Goal: Task Accomplishment & Management: Use online tool/utility

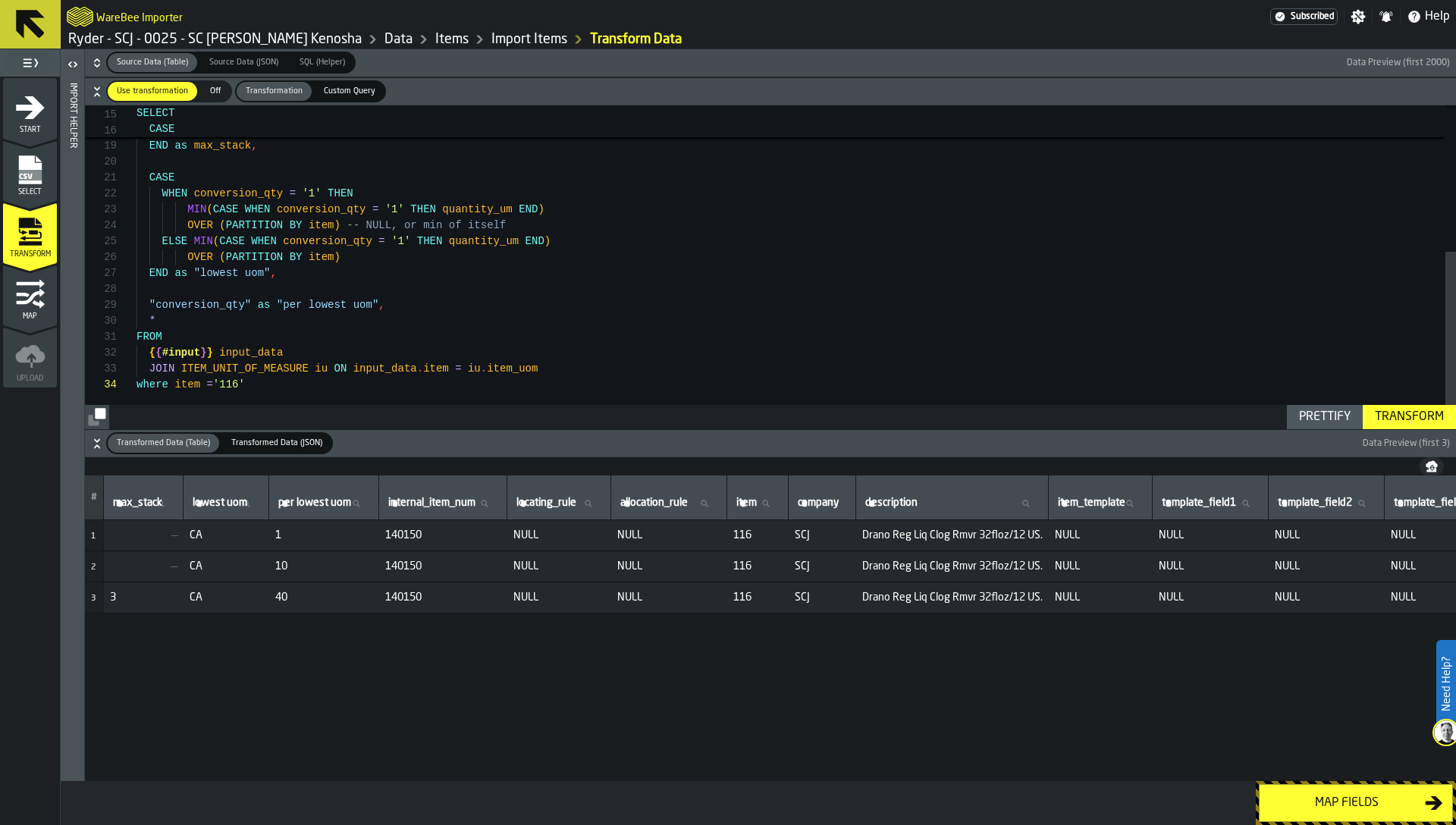
scroll to position [0, 1167]
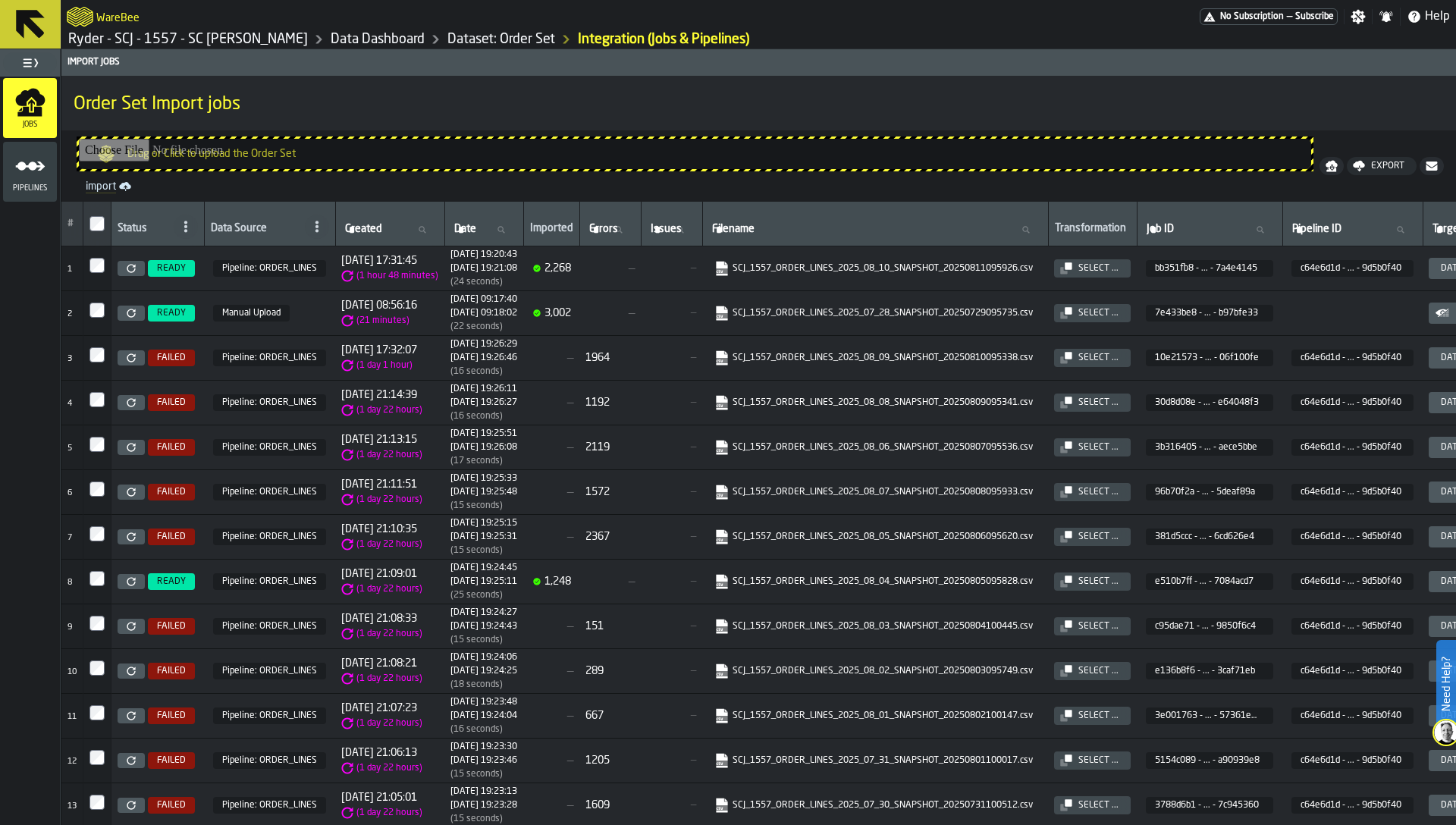
click at [685, 295] on td "—" at bounding box center [672, 313] width 62 height 44
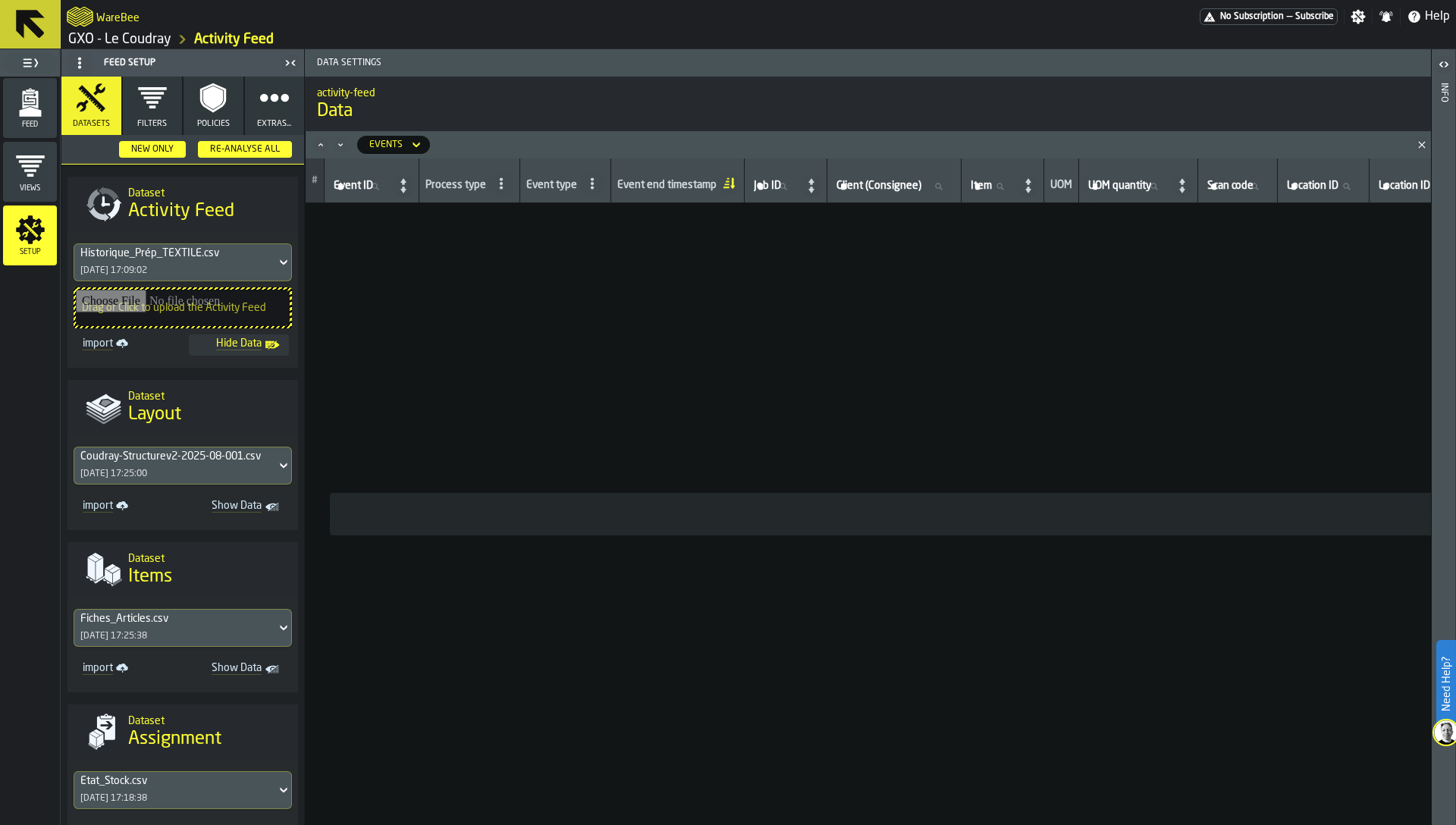
click at [89, 411] on polygon "title-Layout" at bounding box center [103, 415] width 36 height 12
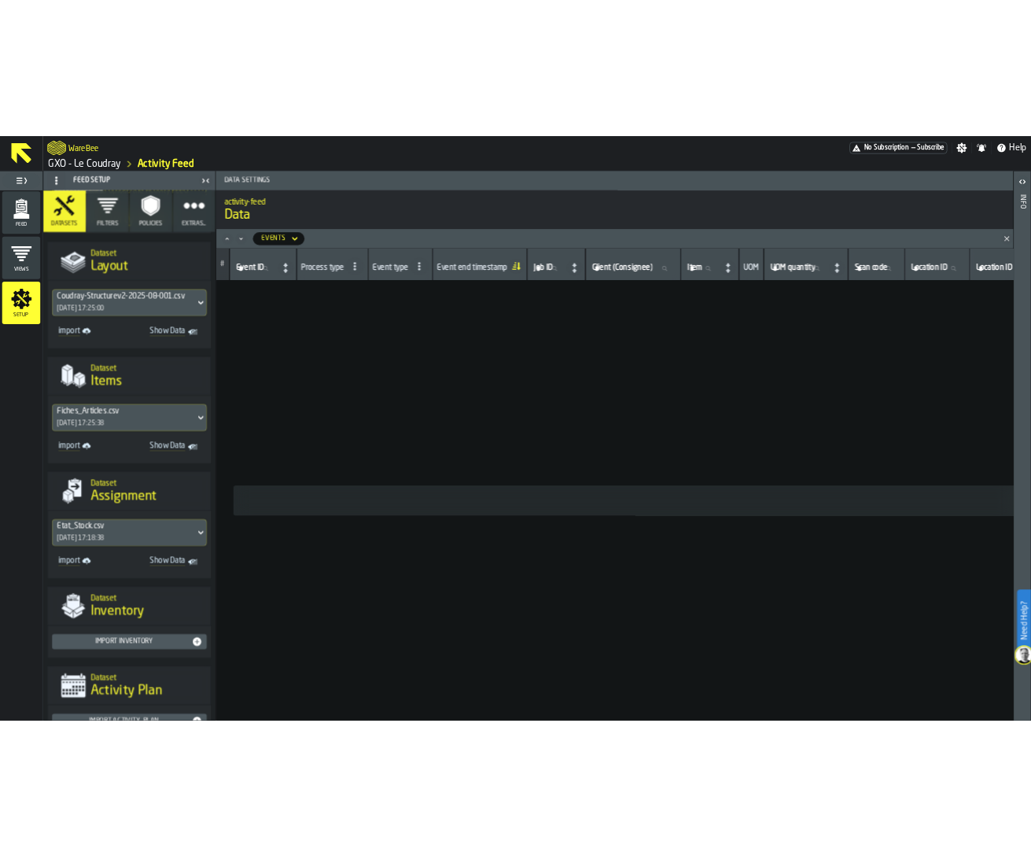
scroll to position [295, 0]
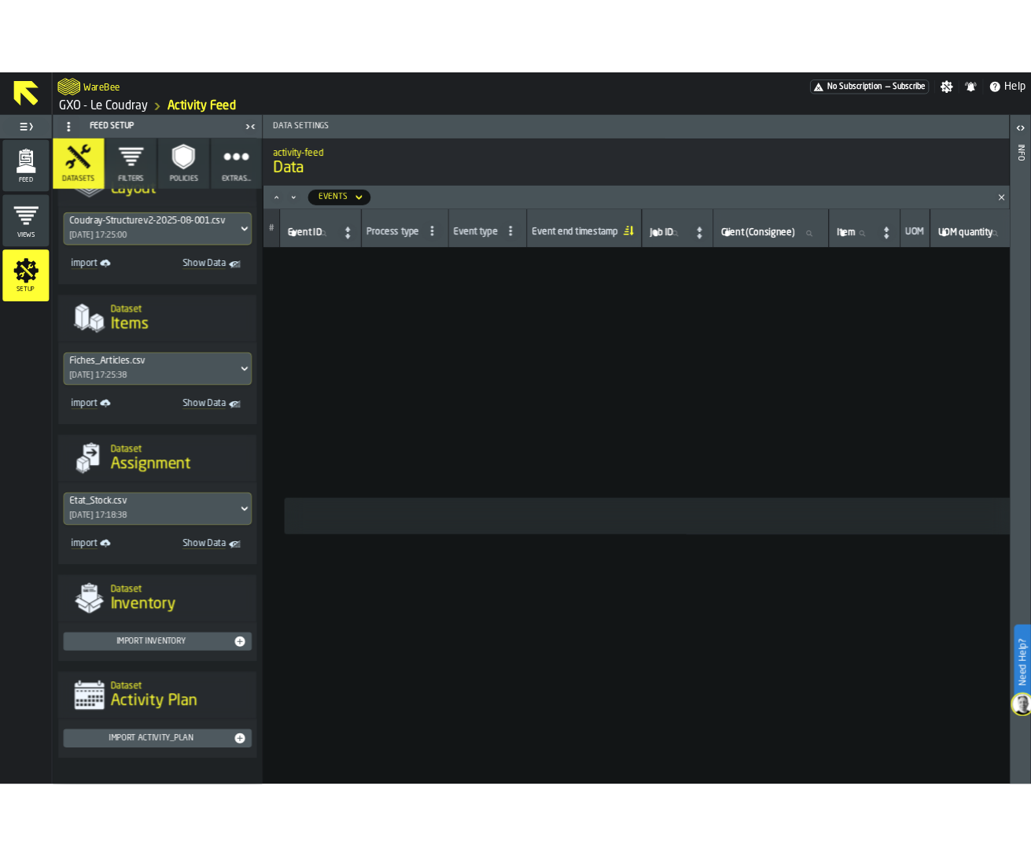
scroll to position [292, 0]
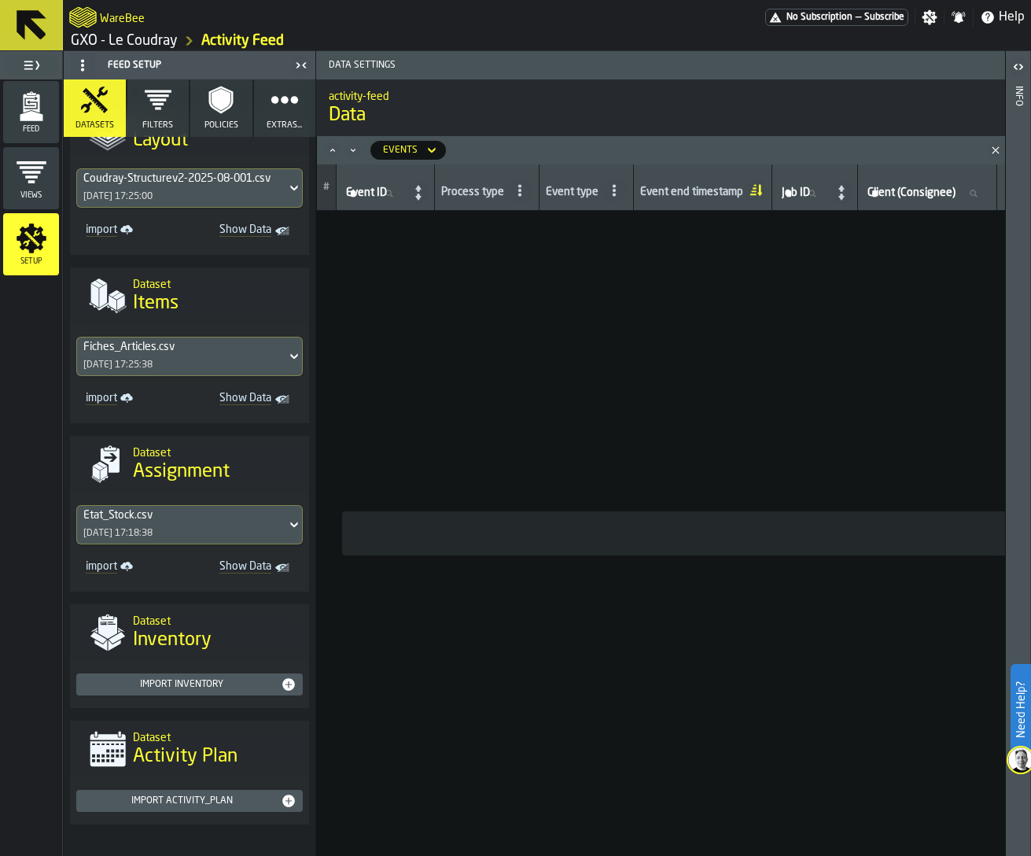
click at [279, 127] on span "Extras..." at bounding box center [284, 125] width 35 height 10
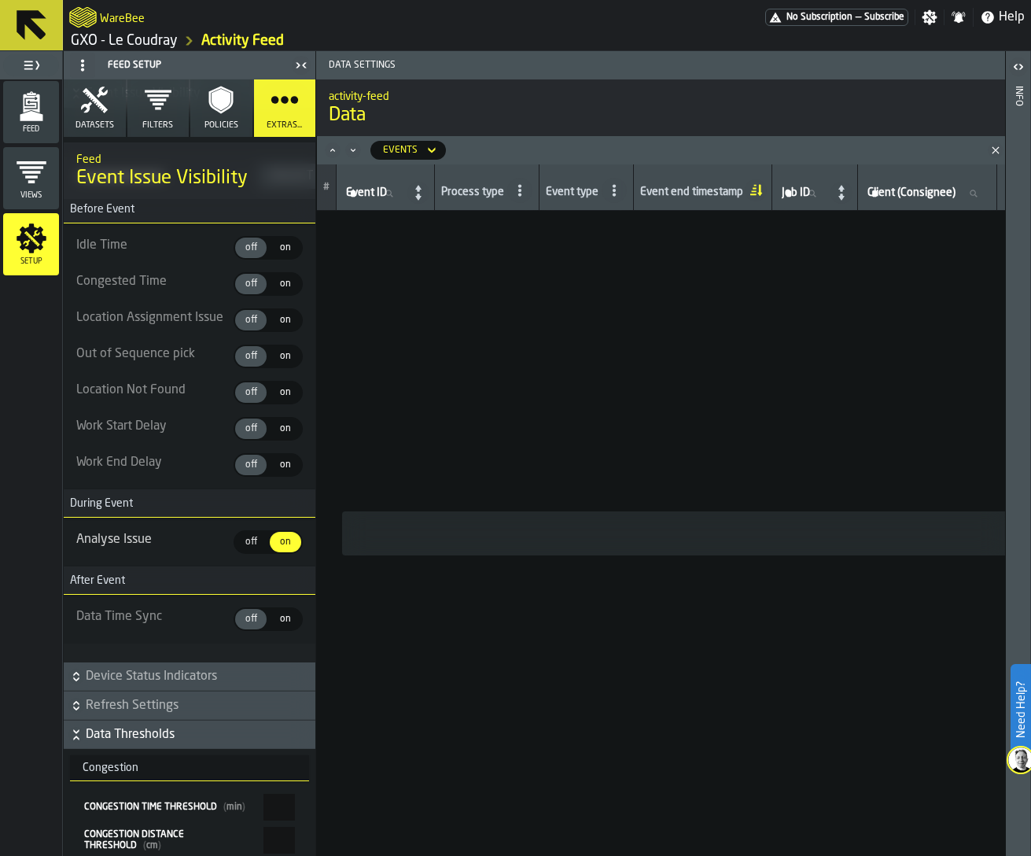
scroll to position [3834, 0]
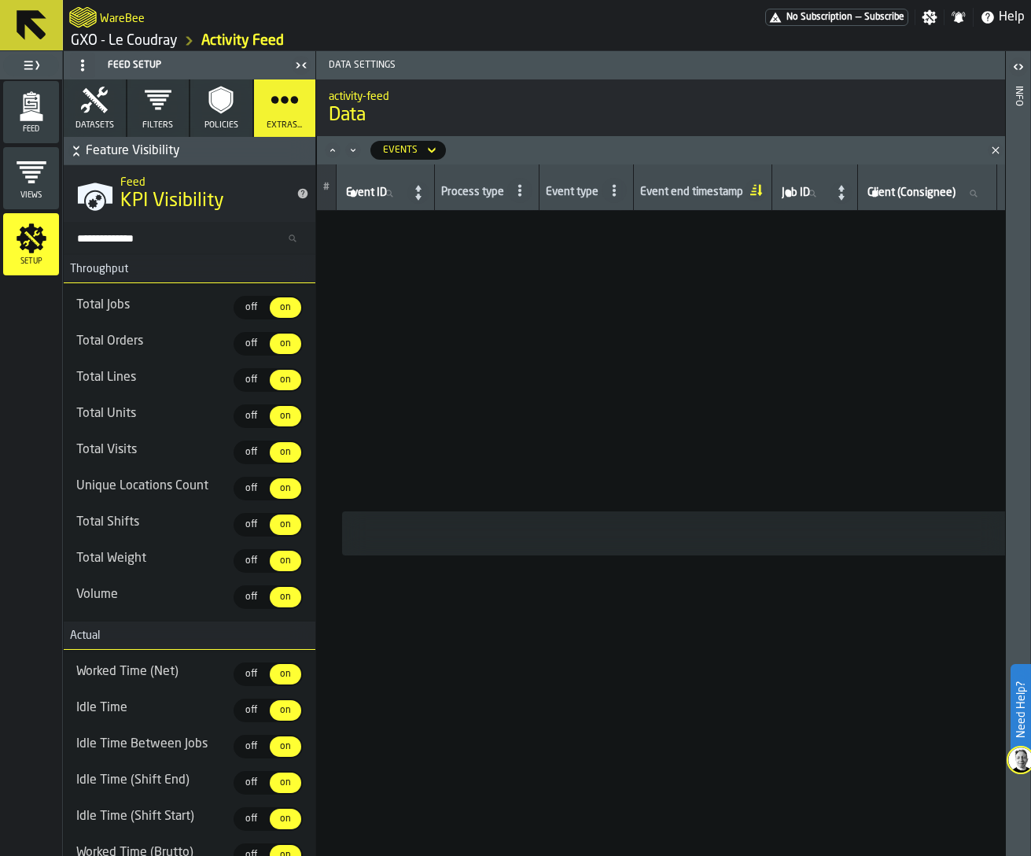
click at [153, 132] on button "Filters" at bounding box center [158, 107] width 62 height 57
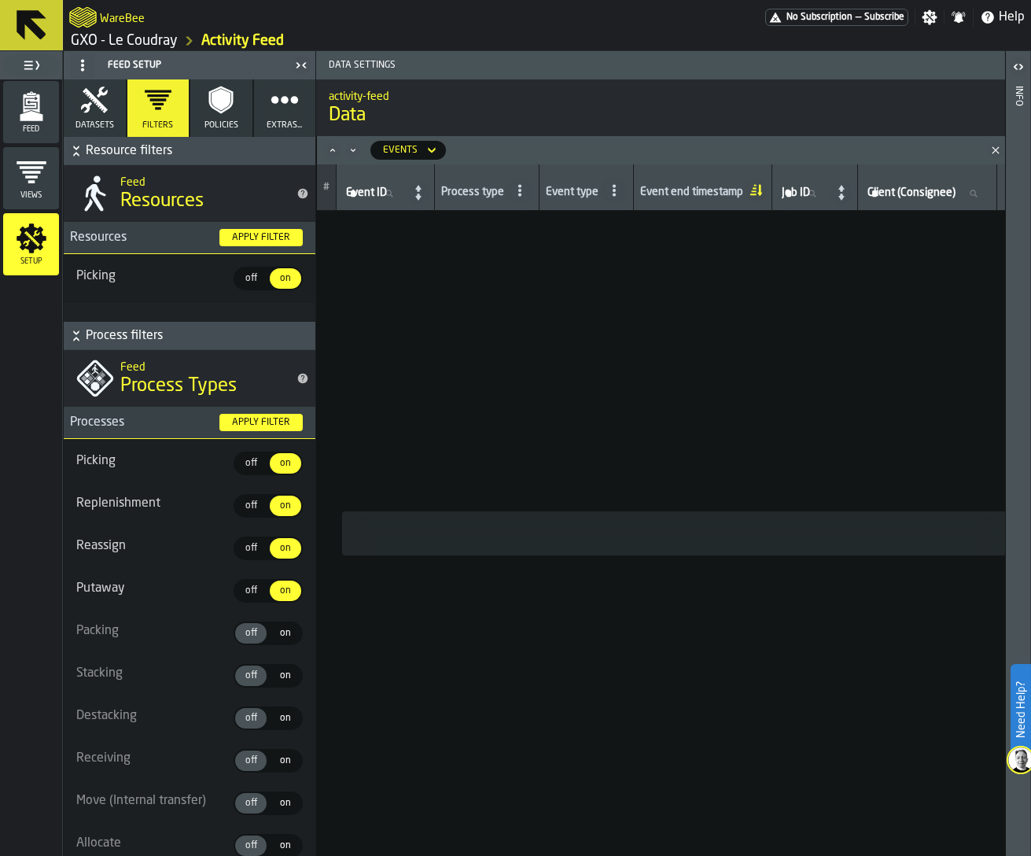
click at [267, 123] on span "Extras..." at bounding box center [284, 125] width 35 height 10
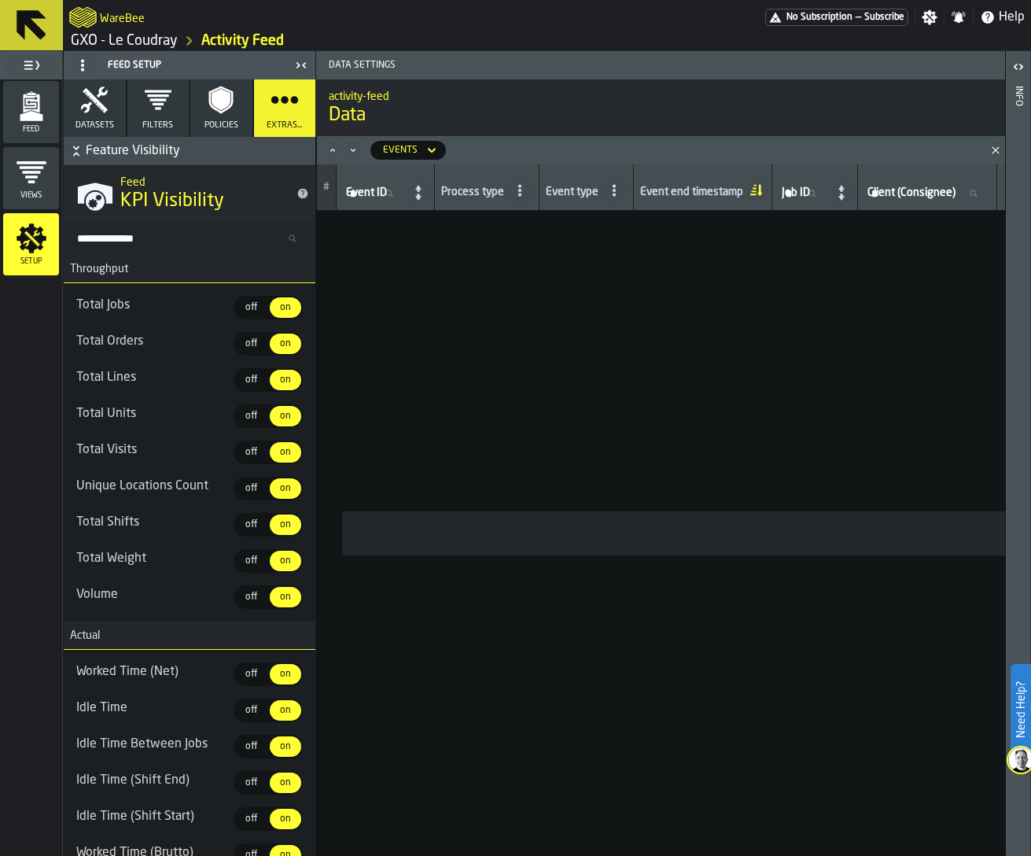
click at [88, 105] on icon "button" at bounding box center [94, 100] width 27 height 27
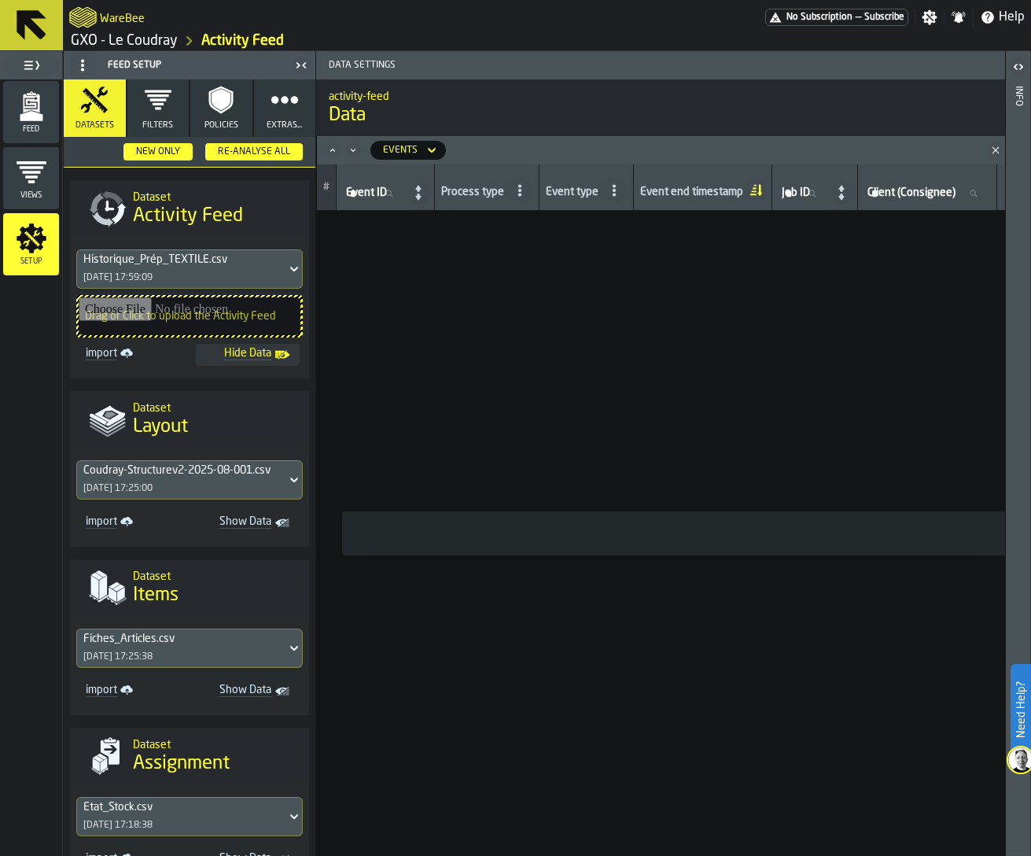
click at [272, 112] on icon "button" at bounding box center [285, 100] width 28 height 28
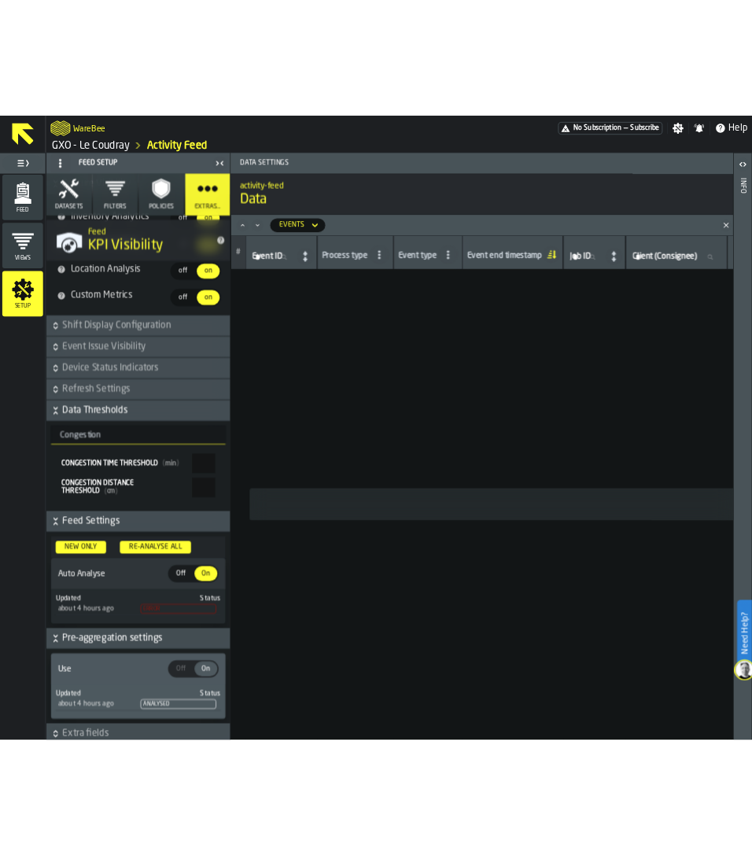
scroll to position [3629, 0]
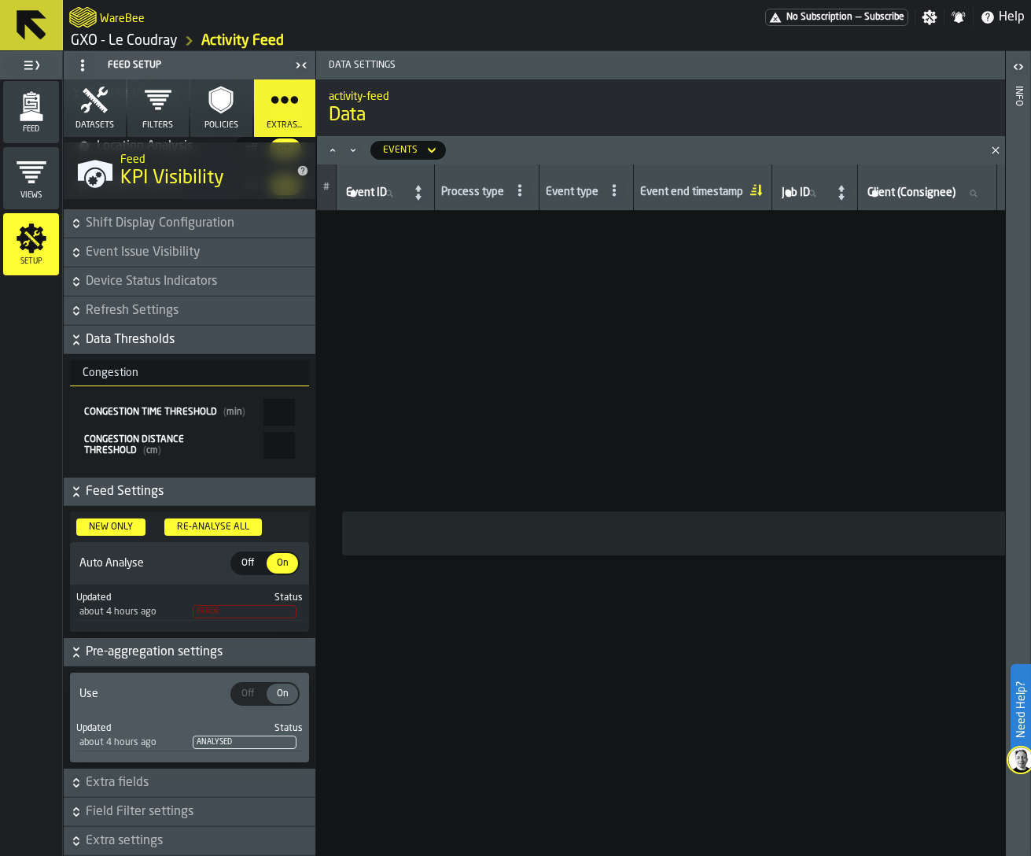
click at [197, 614] on span "Error" at bounding box center [245, 611] width 104 height 13
click at [216, 521] on div "Re-Analyse All" at bounding box center [213, 526] width 85 height 11
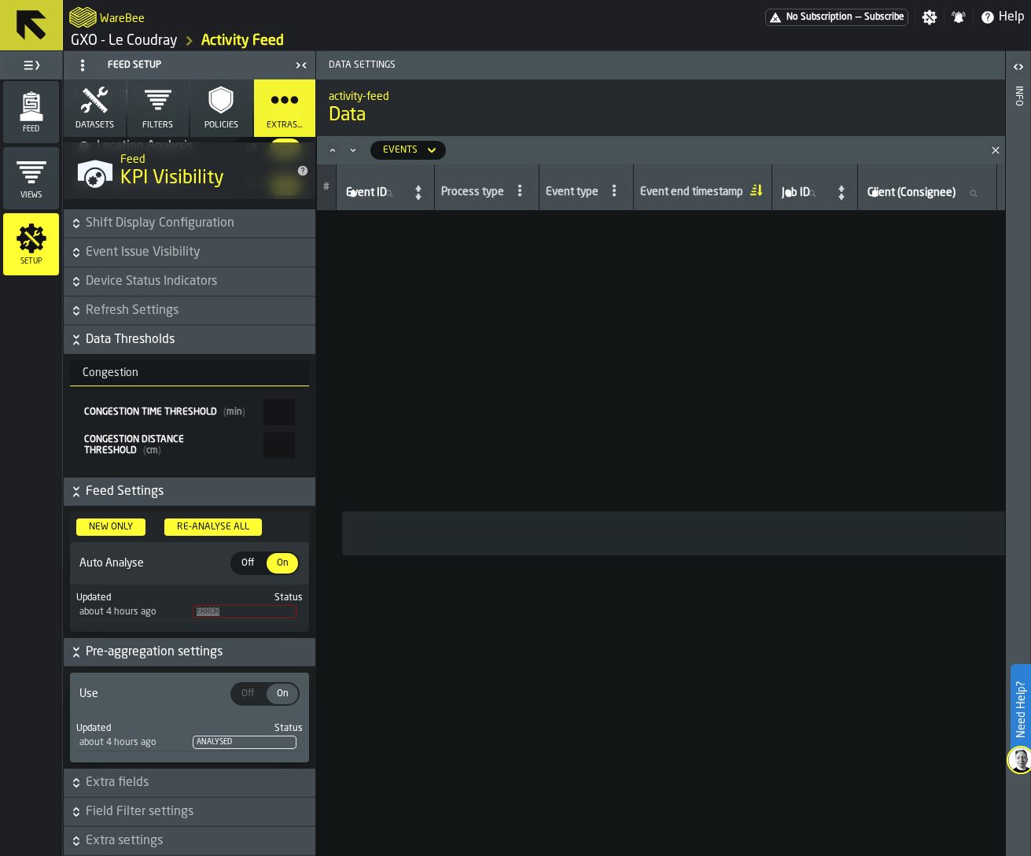
click at [175, 591] on div "Updated Status about 4 hours ago Error" at bounding box center [189, 606] width 233 height 31
click at [174, 615] on div "about 4 hours ago" at bounding box center [134, 611] width 110 height 11
click at [43, 179] on icon "menu Views" at bounding box center [31, 172] width 31 height 31
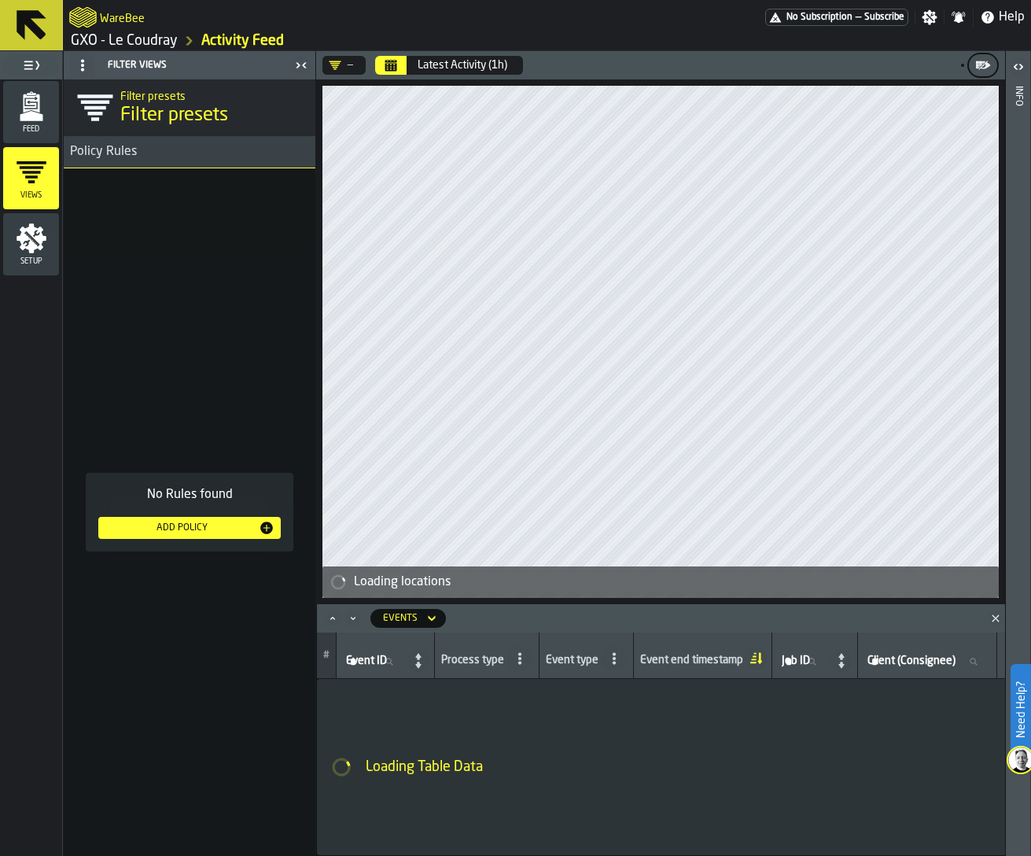
click at [33, 243] on icon "menu Setup" at bounding box center [32, 238] width 30 height 30
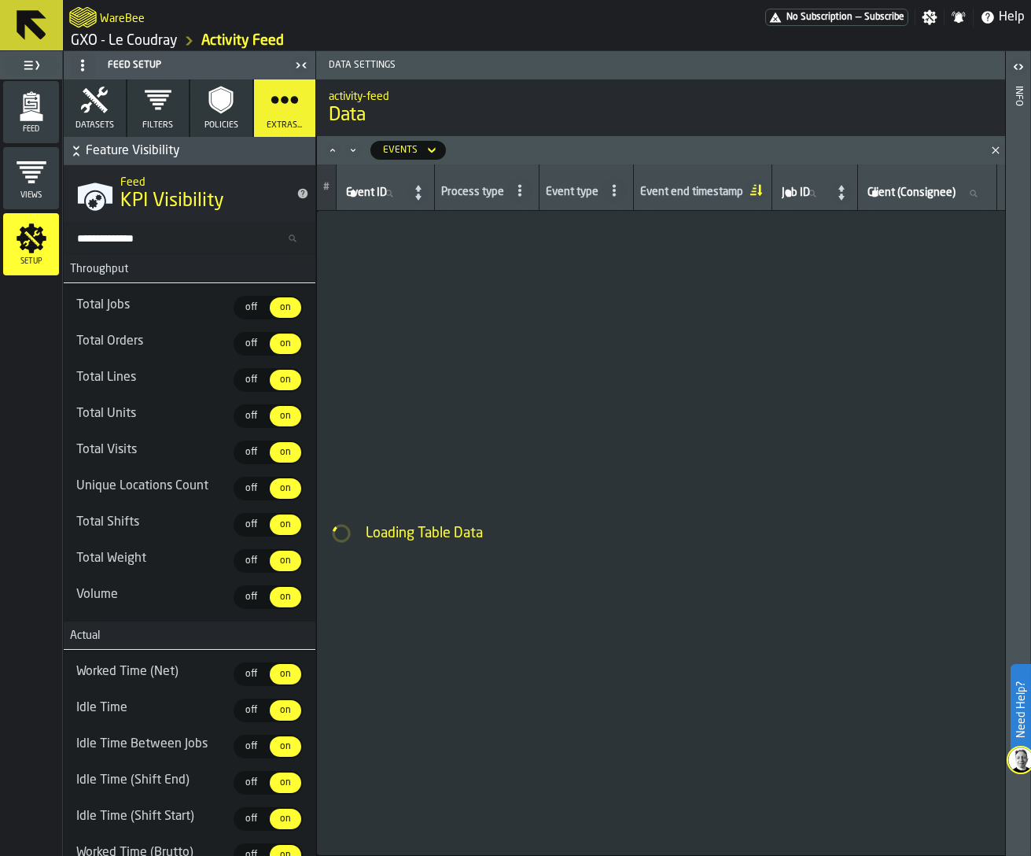
click at [116, 145] on span "Feature Visibility" at bounding box center [199, 151] width 227 height 19
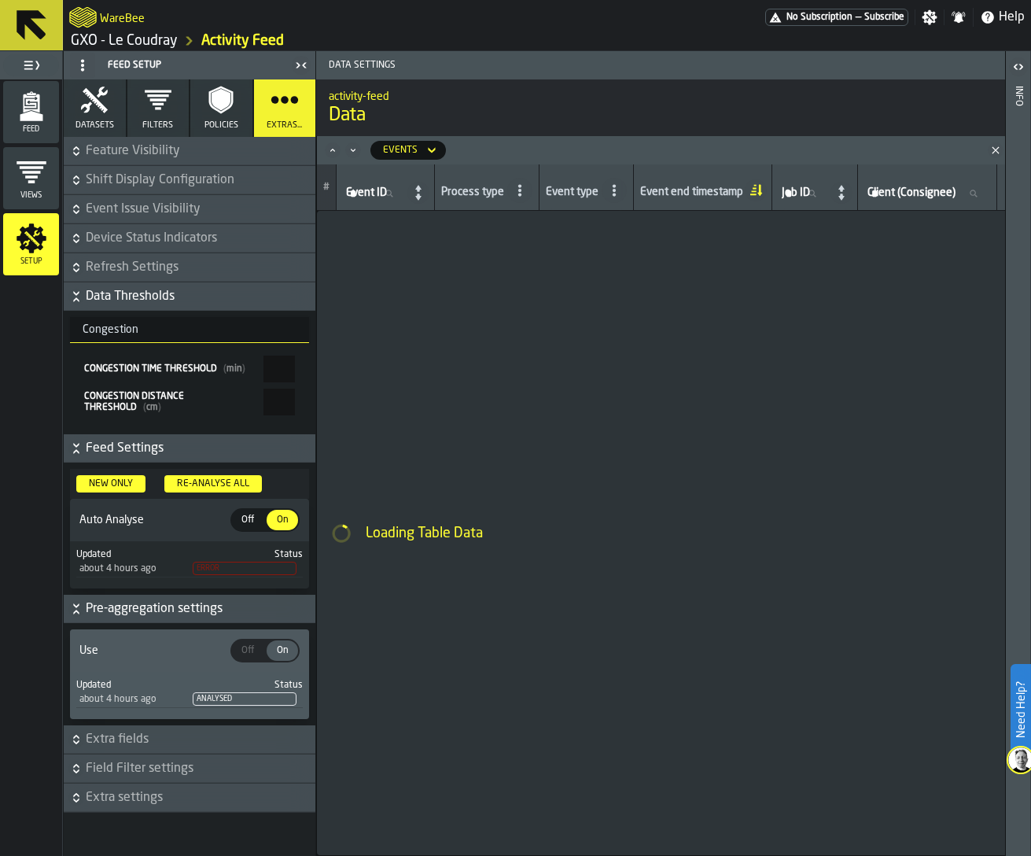
drag, startPoint x: 1028, startPoint y: 269, endPoint x: 816, endPoint y: 267, distance: 211.6
click at [816, 267] on main "Feed Views Setup Feed Setup Datasets Filters Policies Extras... Feature Visibil…" at bounding box center [515, 453] width 1031 height 805
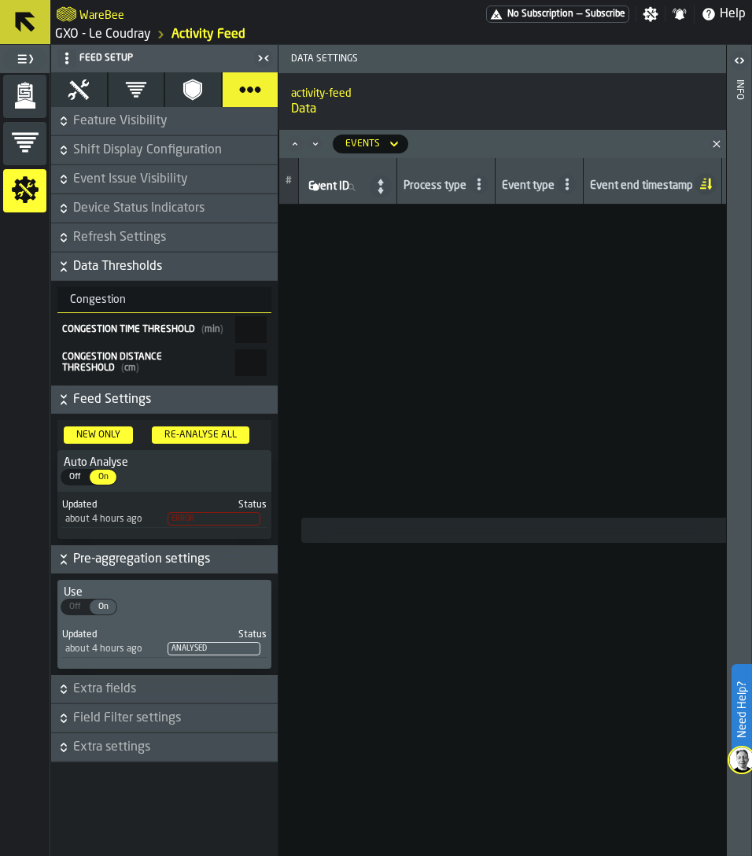
click at [213, 506] on div "Status" at bounding box center [215, 504] width 102 height 11
click at [124, 28] on link "GXO - Le Coudray" at bounding box center [103, 34] width 96 height 19
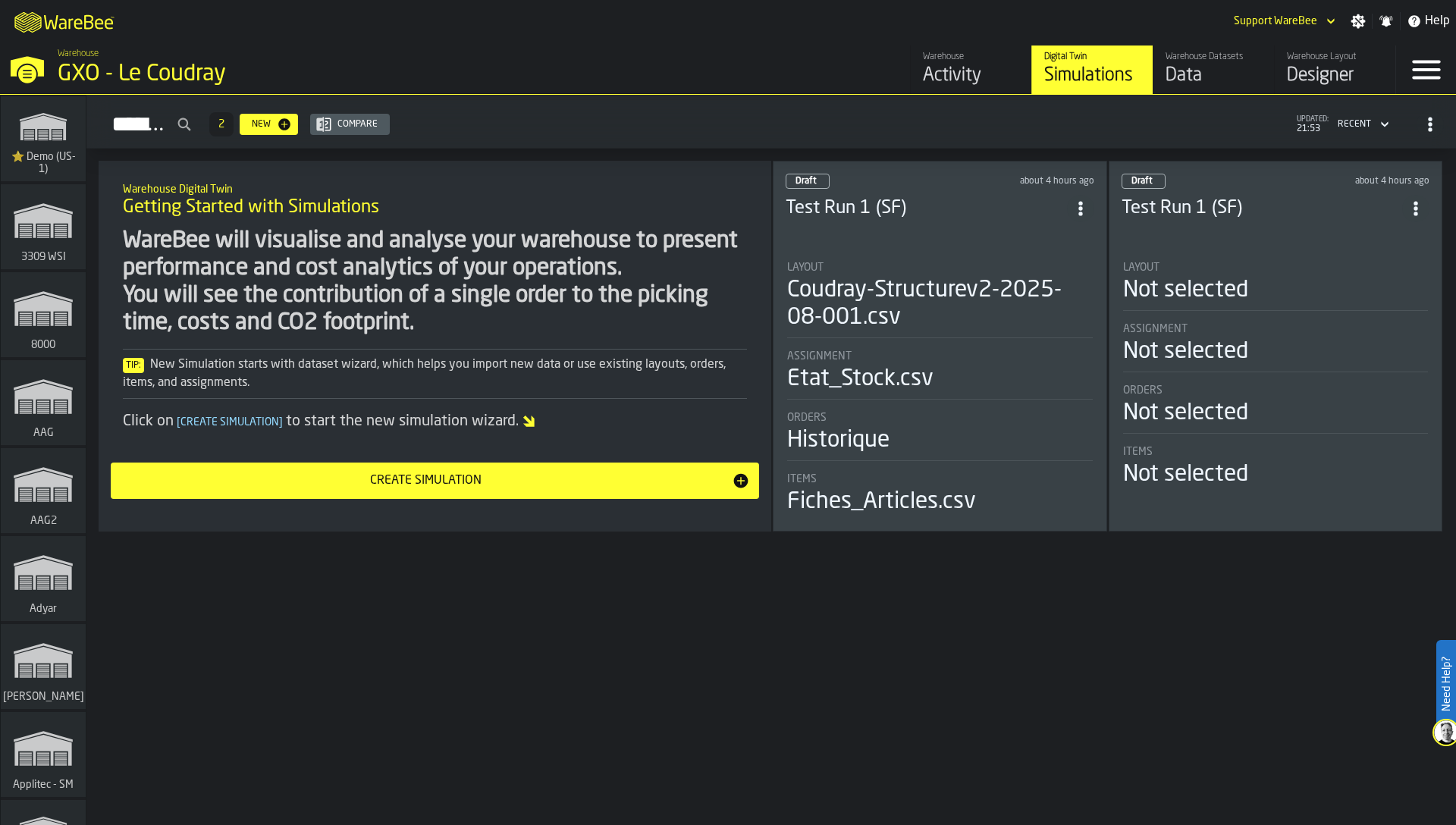
click at [934, 282] on div "Coudray-Structurev2-2025-08-001.csv" at bounding box center [939, 304] width 306 height 55
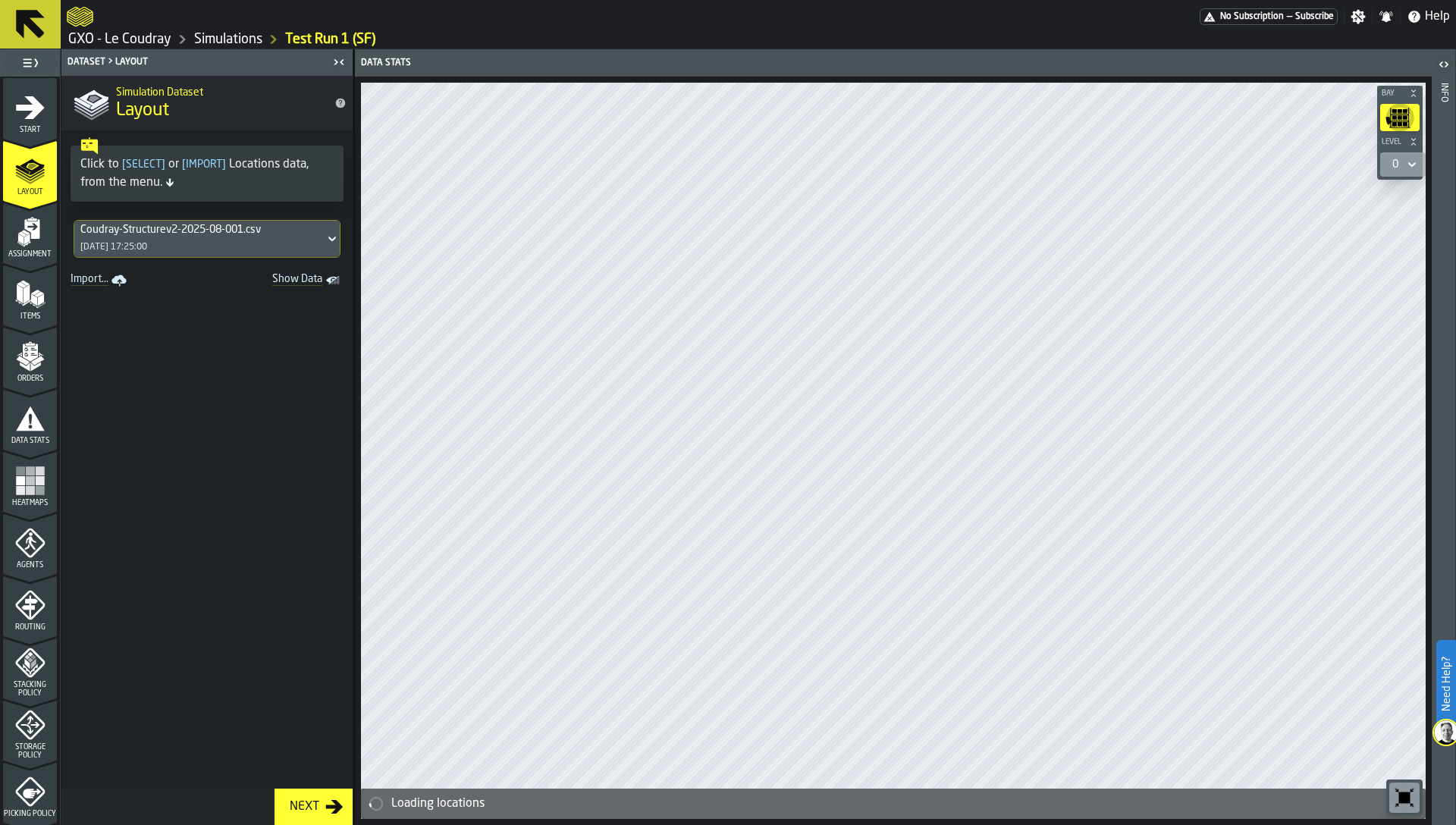
click at [29, 539] on icon "menu Agents" at bounding box center [31, 543] width 11 height 13
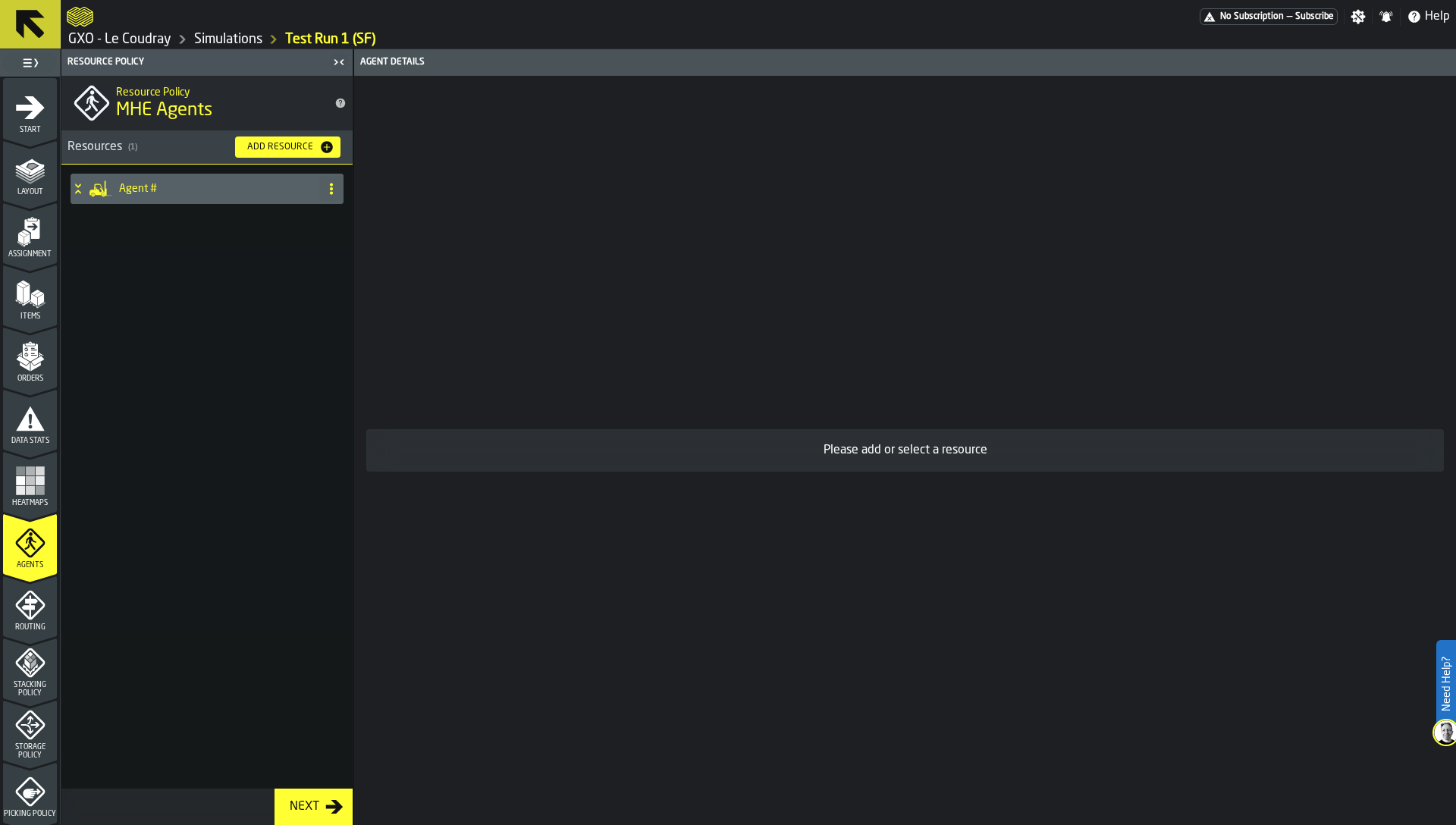
click at [27, 468] on rect "menu Heatmaps" at bounding box center [30, 470] width 9 height 9
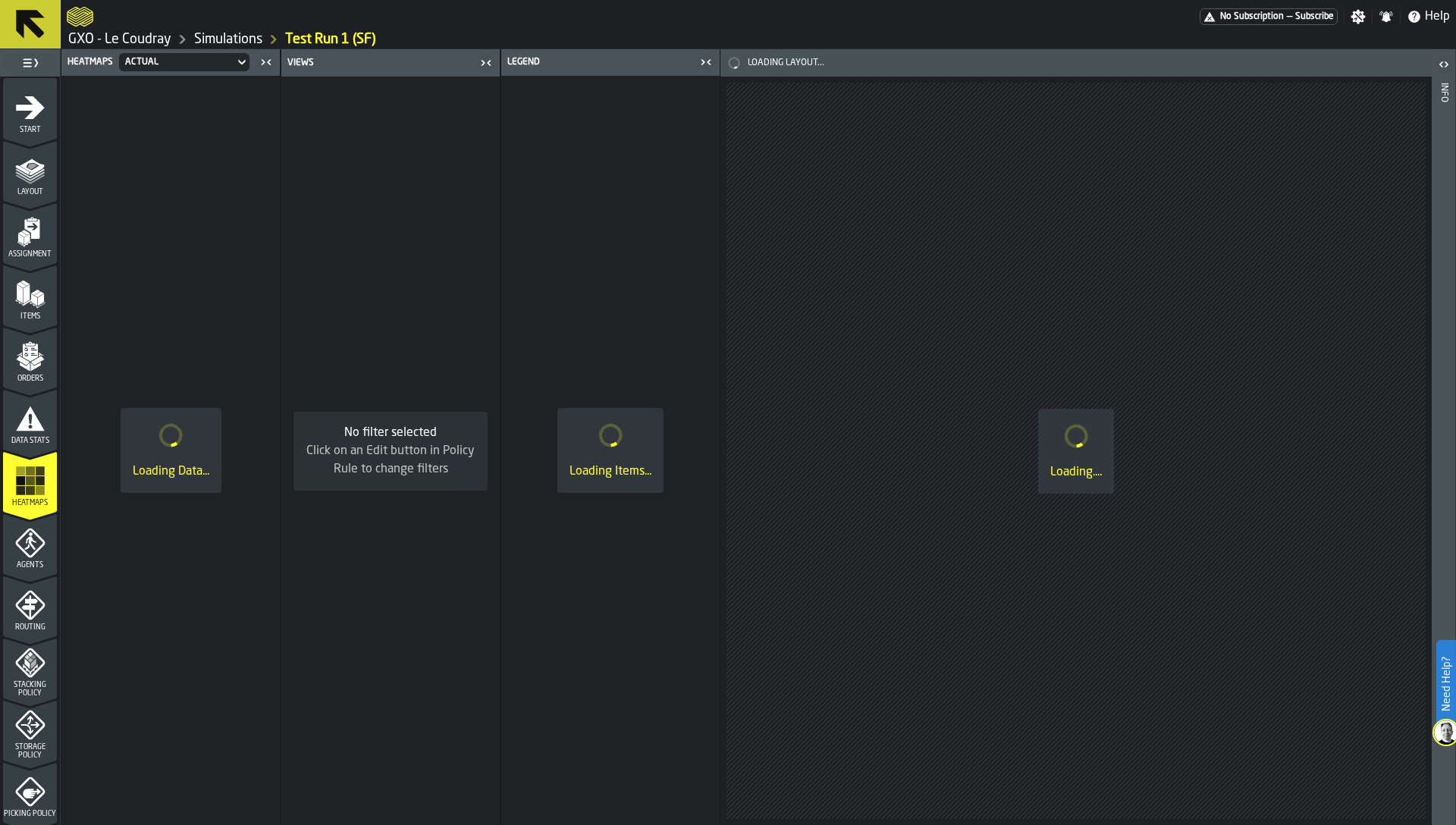
click at [26, 633] on icon "menu Routing" at bounding box center [30, 637] width 54 height 14
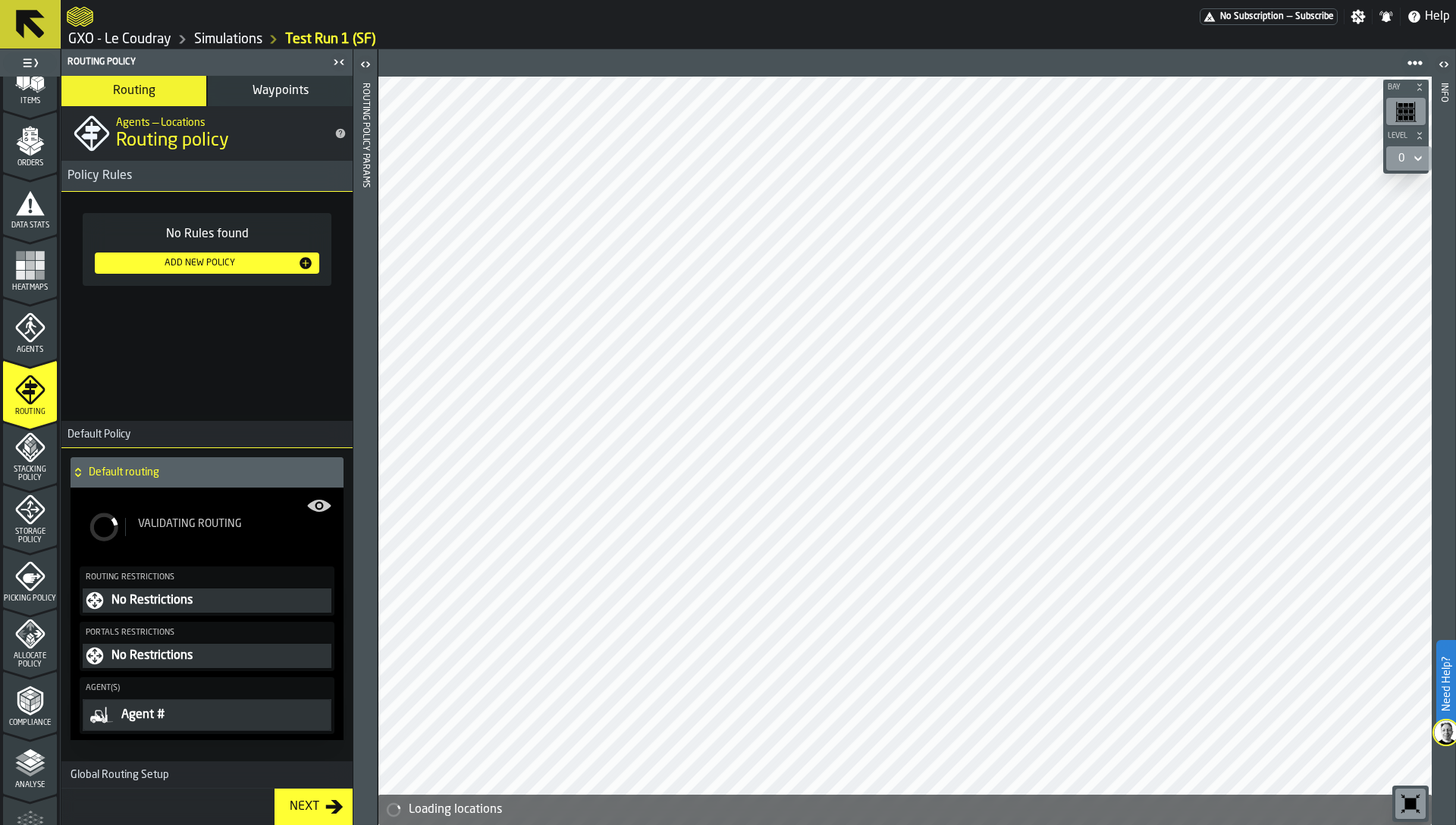
scroll to position [280, 0]
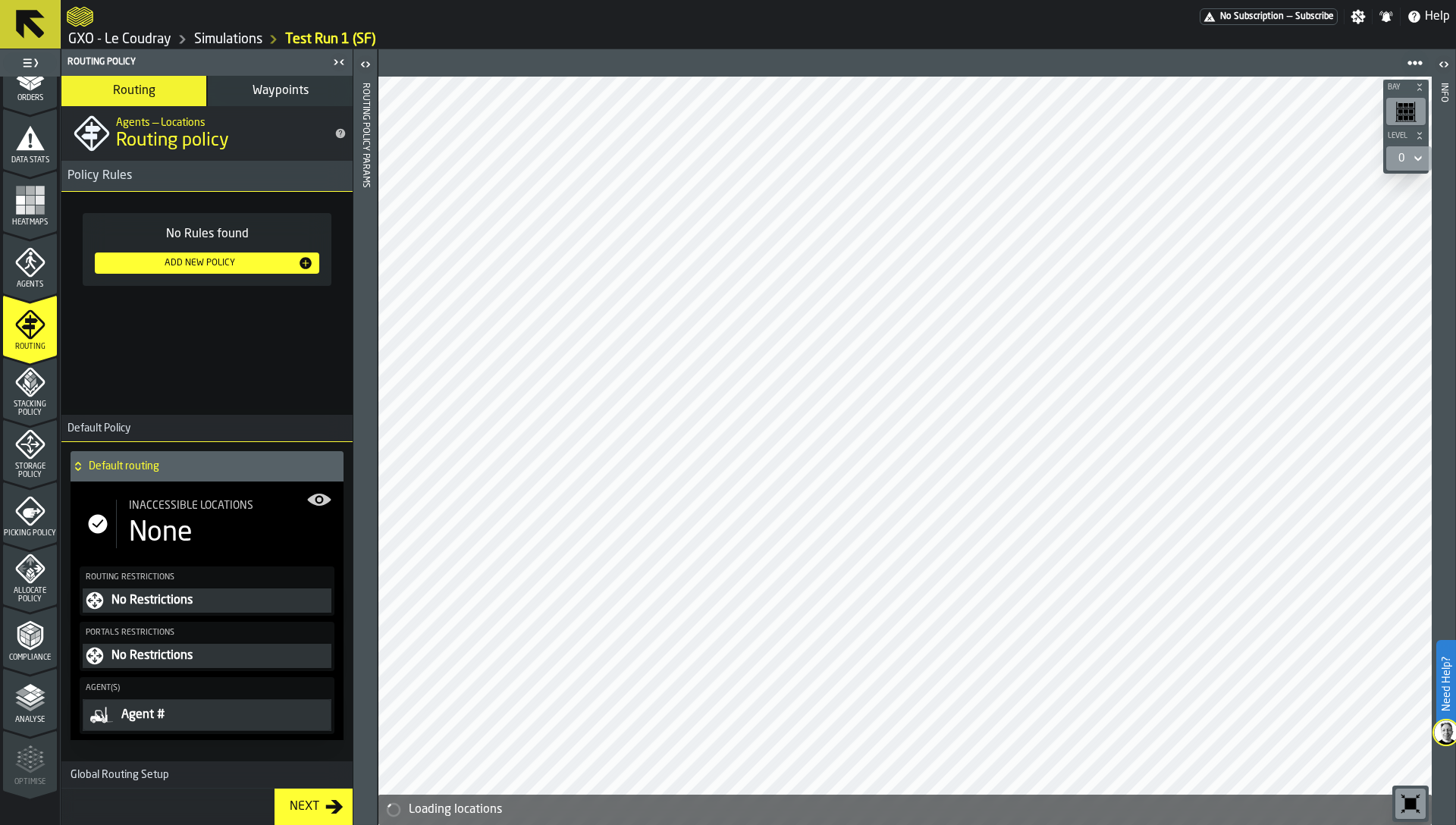
click at [15, 708] on icon "menu Analyse" at bounding box center [30, 697] width 30 height 30
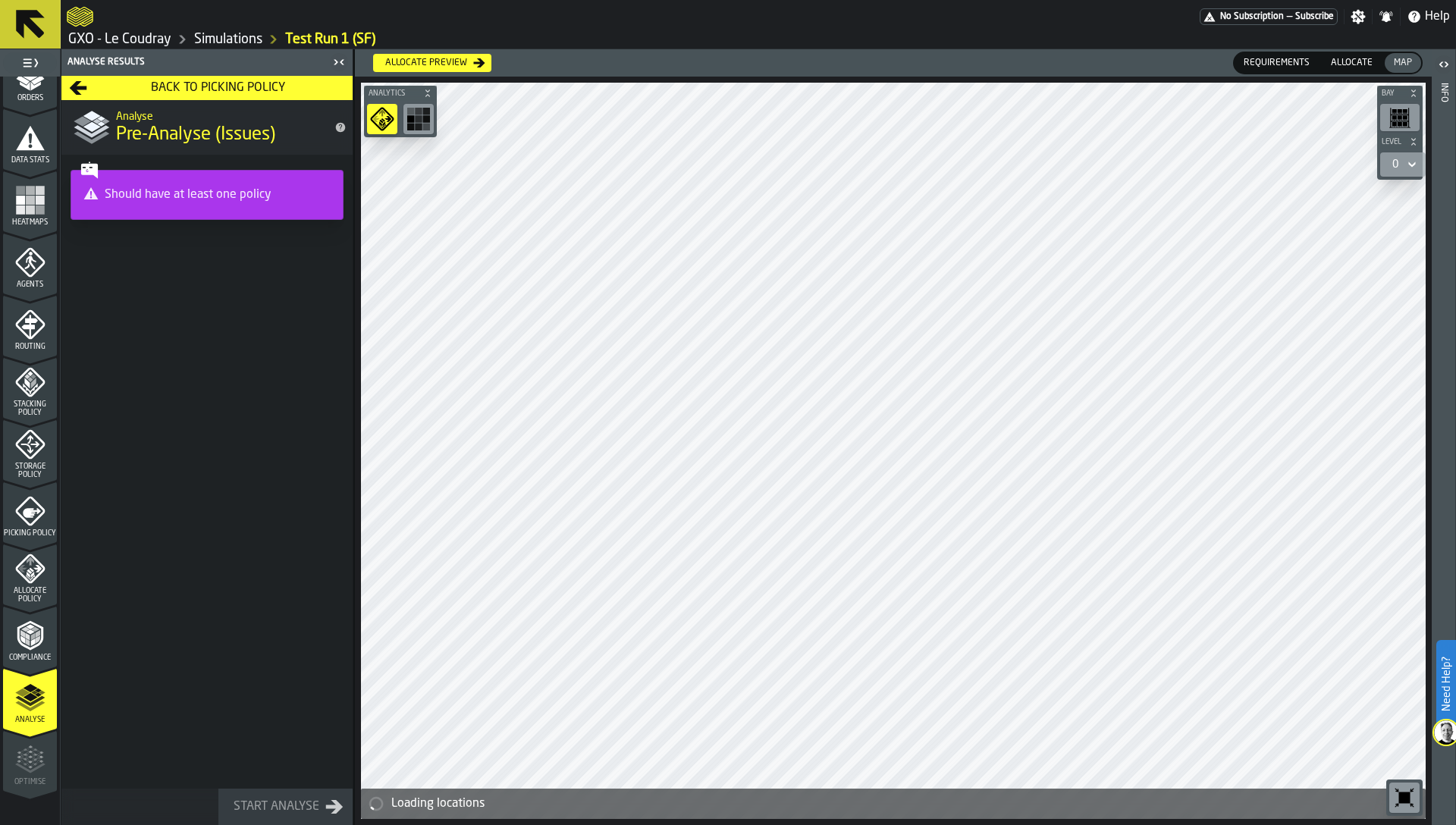
click at [23, 510] on icon "menu Picking Policy" at bounding box center [32, 513] width 18 height 10
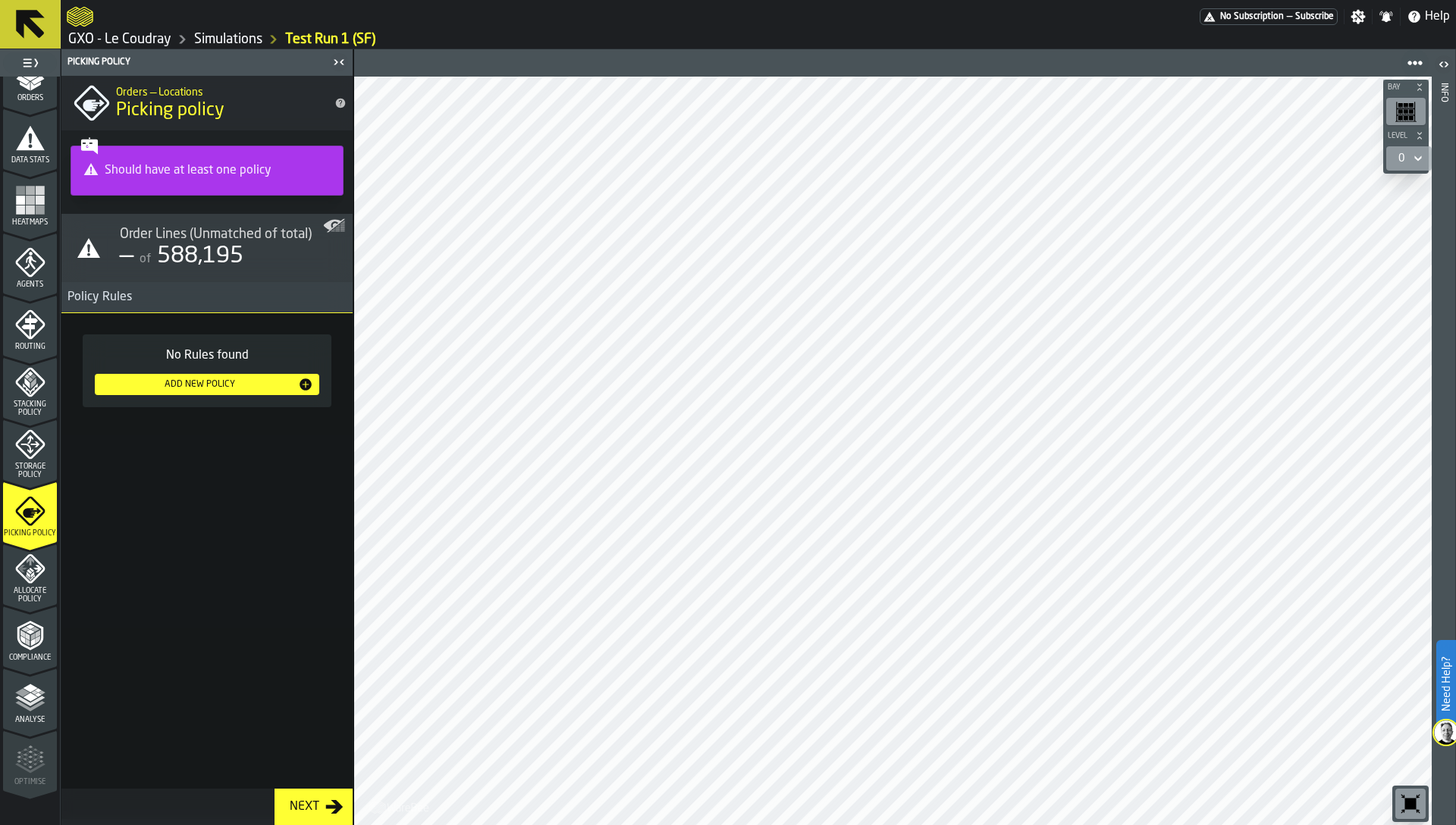
click at [197, 388] on div "Add New Policy" at bounding box center [200, 384] width 198 height 11
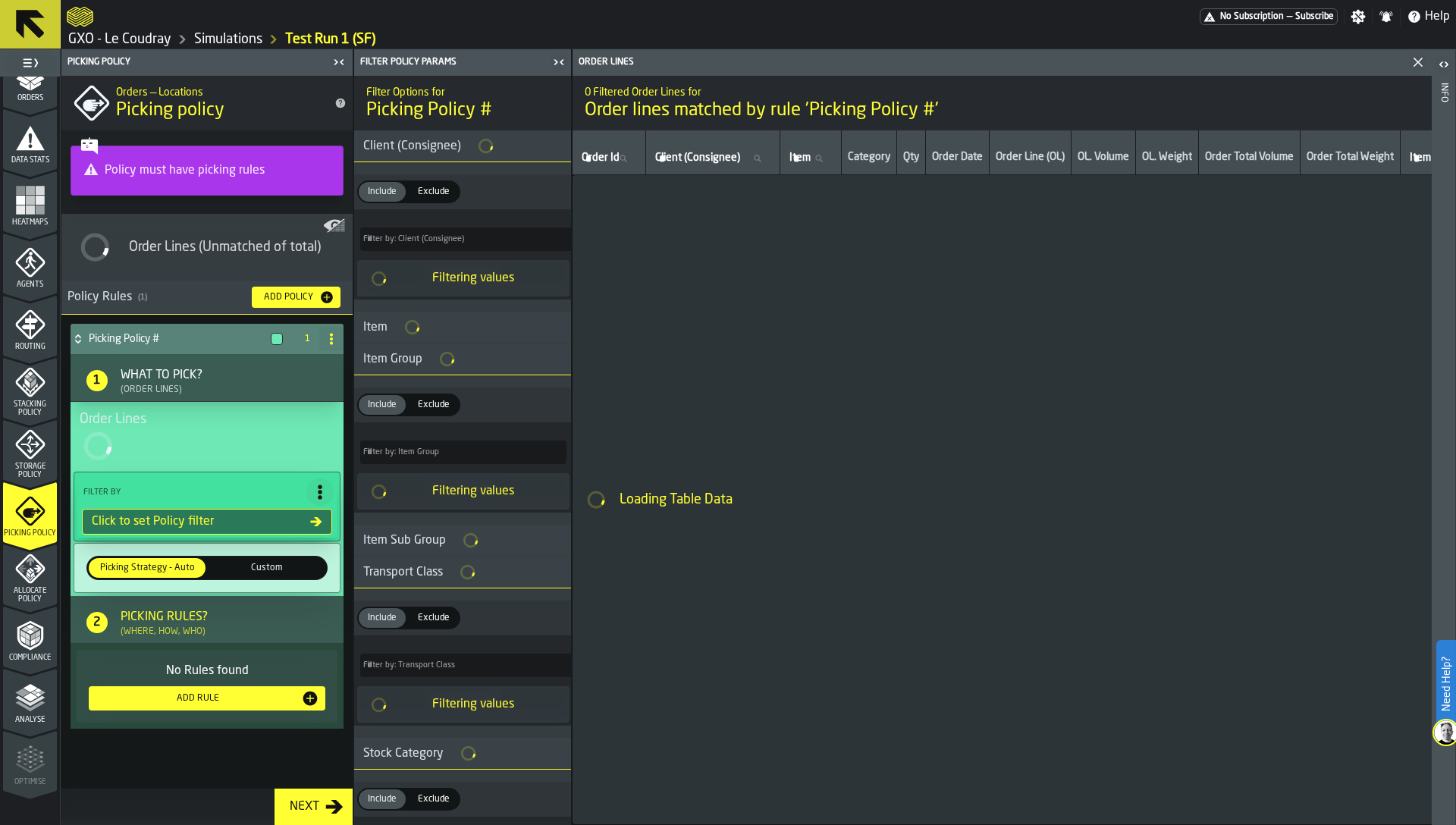
type input "*"
type input "***"
type input "*"
type input "***"
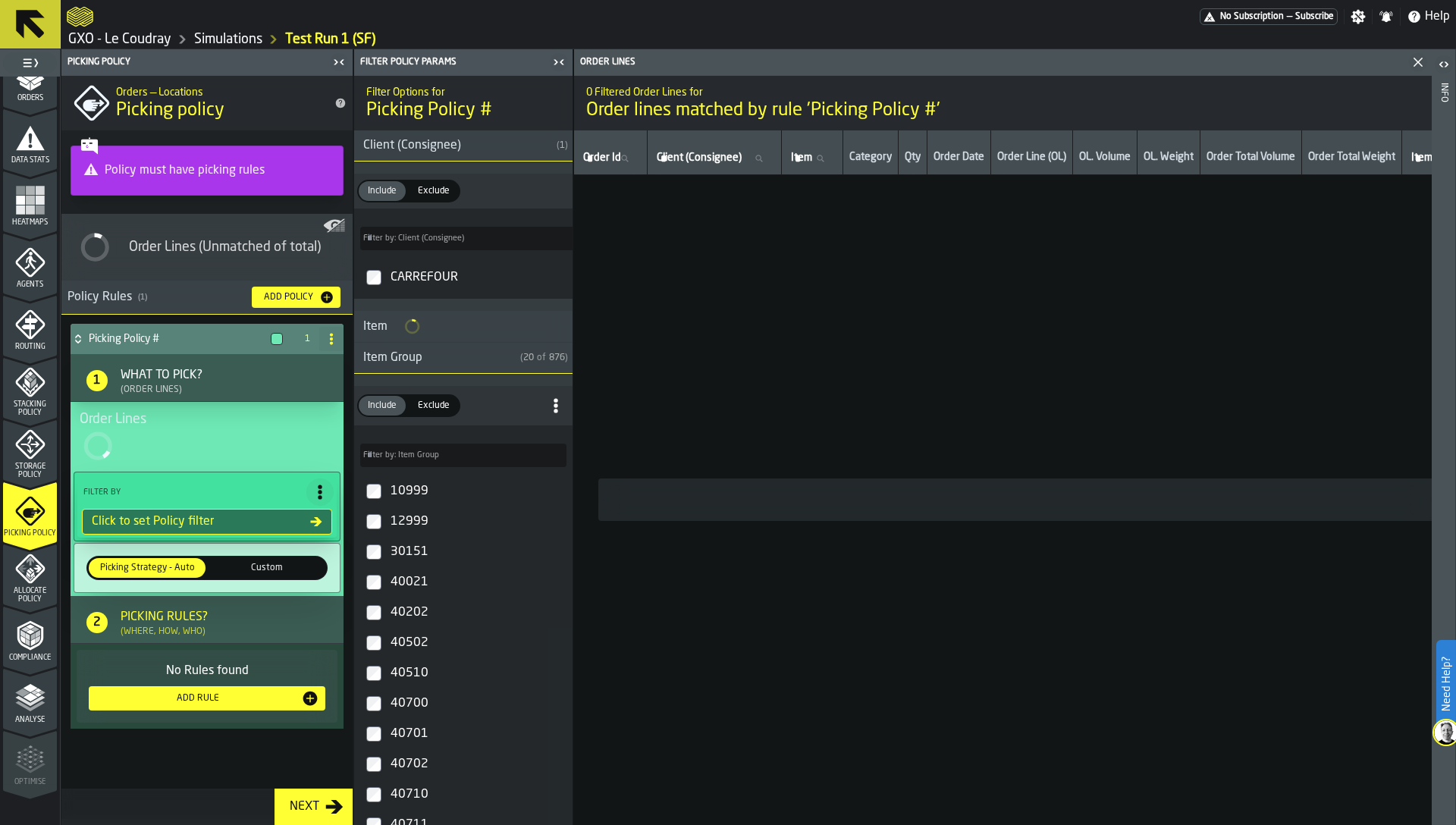
click at [396, 267] on div "CARREFOUR" at bounding box center [477, 277] width 179 height 24
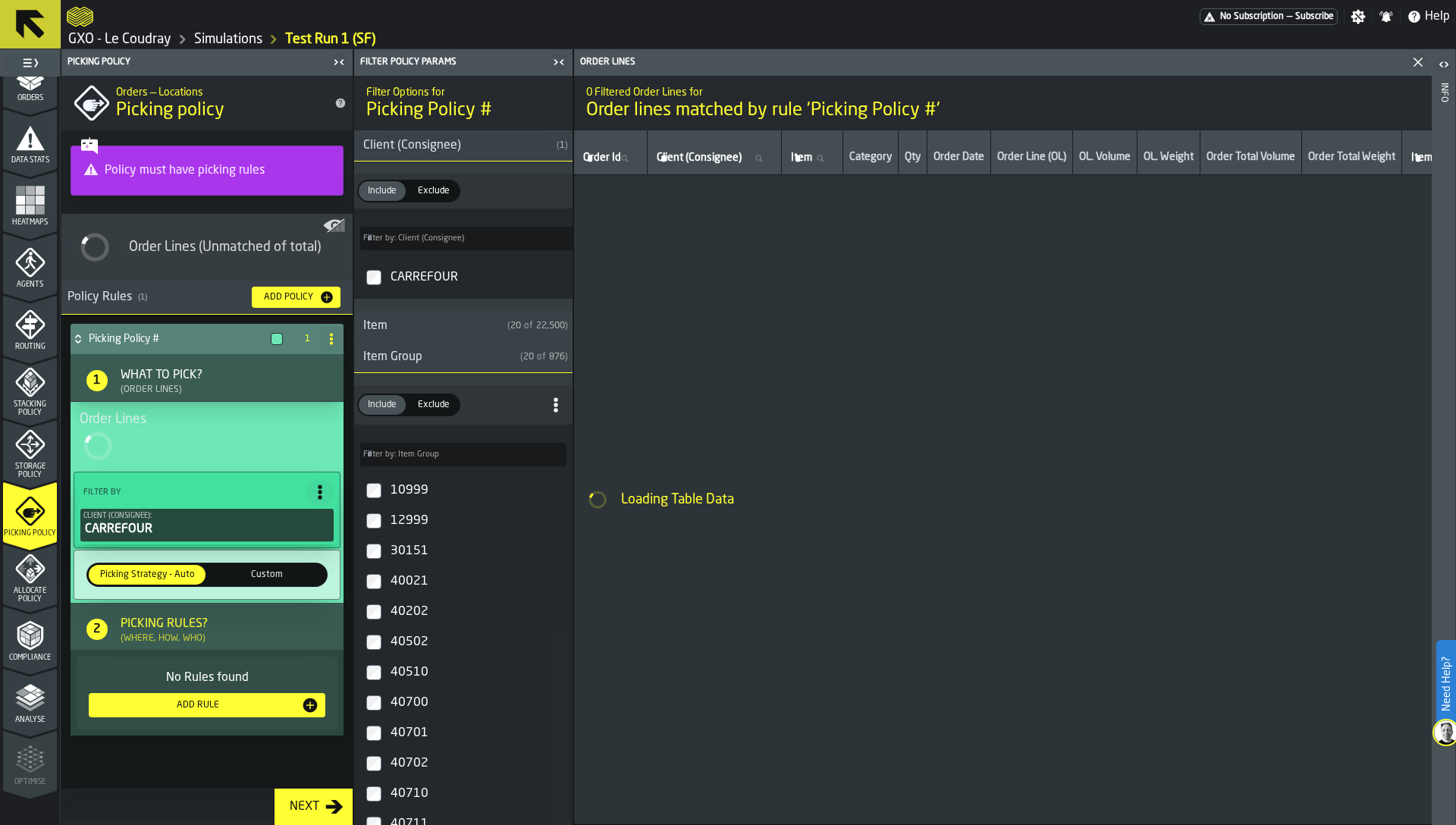
click at [124, 710] on div "Add Rule" at bounding box center [206, 705] width 225 height 18
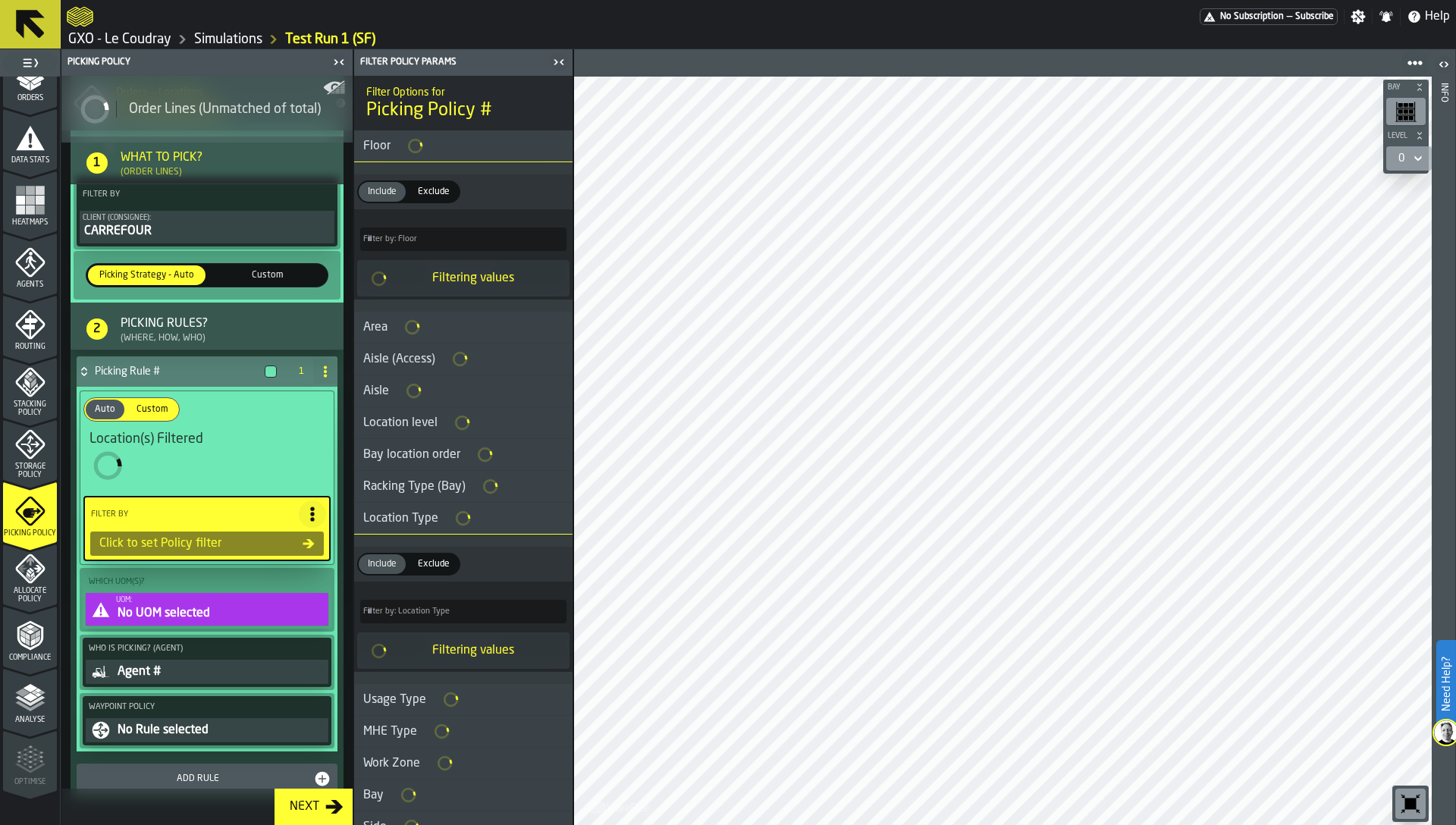
scroll to position [326, 0]
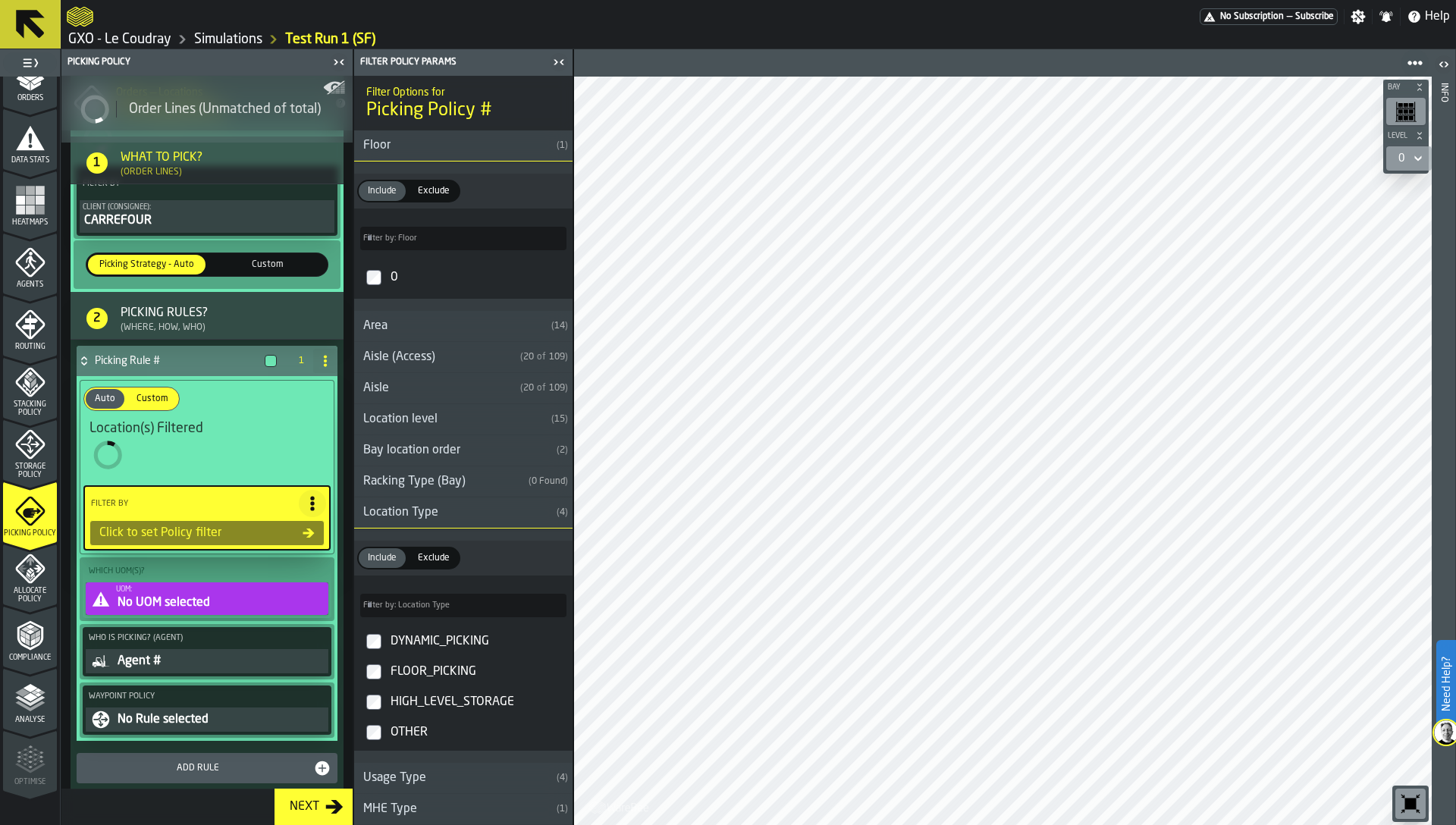
click at [388, 279] on div "0" at bounding box center [477, 277] width 179 height 24
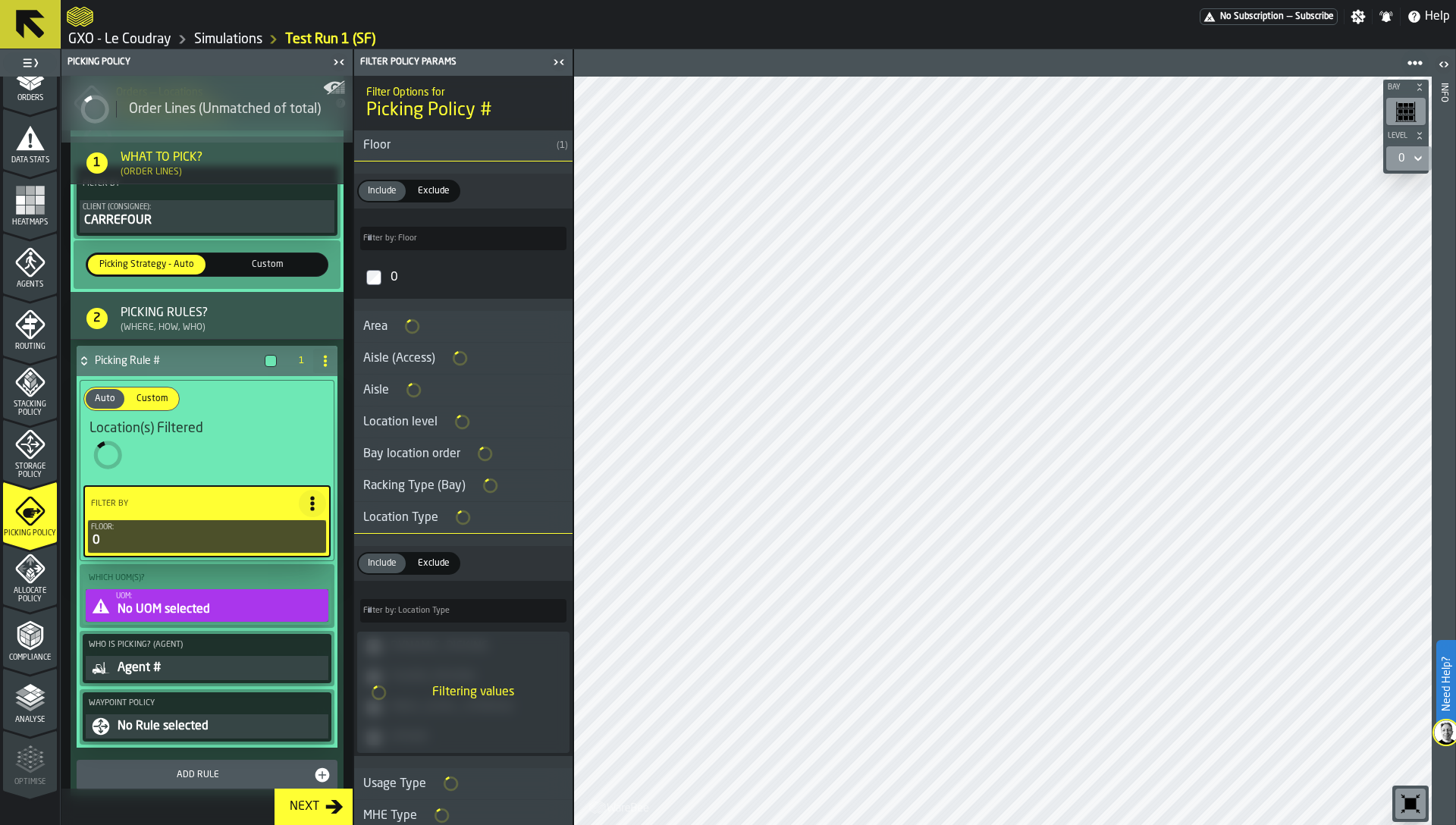
click at [223, 610] on div "No UOM selected" at bounding box center [220, 609] width 209 height 18
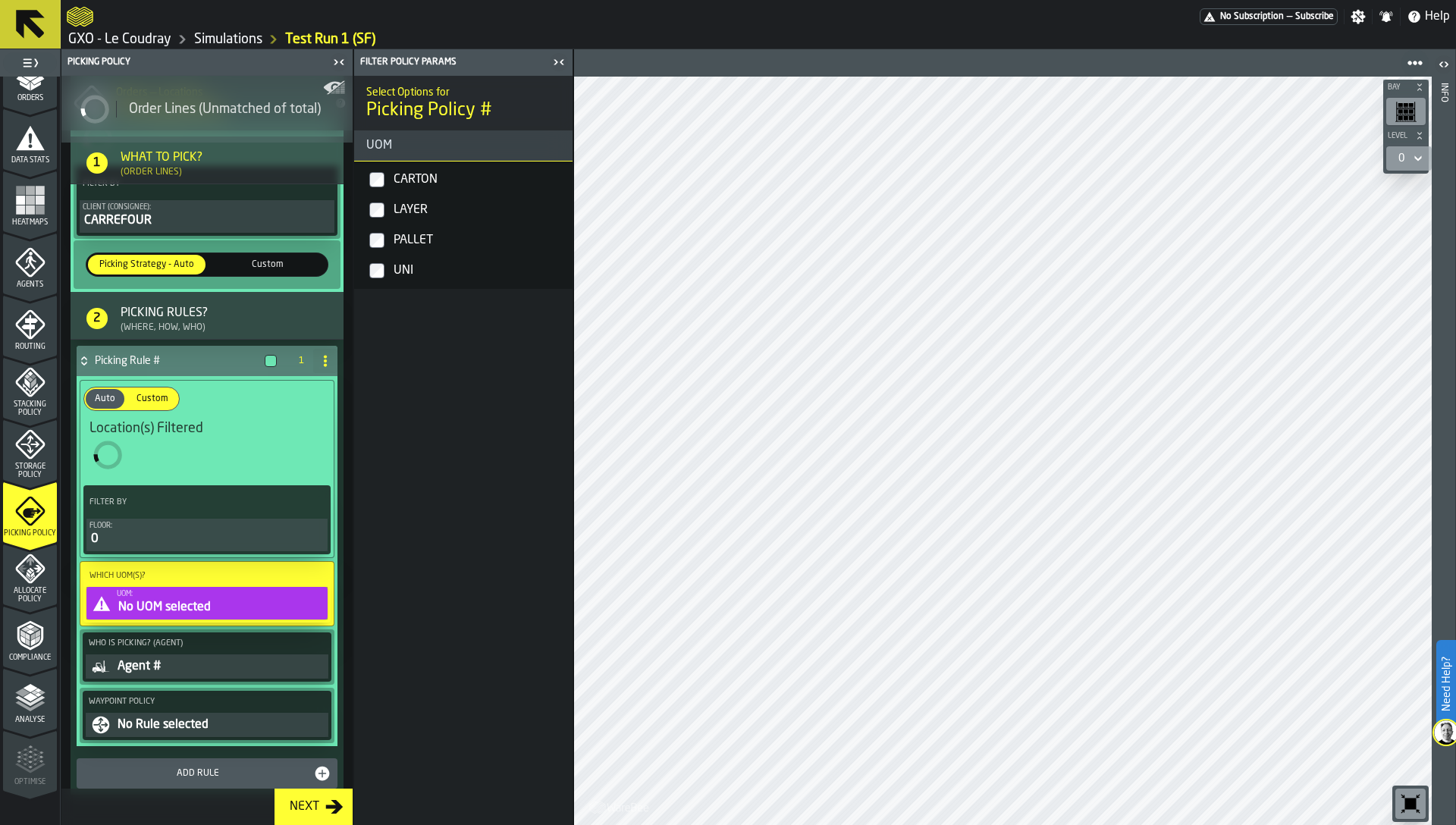
click at [409, 253] on label "PALLET" at bounding box center [463, 240] width 212 height 30
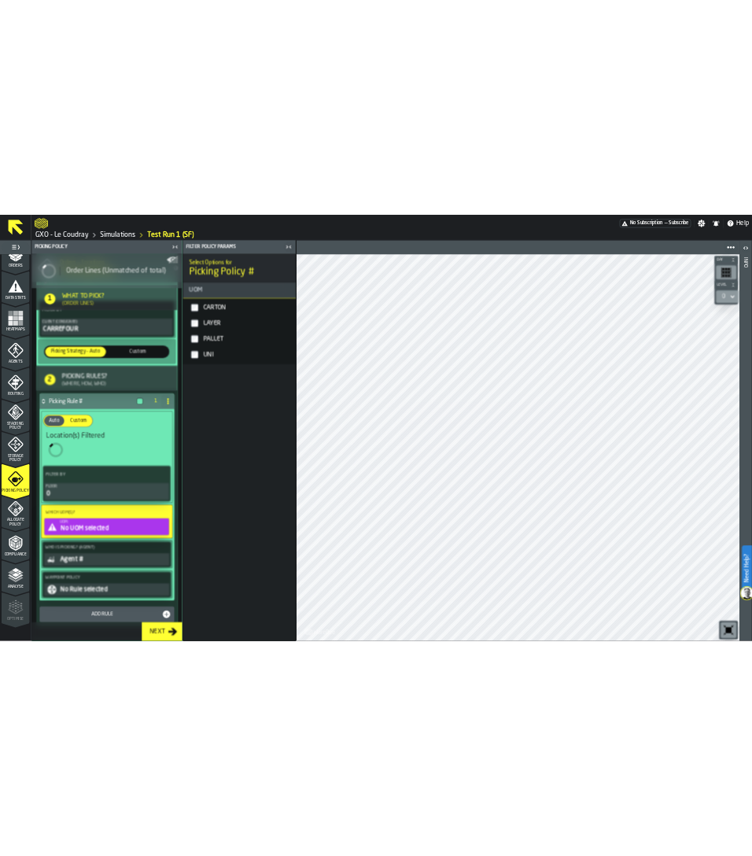
scroll to position [233, 0]
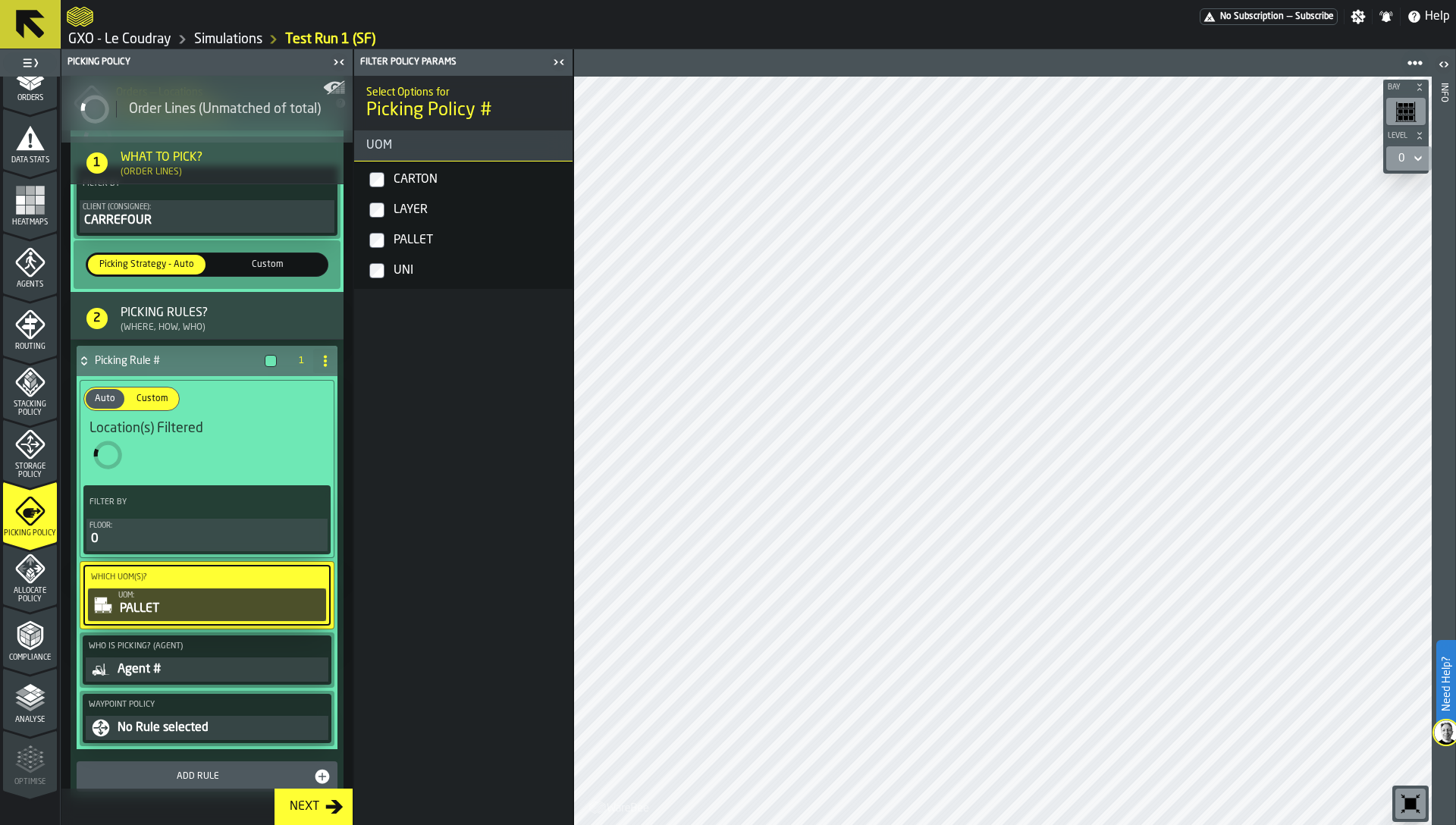
click at [403, 266] on div "UNI" at bounding box center [478, 270] width 175 height 24
click at [406, 200] on div "LAYER" at bounding box center [478, 209] width 175 height 24
click at [408, 182] on div "CARTON" at bounding box center [478, 179] width 175 height 24
click at [20, 723] on icon "menu Analyse" at bounding box center [30, 730] width 54 height 14
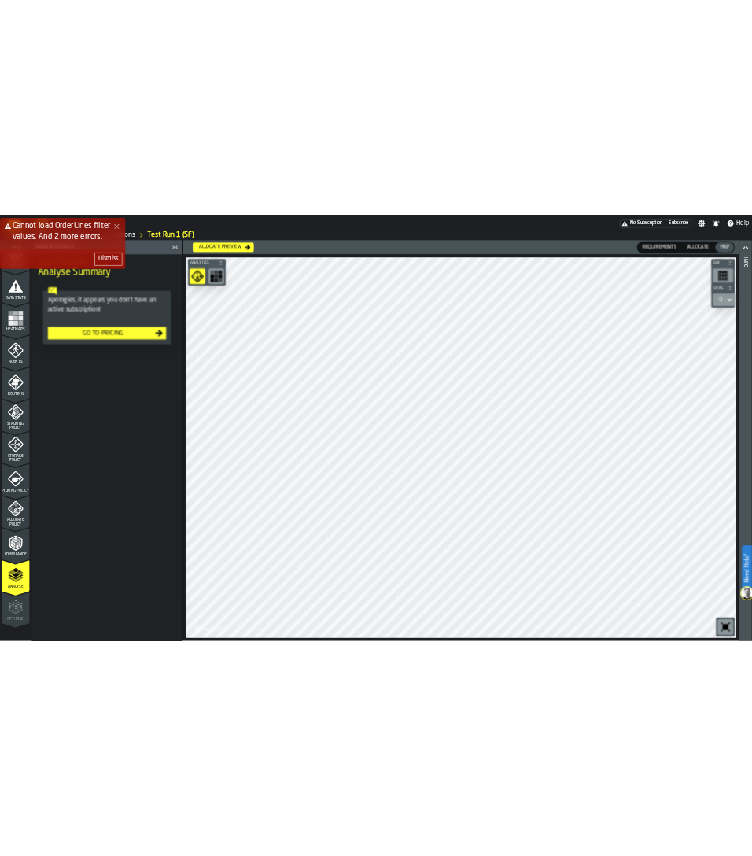
scroll to position [0, 0]
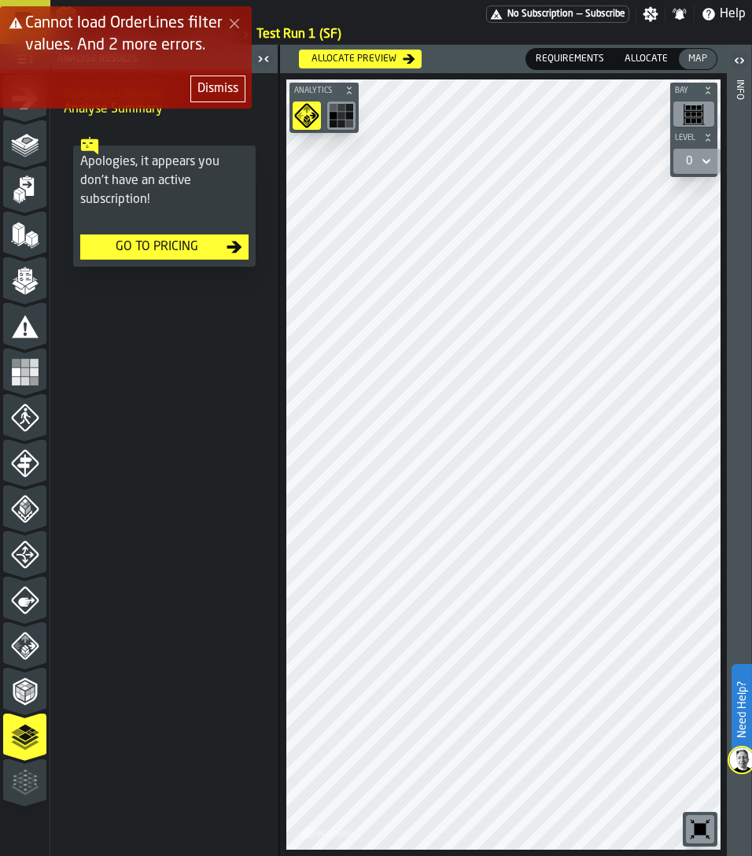
click at [219, 94] on div "Dismiss" at bounding box center [217, 88] width 41 height 19
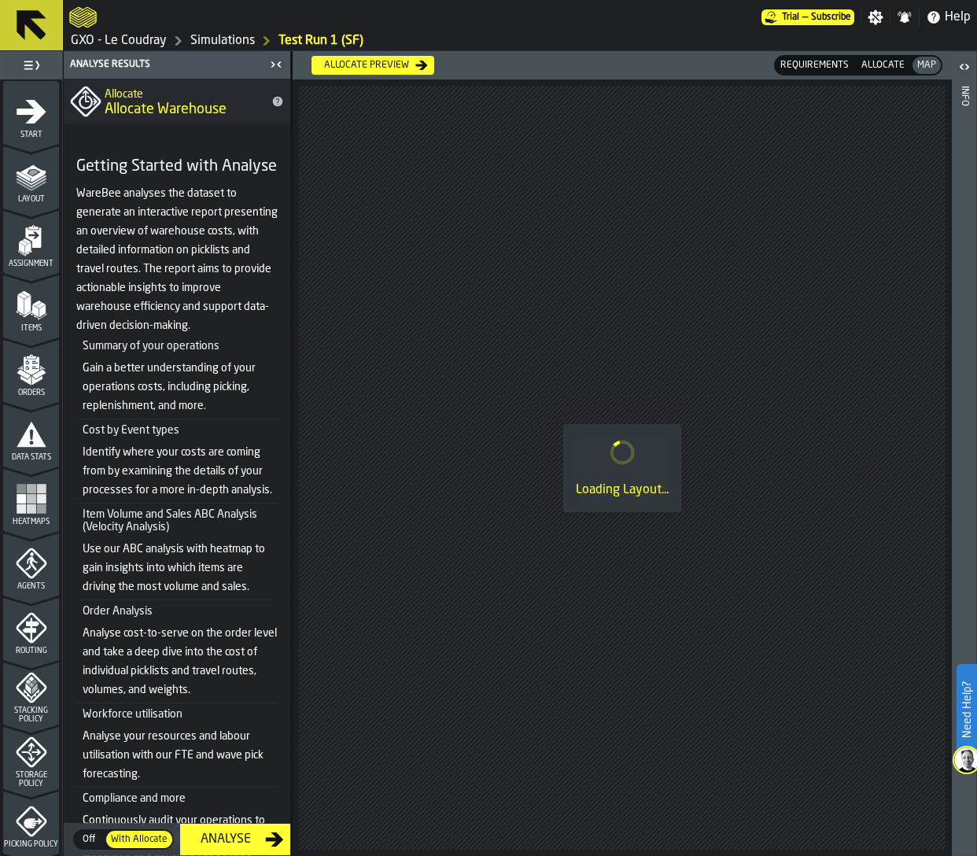
click at [234, 843] on div "Analyse" at bounding box center [225, 839] width 79 height 19
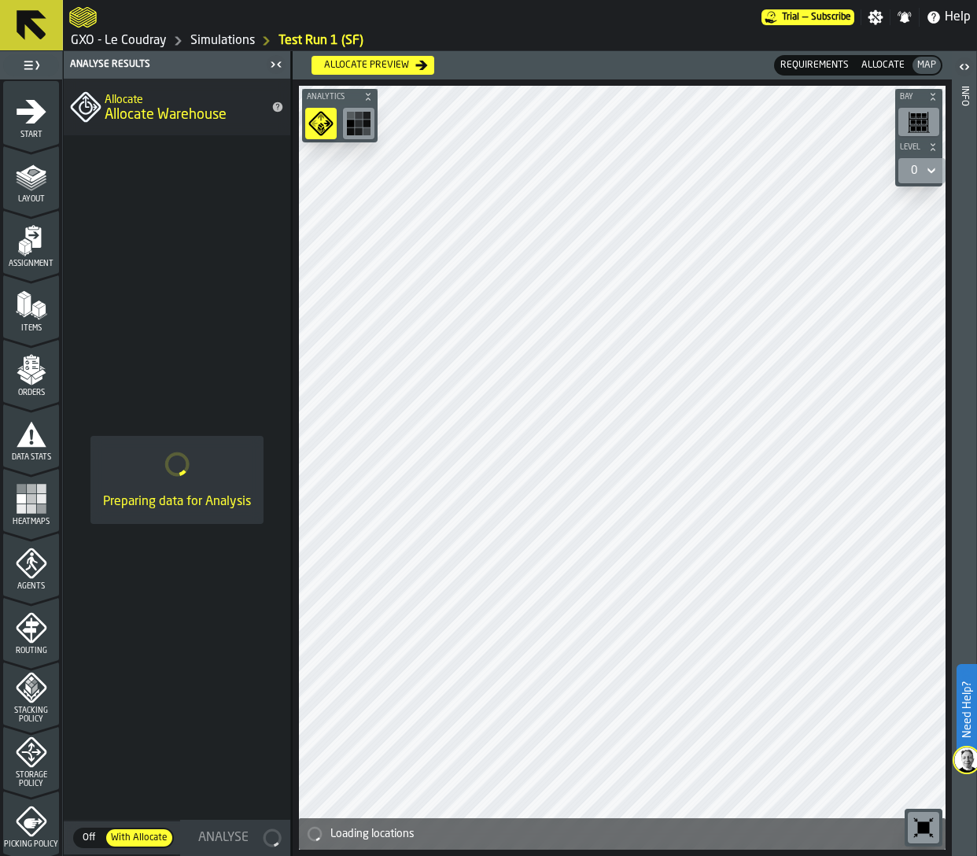
click at [110, 36] on link "GXO - Le Coudray" at bounding box center [119, 40] width 96 height 19
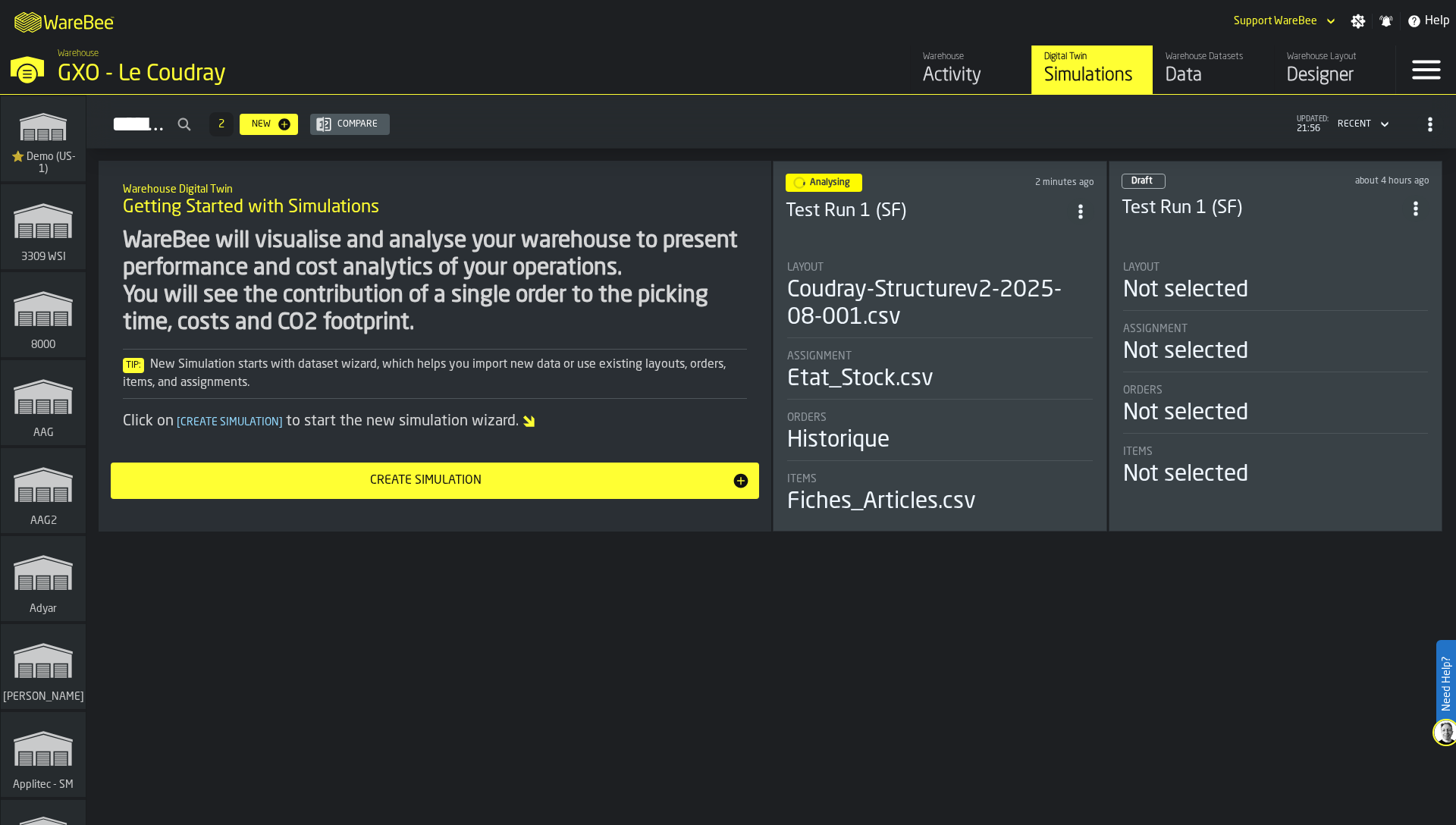
click at [997, 78] on div "Activity" at bounding box center [971, 75] width 96 height 24
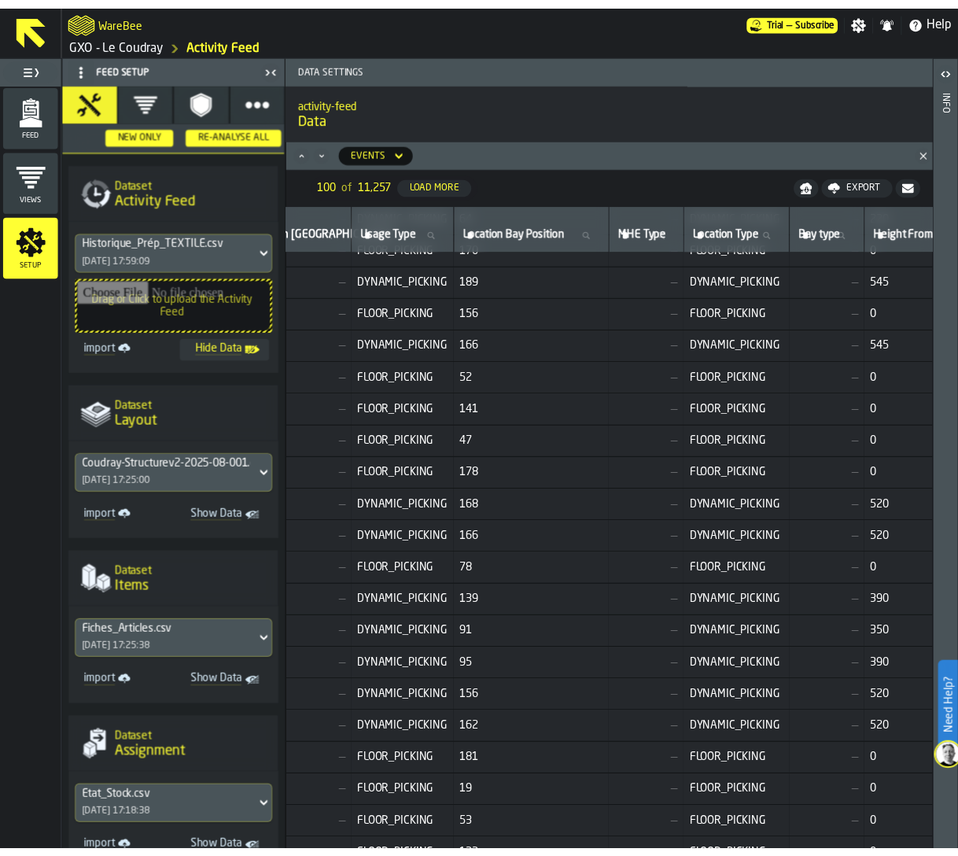
scroll to position [566, 4773]
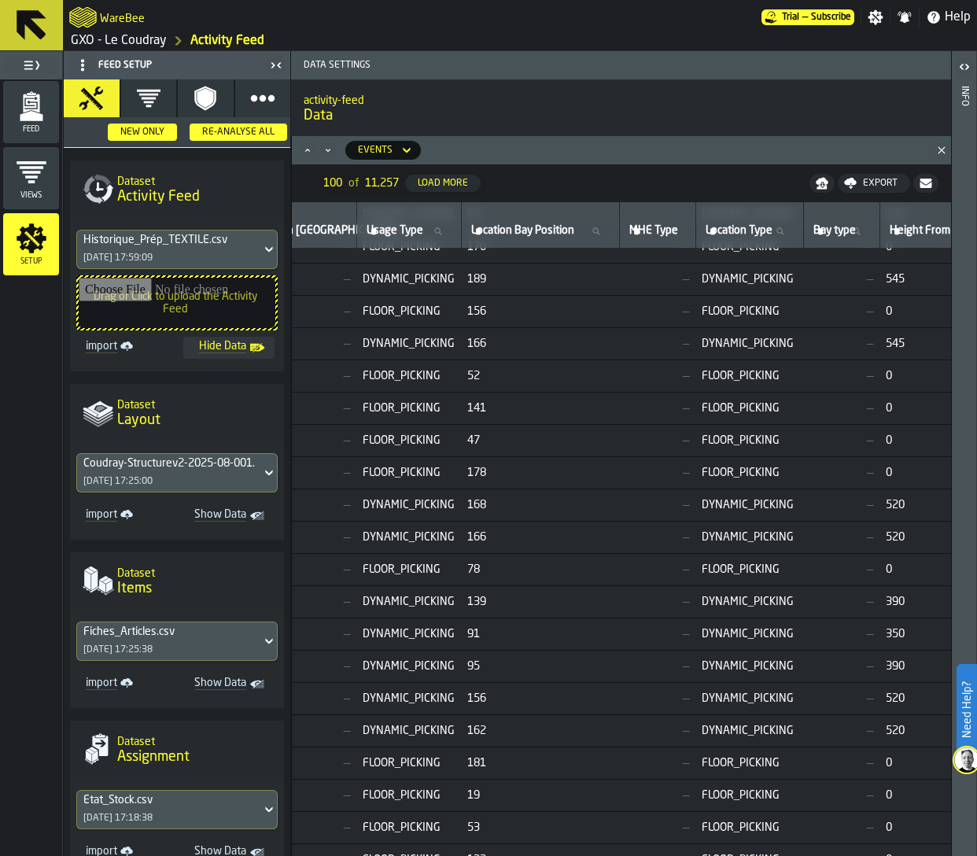
click at [9, 113] on div "Feed" at bounding box center [31, 111] width 56 height 43
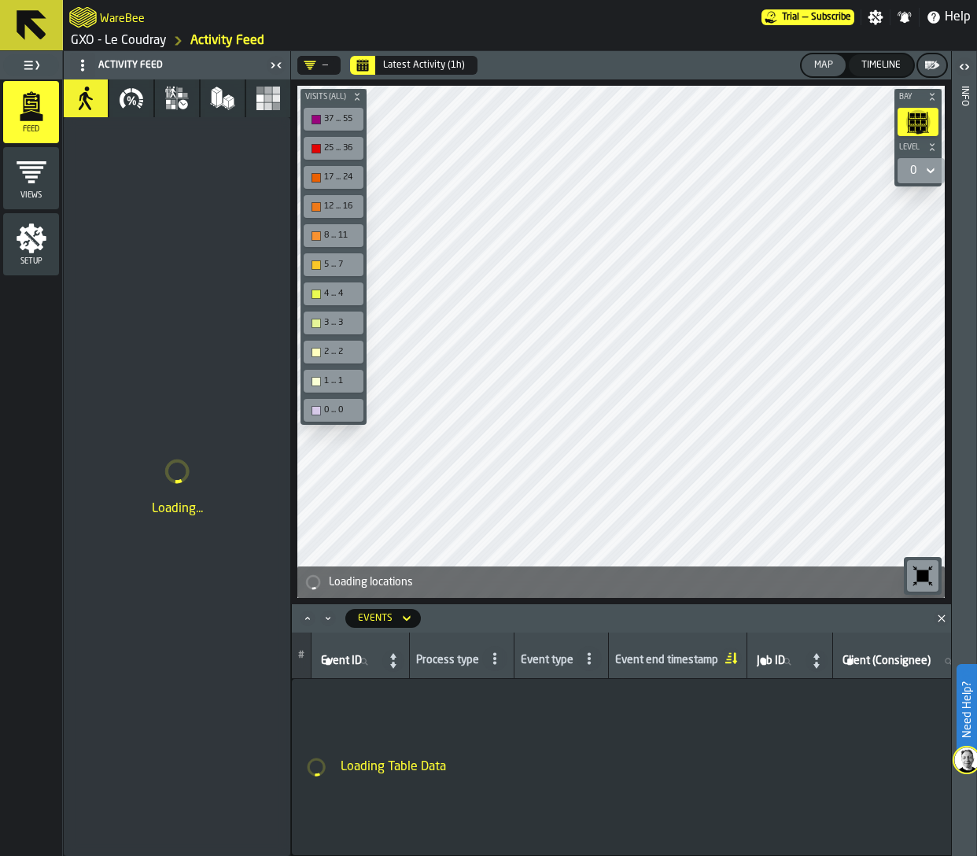
click at [934, 613] on icon "Close" at bounding box center [942, 618] width 16 height 16
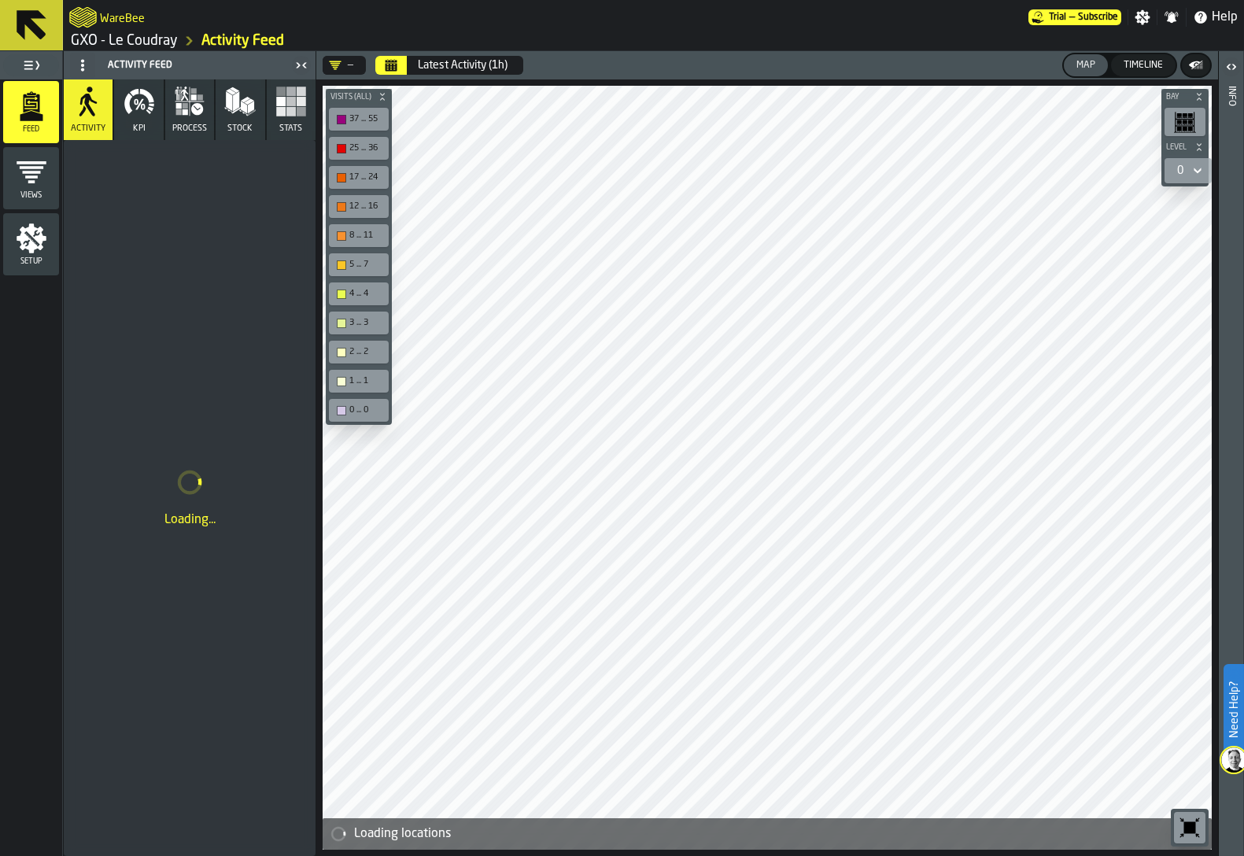
click at [1186, 817] on icon "button-toolbar-undefined" at bounding box center [1189, 827] width 25 height 25
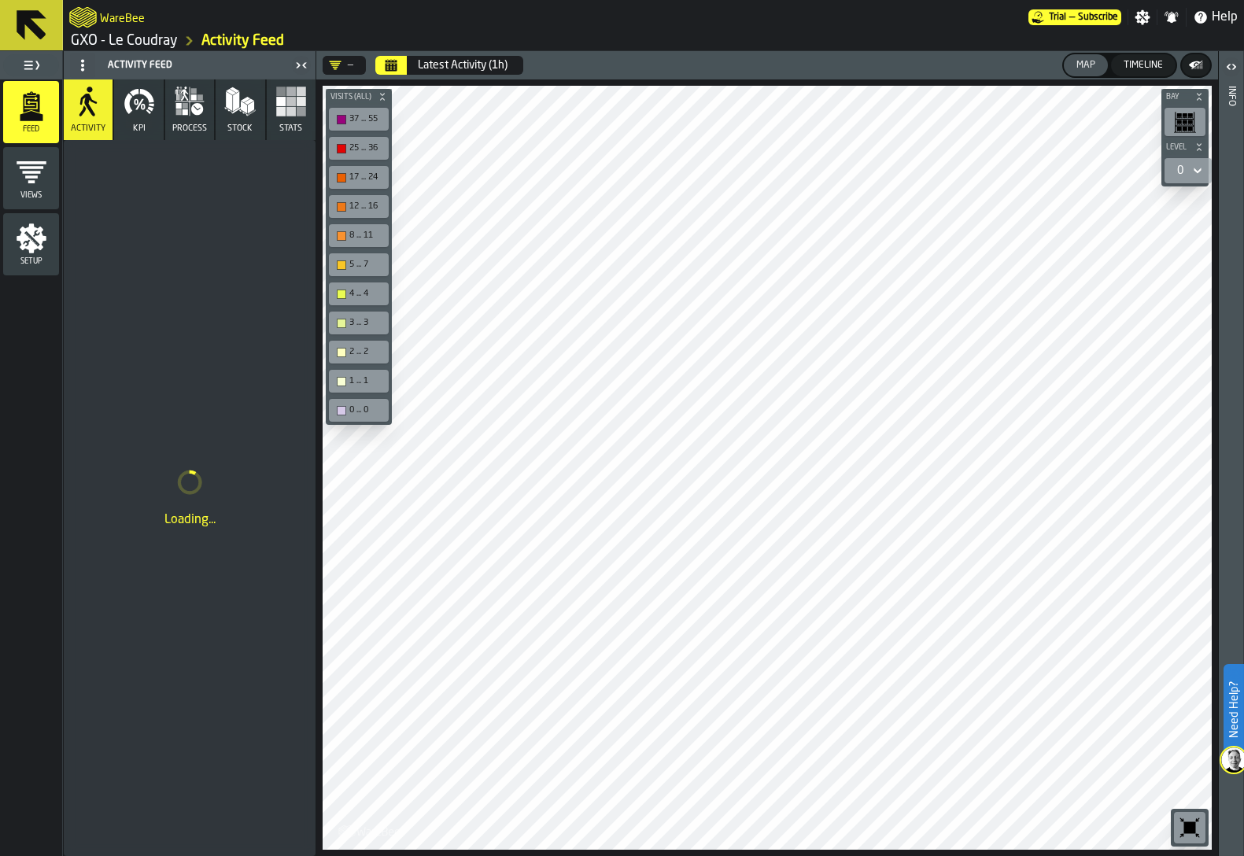
click at [391, 59] on icon "Calendar" at bounding box center [391, 65] width 13 height 13
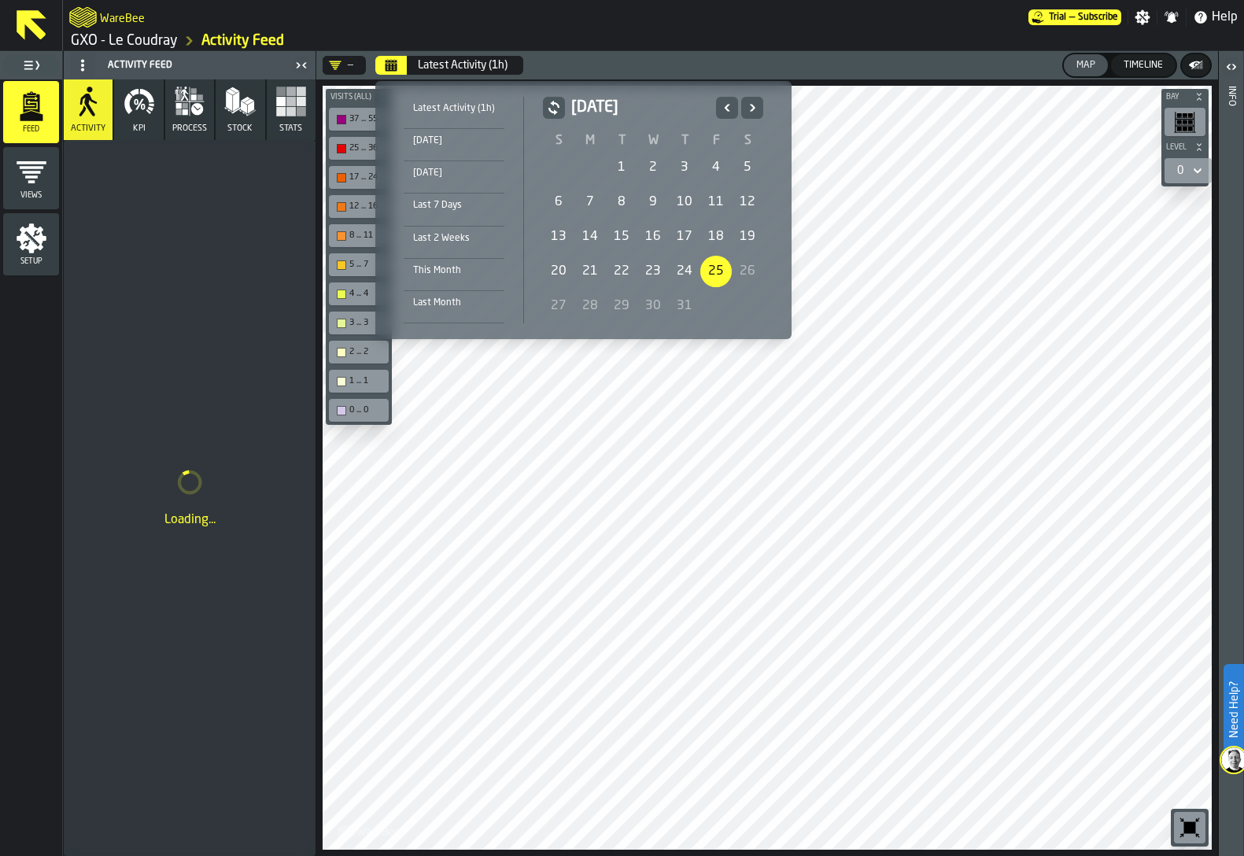
click at [622, 158] on div "1" at bounding box center [621, 167] width 31 height 31
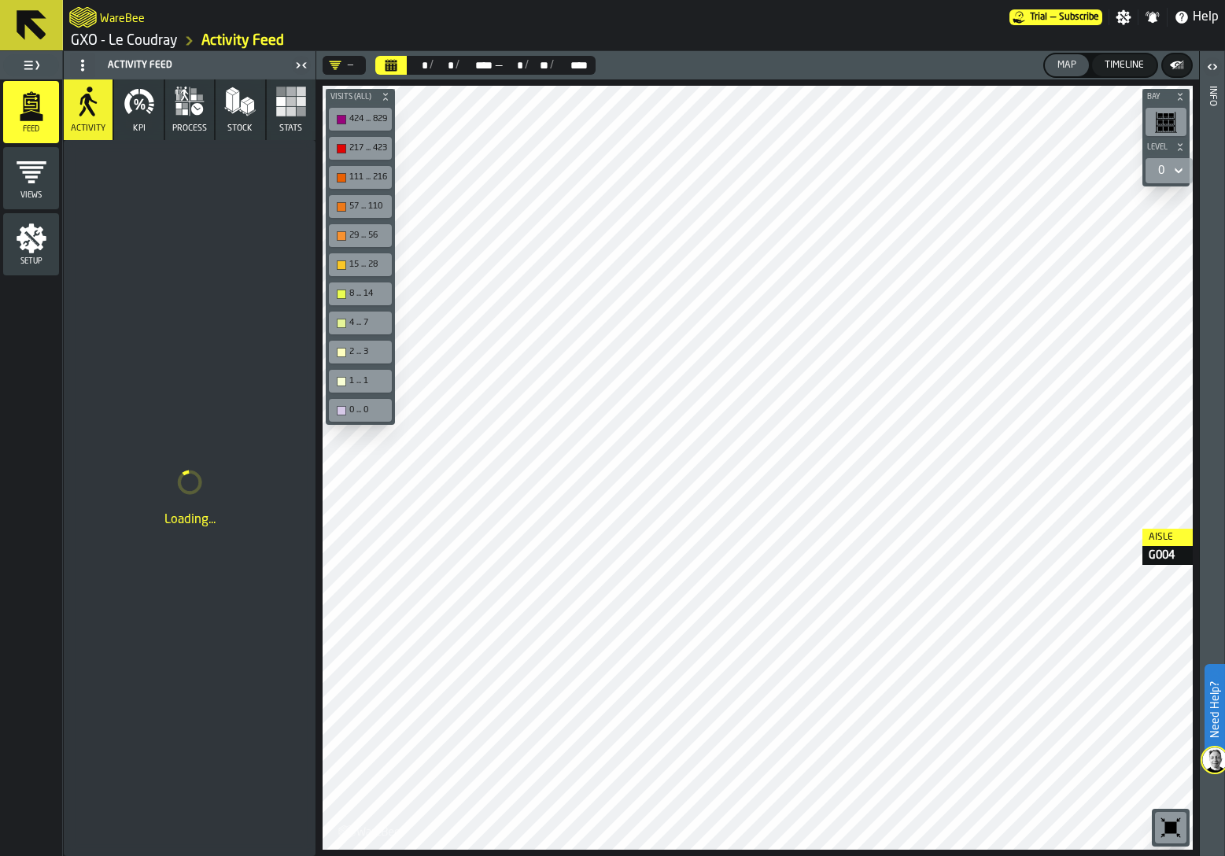
click at [1225, 529] on html "Need Help? WareBee Trial — Subscribe Settings Notifications Help GXO - Le Coudr…" at bounding box center [612, 428] width 1225 height 856
click at [136, 101] on icon "button" at bounding box center [136, 102] width 4 height 6
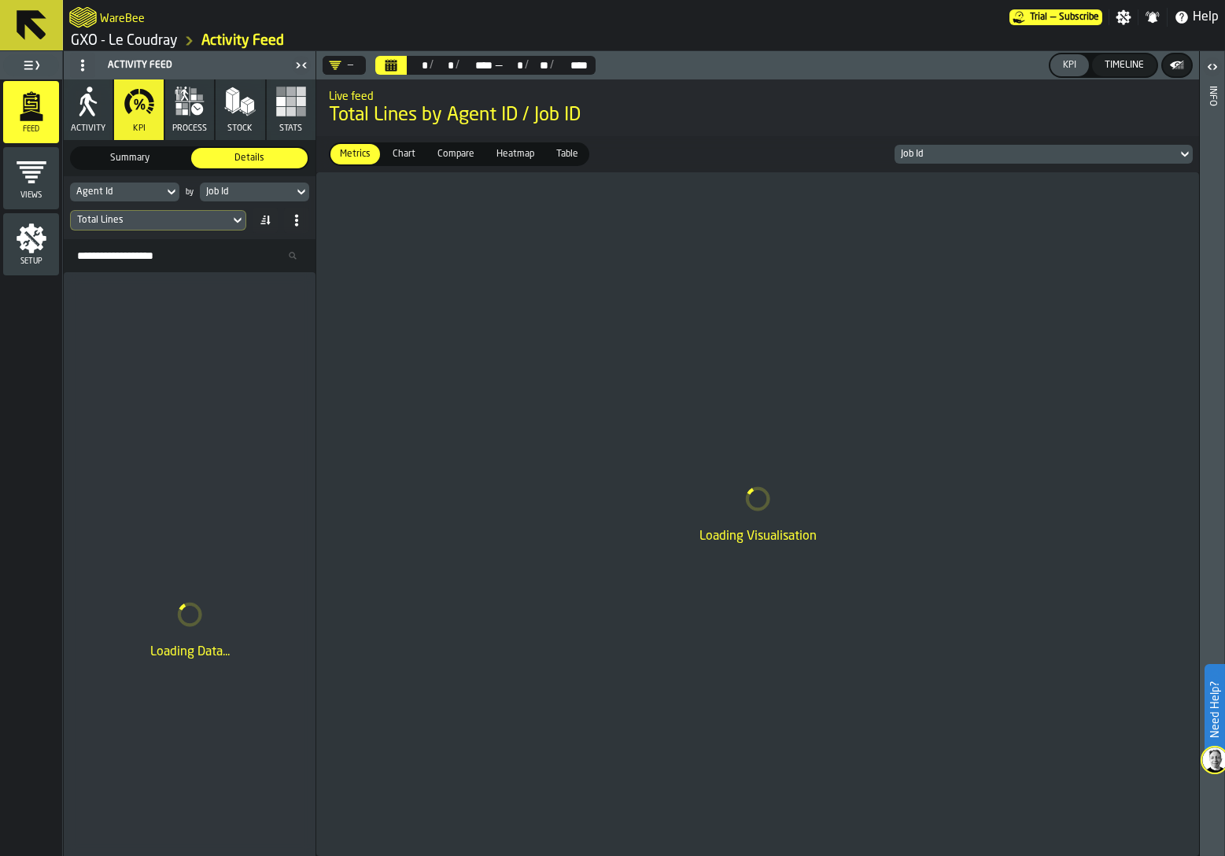
click at [688, 337] on div "Loading Visualisation" at bounding box center [757, 514] width 883 height 684
click at [719, 625] on div "Loading Visualisation" at bounding box center [757, 514] width 883 height 684
click at [412, 197] on div "Loading Visualisation" at bounding box center [757, 514] width 883 height 684
click at [754, 468] on div "Loading Visualisation" at bounding box center [757, 514] width 883 height 684
click at [255, 190] on div "Job Id" at bounding box center [246, 191] width 81 height 11
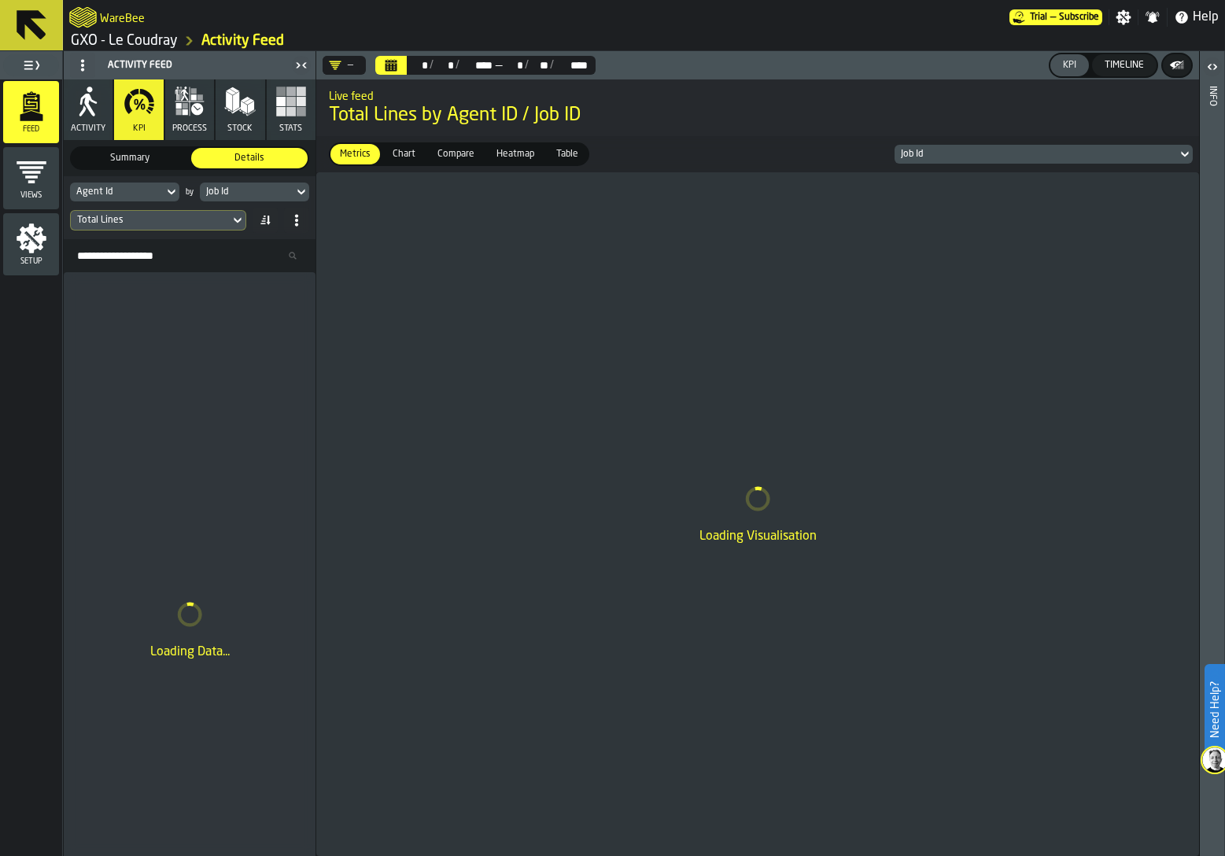
click at [245, 262] on input "Search Resources..." at bounding box center [189, 255] width 239 height 20
click at [437, 458] on div "Loading Visualisation" at bounding box center [757, 514] width 883 height 684
click at [277, 326] on div "Loading Data..." at bounding box center [190, 630] width 252 height 716
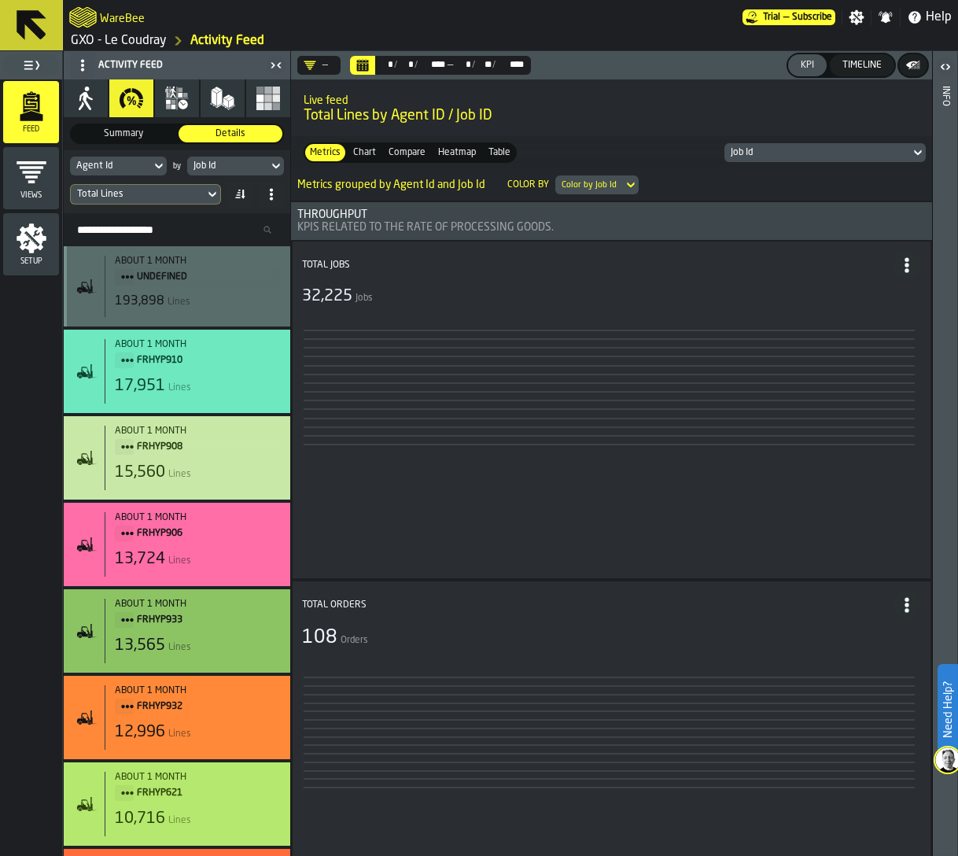
click at [171, 101] on icon "button" at bounding box center [173, 102] width 5 height 5
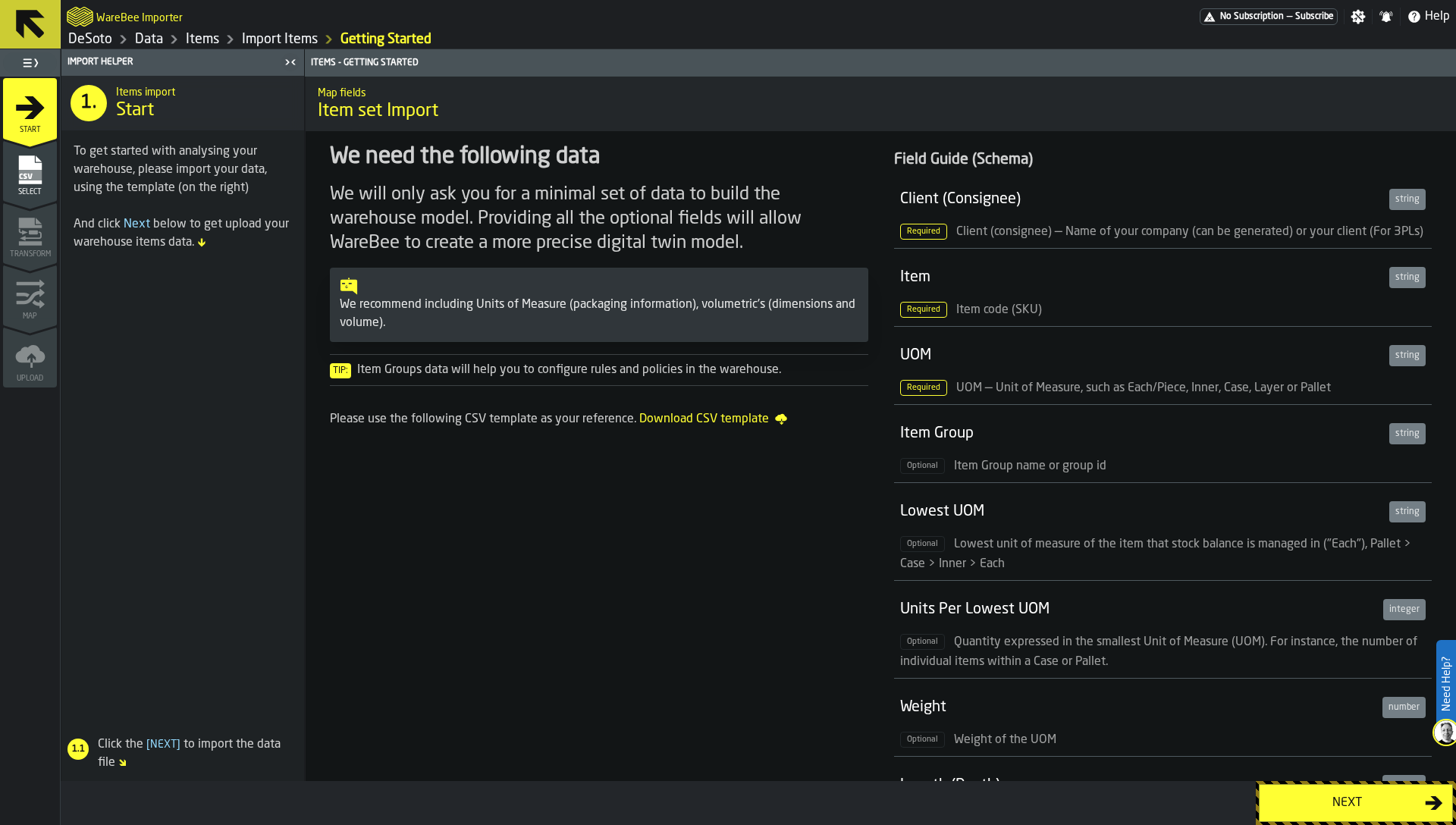
click at [267, 36] on link "Import Items" at bounding box center [280, 39] width 76 height 16
click at [200, 40] on link "Items" at bounding box center [202, 39] width 34 height 16
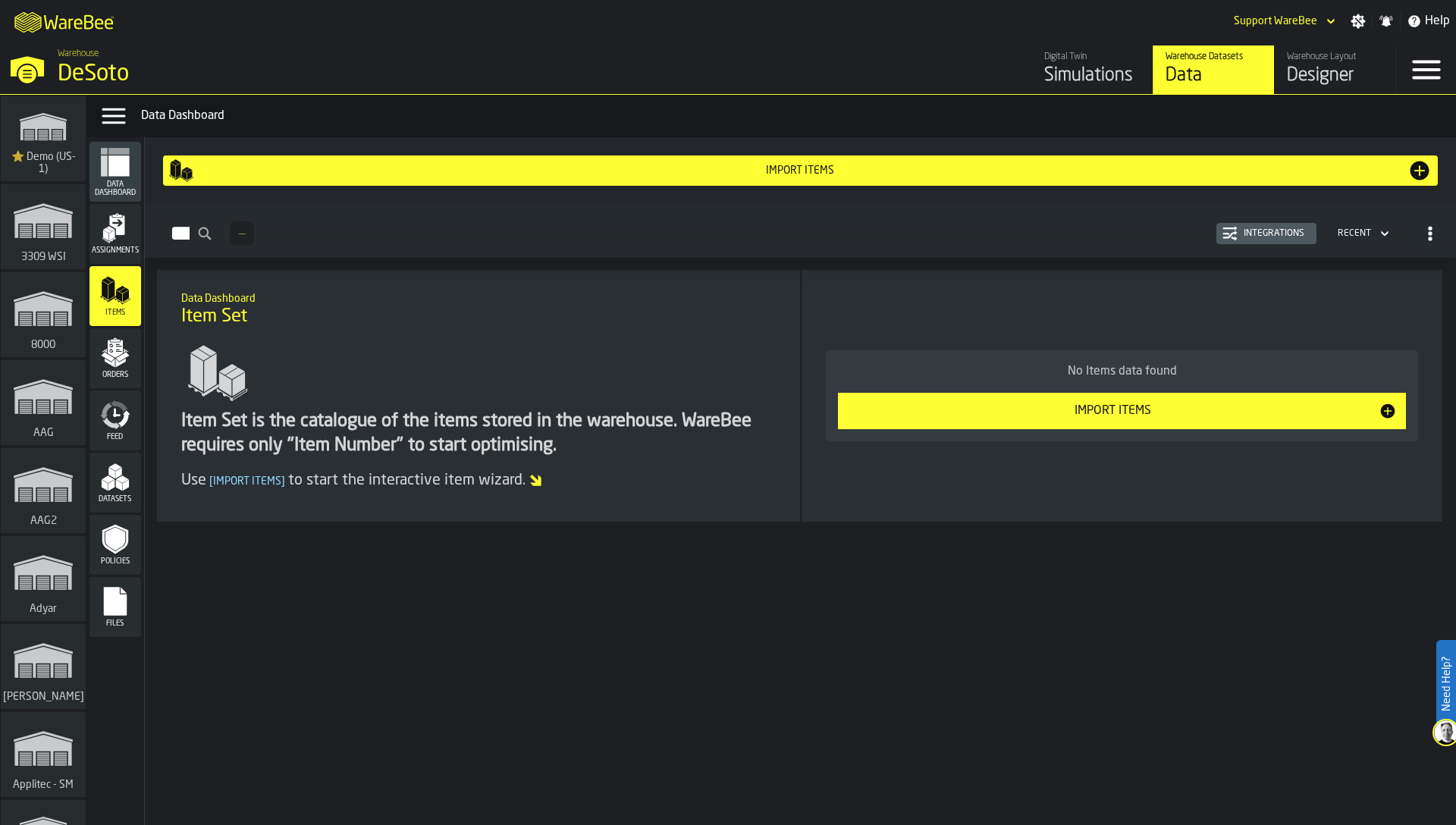
click at [1246, 232] on div "Integrations" at bounding box center [1275, 233] width 73 height 11
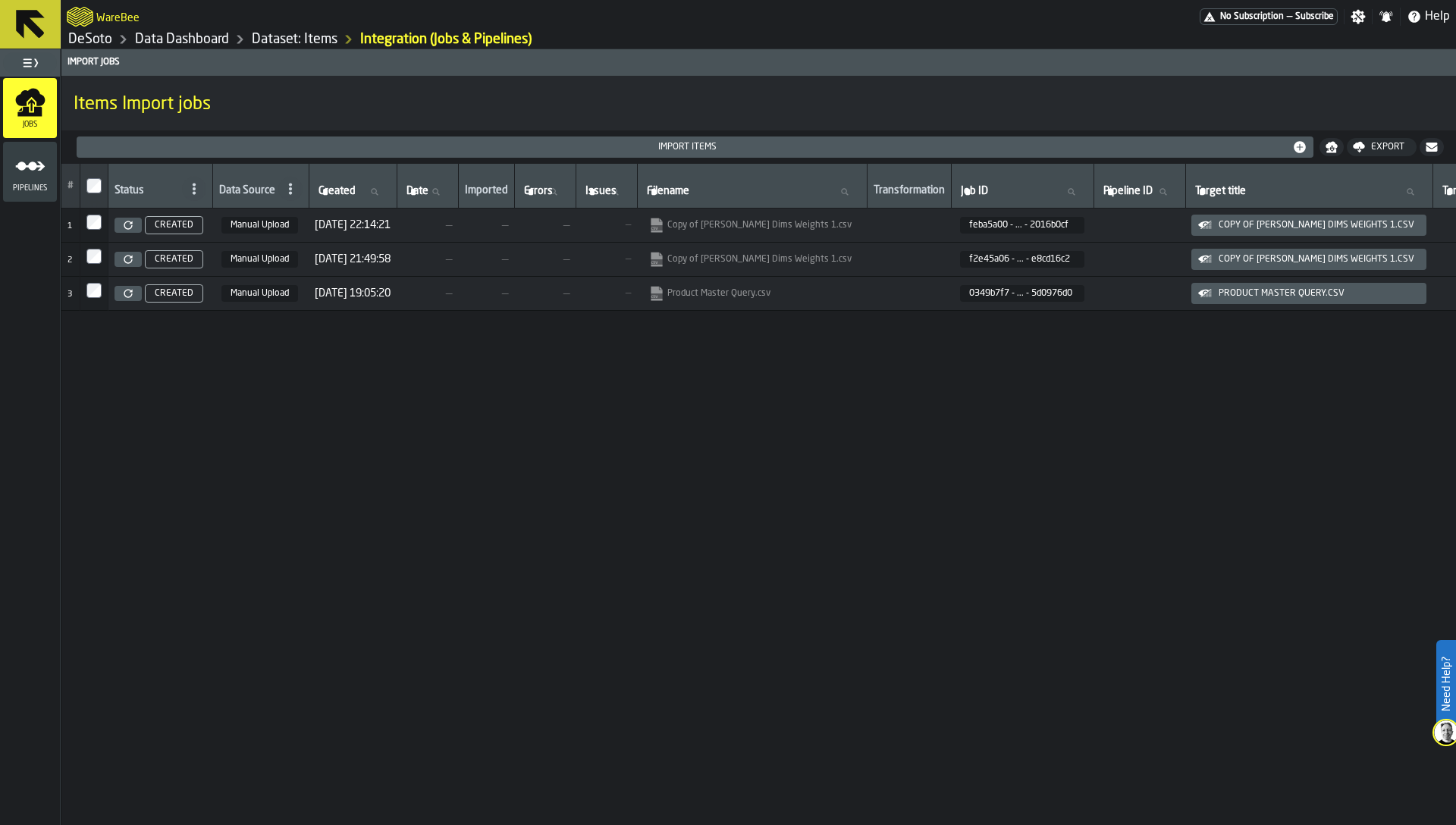
click at [129, 218] on link at bounding box center [128, 226] width 27 height 15
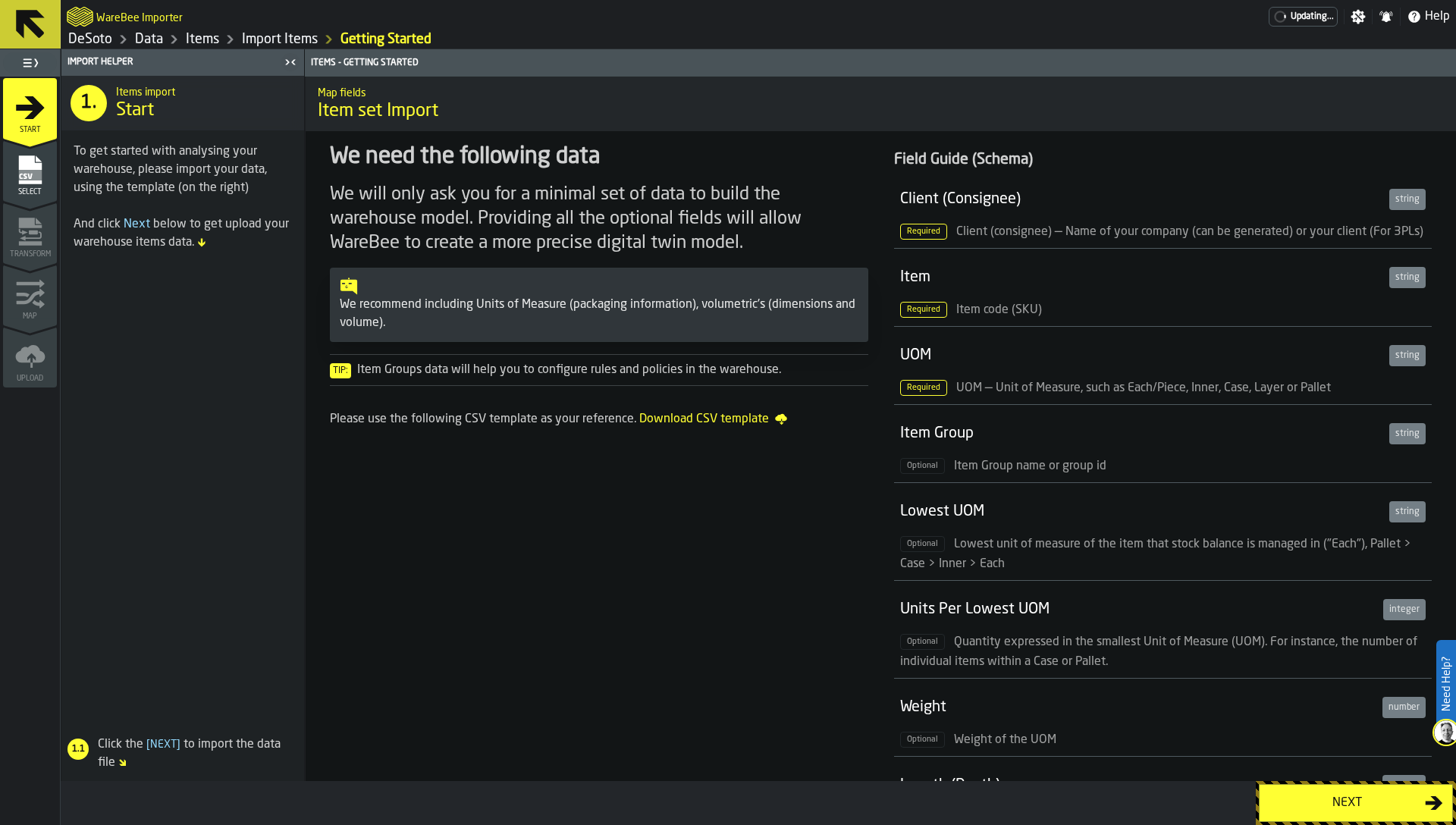
click at [14, 185] on div "Select" at bounding box center [30, 174] width 54 height 41
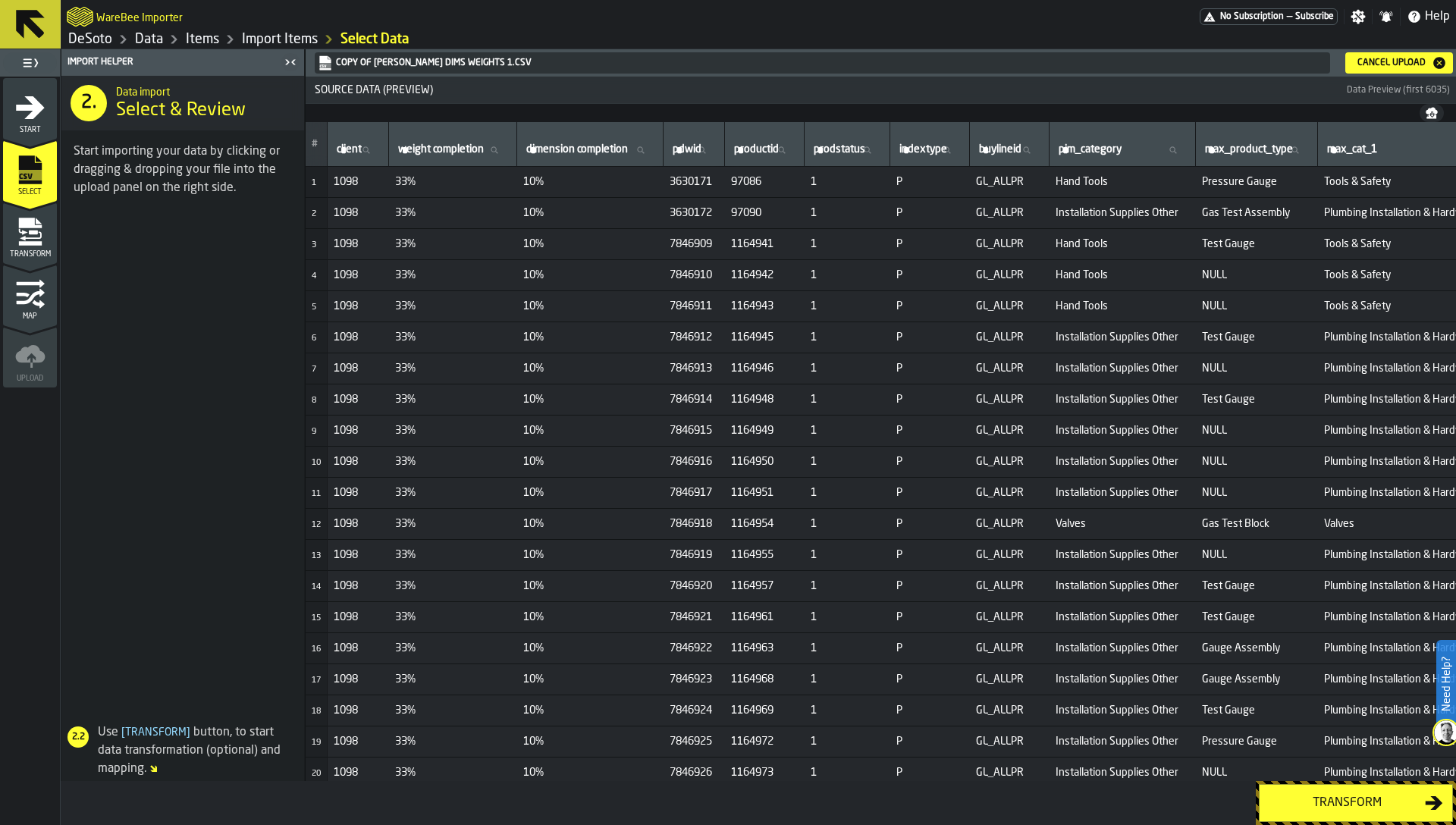
drag, startPoint x: 30, startPoint y: 245, endPoint x: 30, endPoint y: 232, distance: 13.0
click at [30, 232] on icon "menu Transform" at bounding box center [30, 231] width 30 height 30
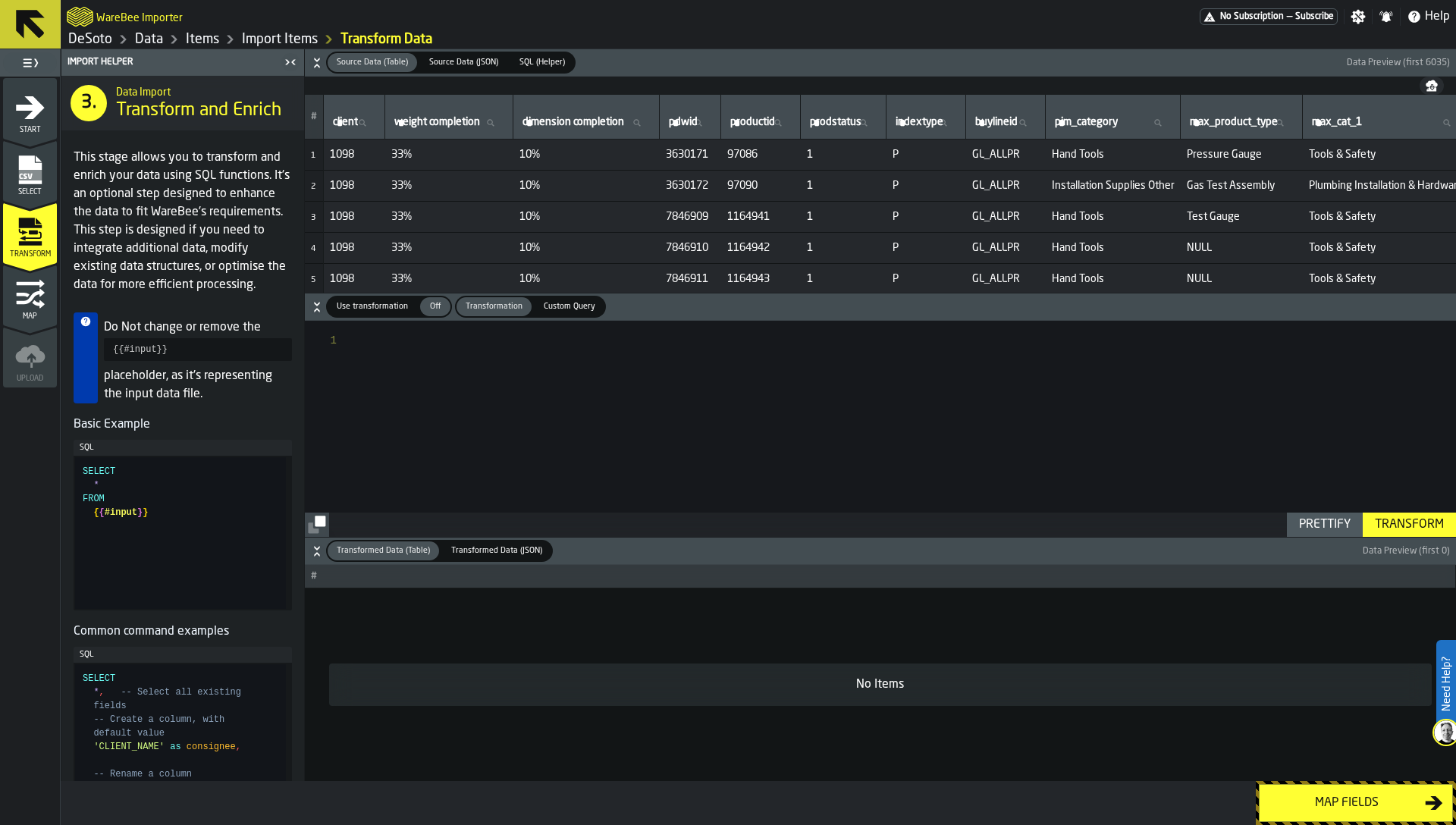
click at [313, 60] on icon "button-" at bounding box center [317, 63] width 15 height 15
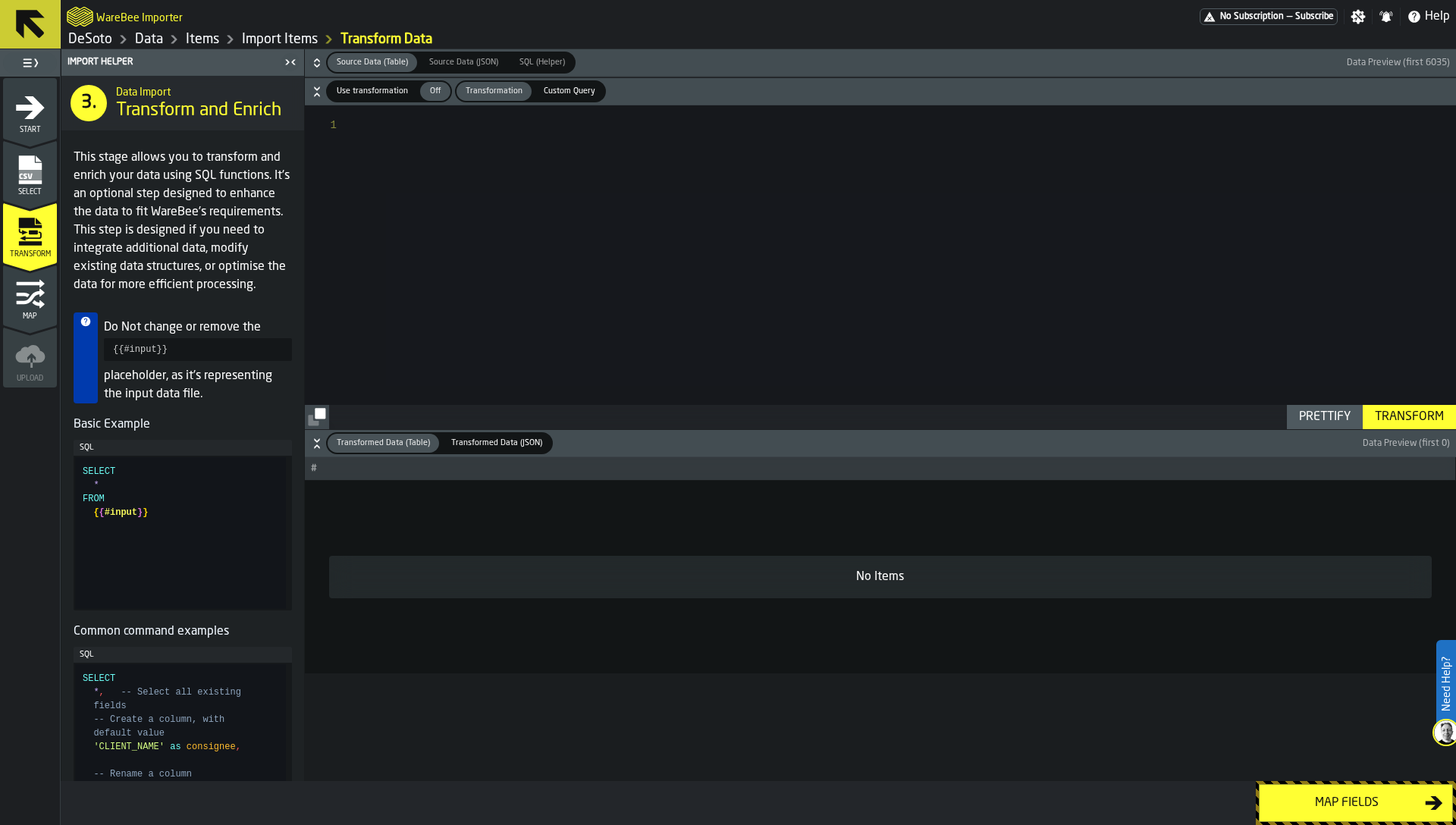
click at [312, 91] on icon "button-" at bounding box center [317, 92] width 15 height 15
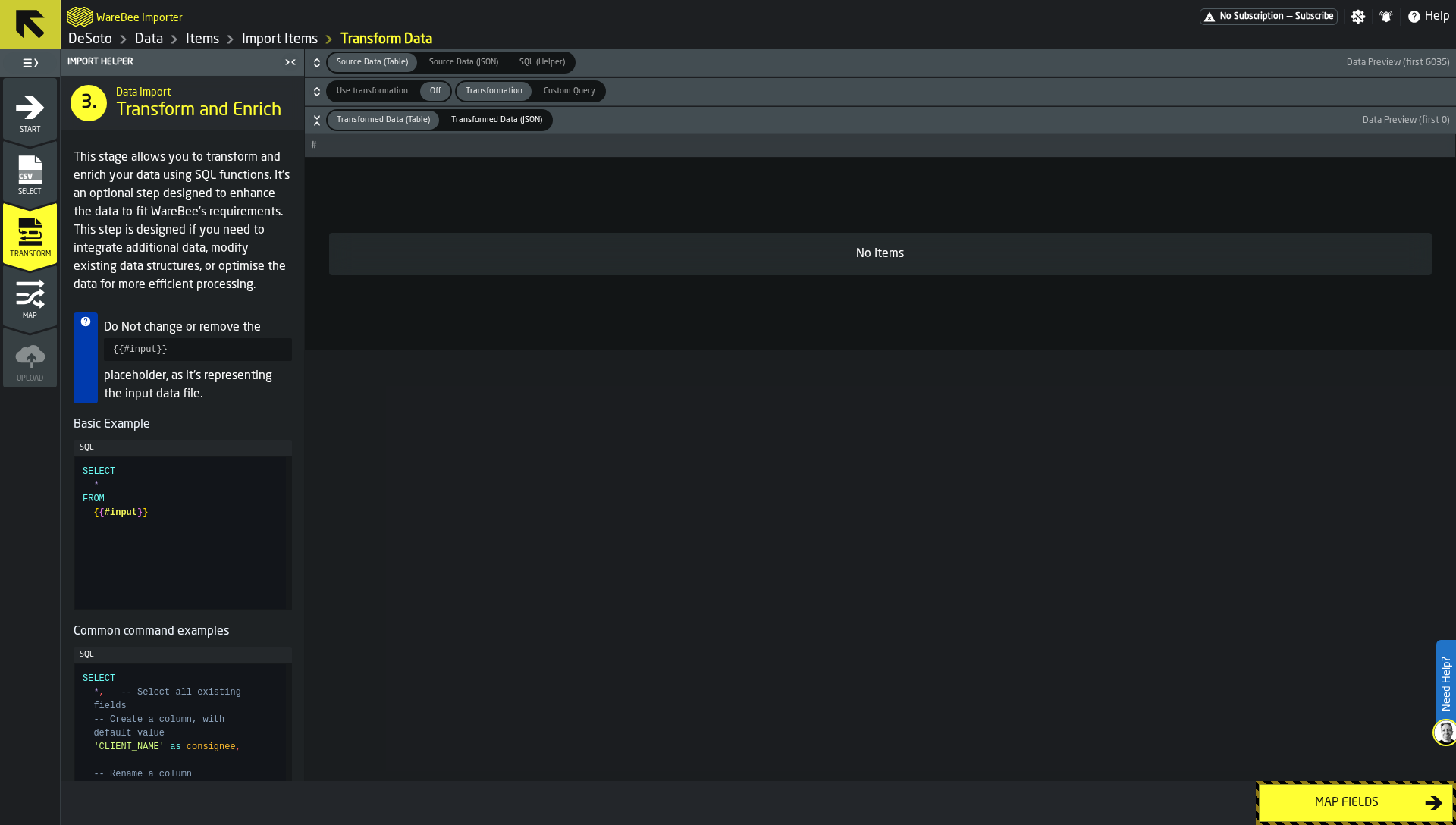
click at [315, 112] on h6 "Transformed Data (Table) Transformed Data (Table) Transformed Data (JSON) Trans…" at bounding box center [880, 120] width 1146 height 22
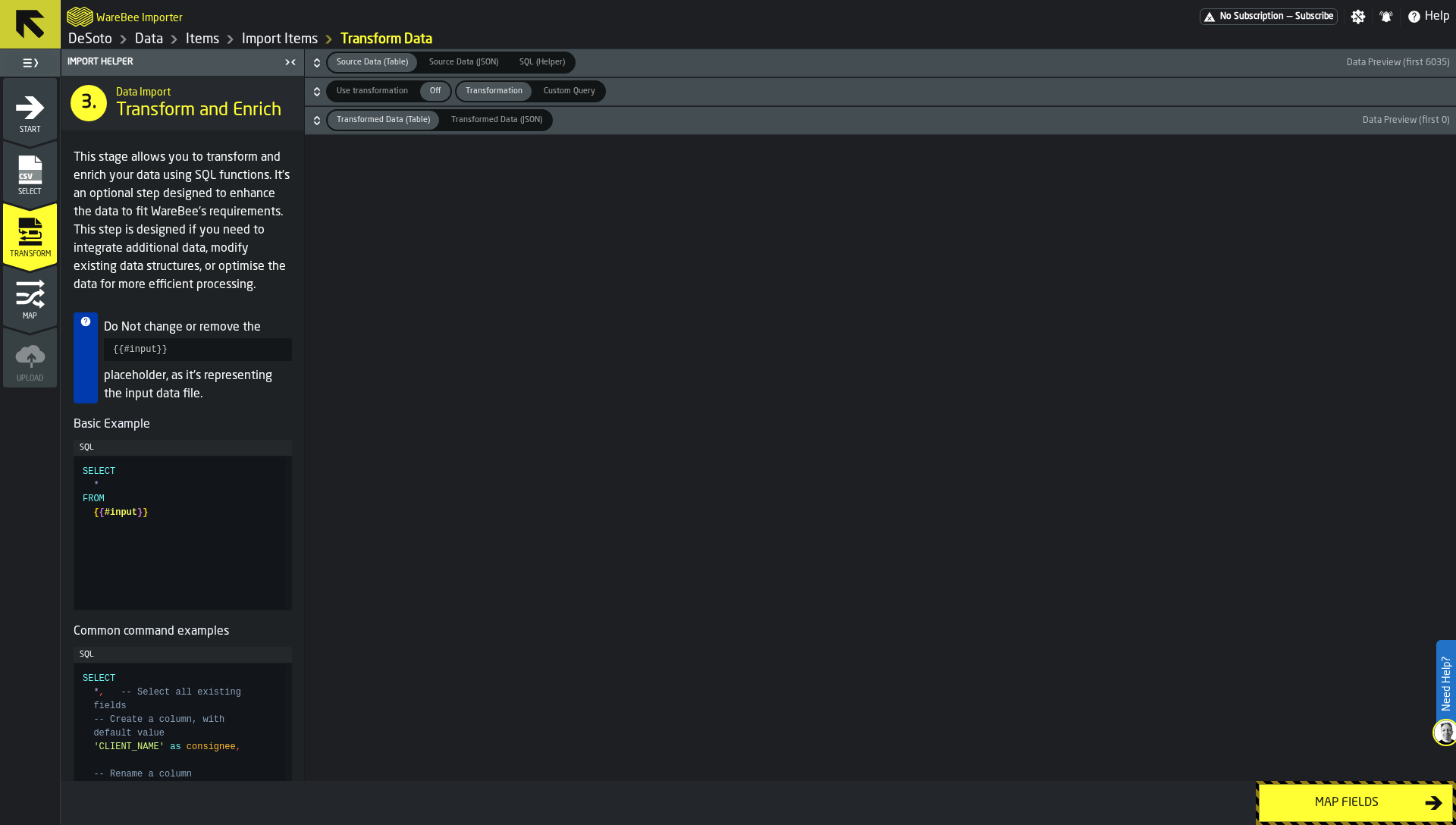
click at [314, 62] on icon "button-" at bounding box center [317, 63] width 15 height 15
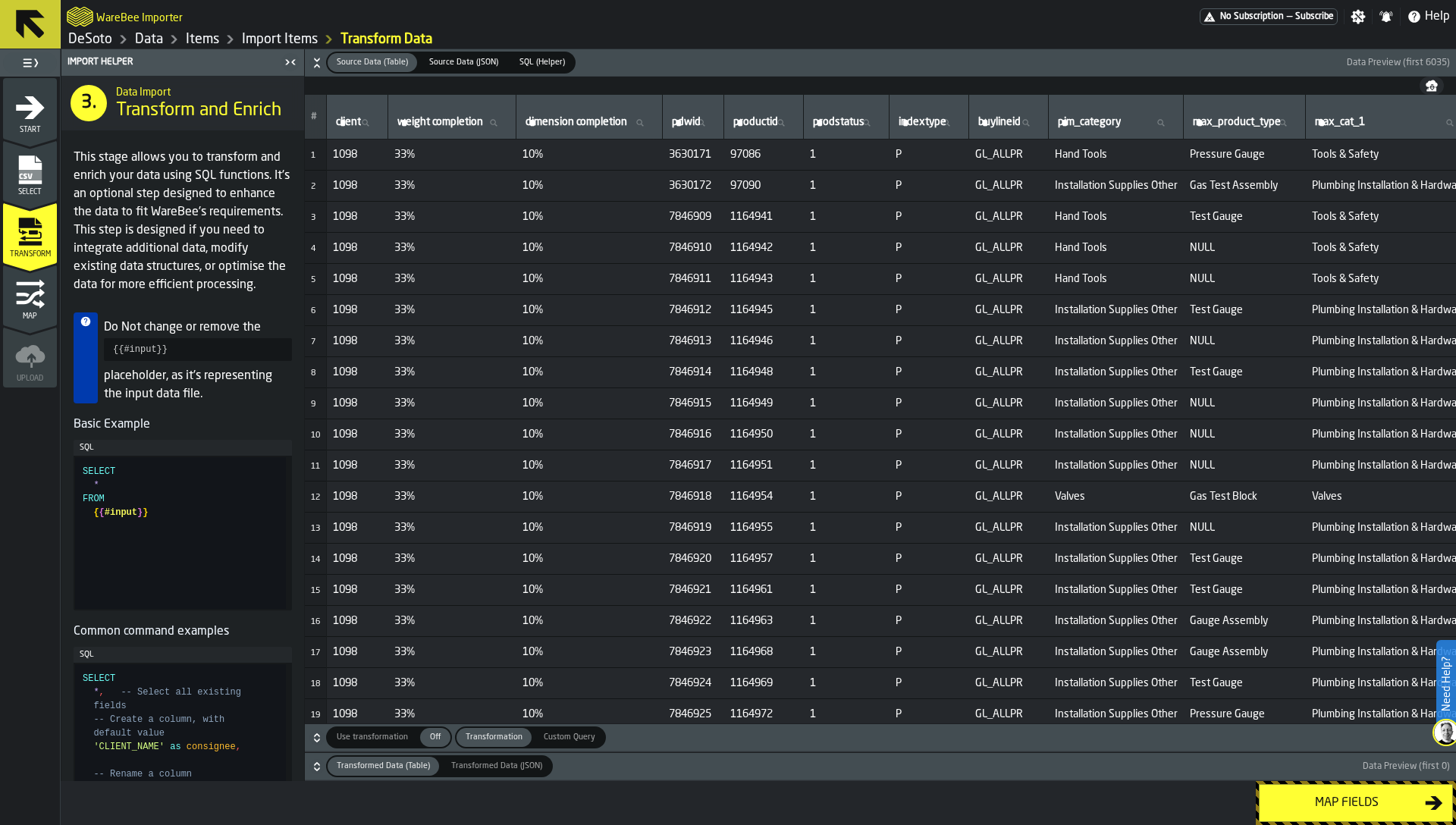
click at [314, 734] on icon "button-" at bounding box center [317, 734] width 6 height 4
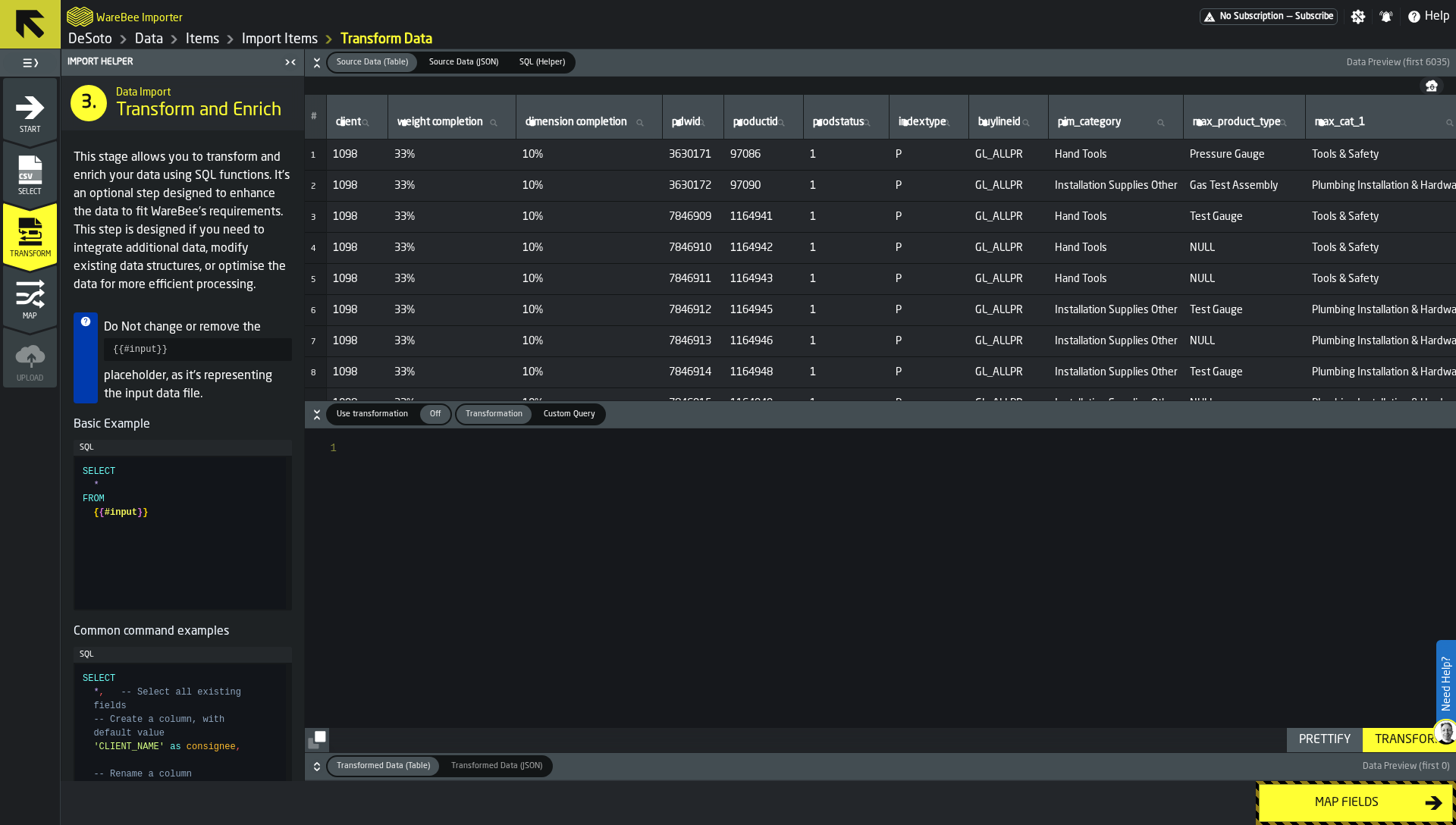
click at [315, 766] on icon "button-" at bounding box center [317, 766] width 15 height 15
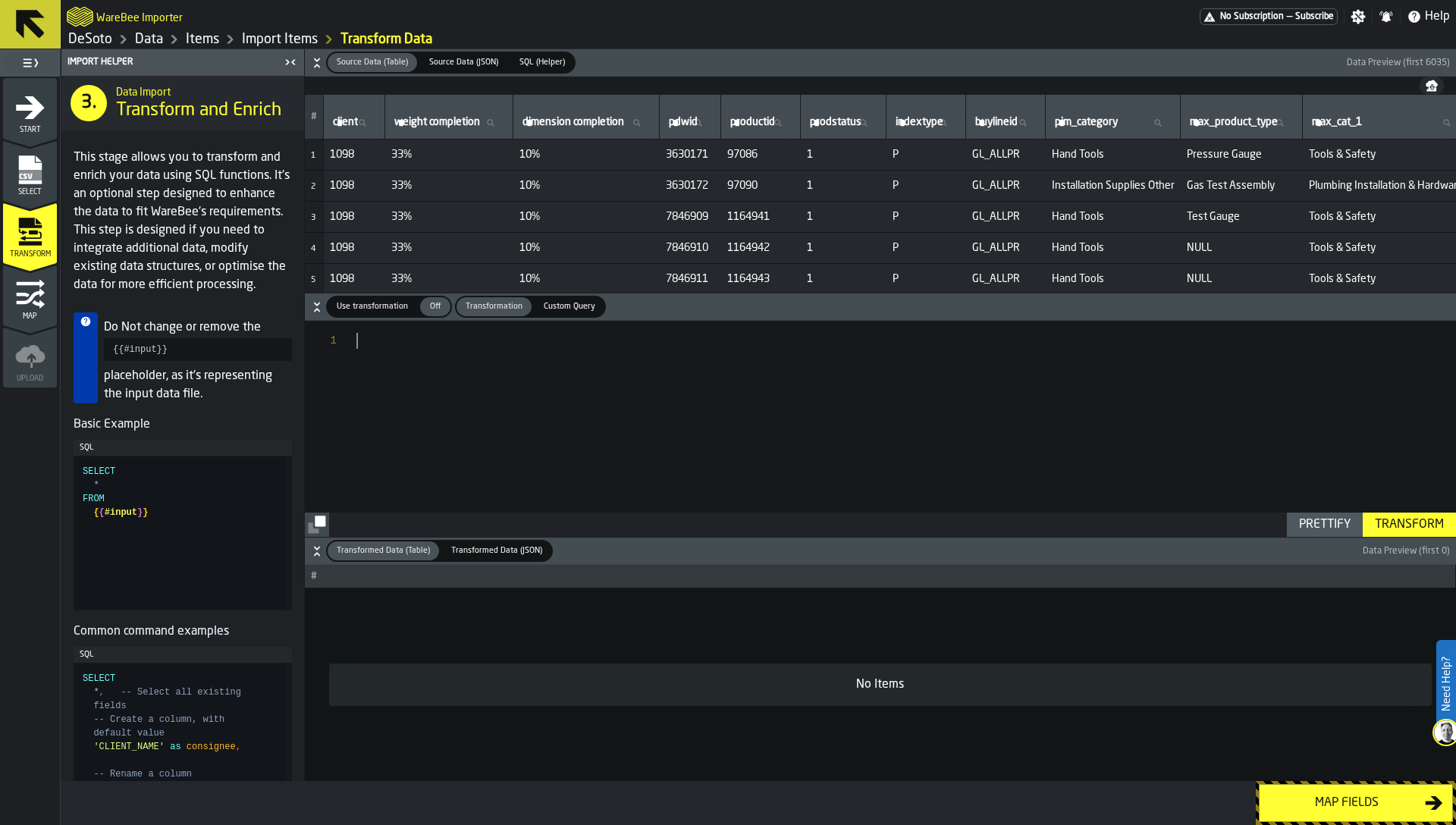
click at [437, 374] on div at bounding box center [906, 429] width 1099 height 216
click at [361, 307] on span "Use transformation" at bounding box center [372, 306] width 84 height 13
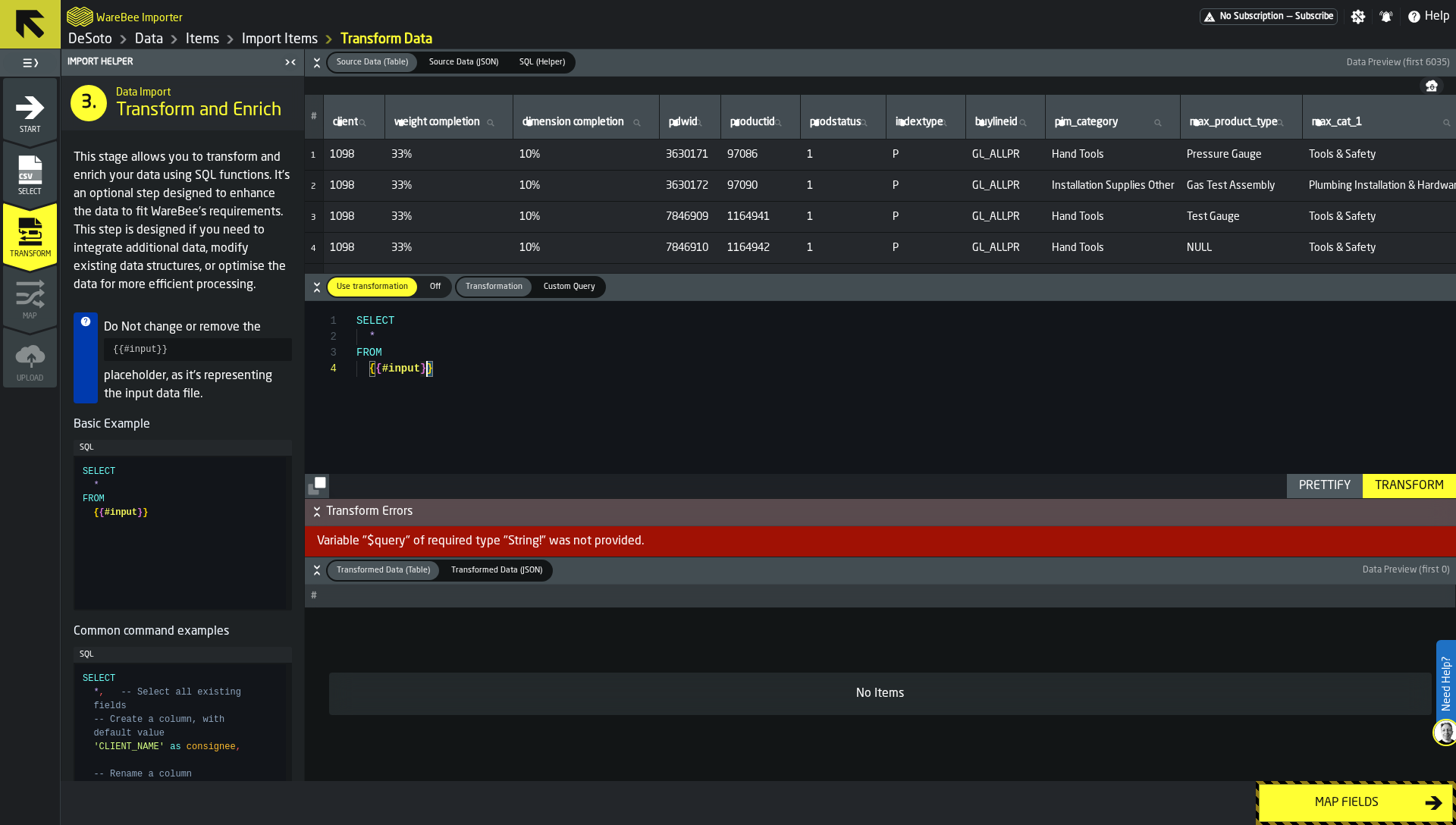
drag, startPoint x: 464, startPoint y: 380, endPoint x: 422, endPoint y: 360, distance: 46.5
click at [422, 360] on div "SELECT * FROM { { #input } }" at bounding box center [906, 399] width 1099 height 197
click at [407, 325] on div "SELECT * FROM { { #input } }" at bounding box center [906, 399] width 1099 height 197
click at [462, 371] on div "SELECT * FROM { { #input } }" at bounding box center [906, 399] width 1099 height 197
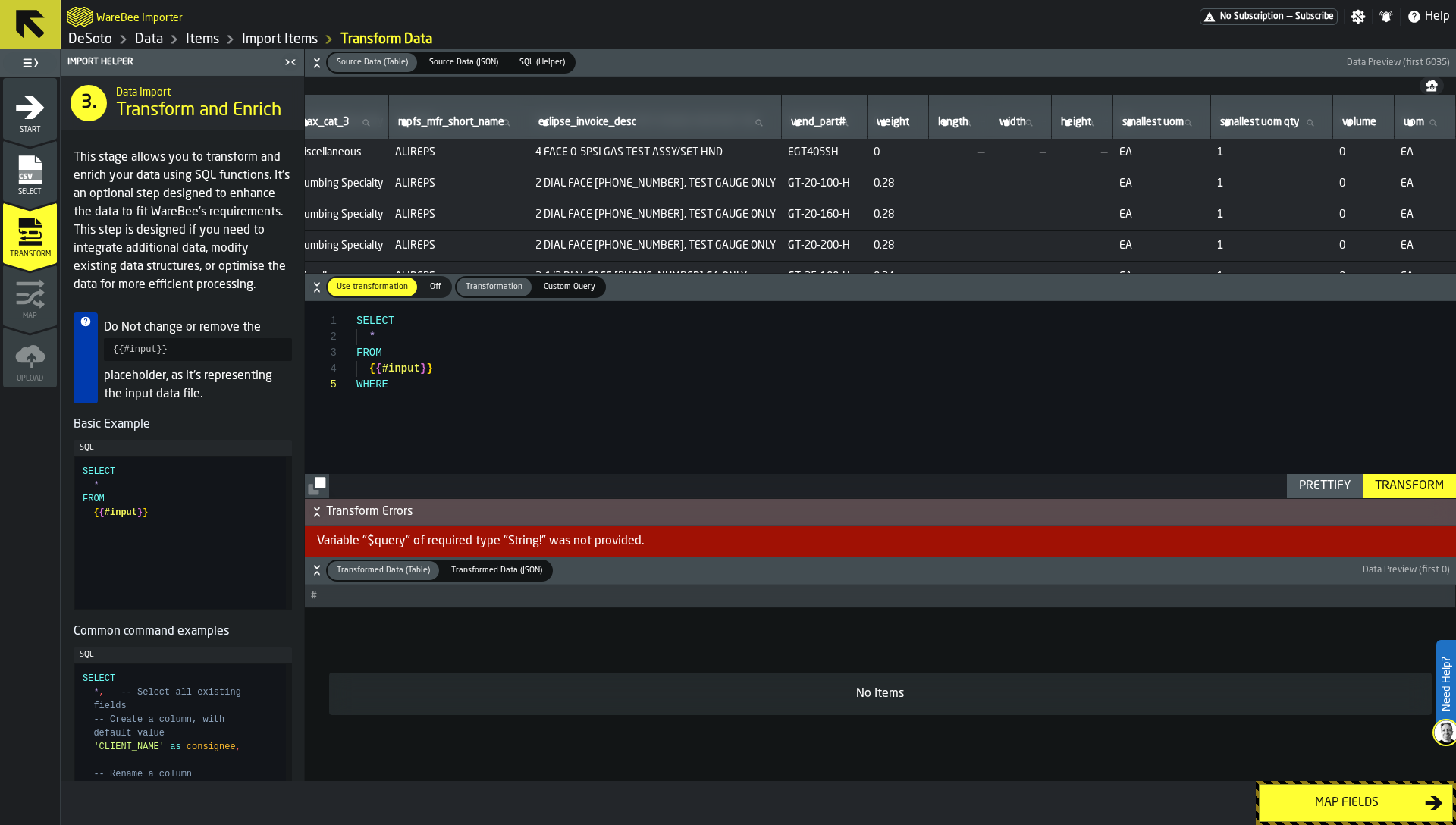
scroll to position [80, 0]
drag, startPoint x: 449, startPoint y: 396, endPoint x: 493, endPoint y: 397, distance: 44.0
click at [493, 397] on div "SELECT * FROM { { #input } } WHERE volume <> '#VALUE '" at bounding box center [906, 399] width 1099 height 197
type textarea "**********"
click at [1362, 119] on input "volume volume" at bounding box center [1363, 122] width 48 height 19
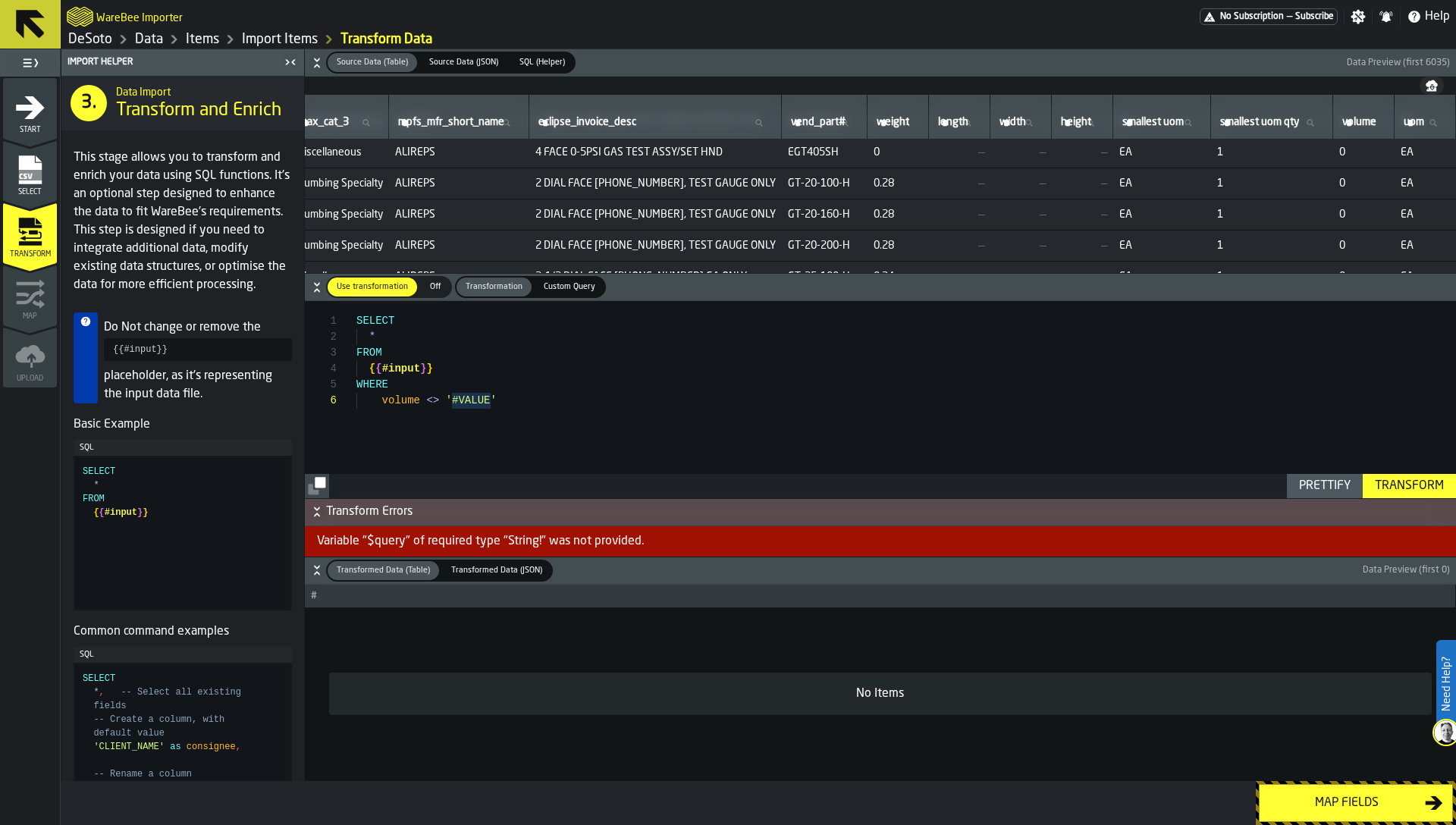
paste input "******"
type input "******"
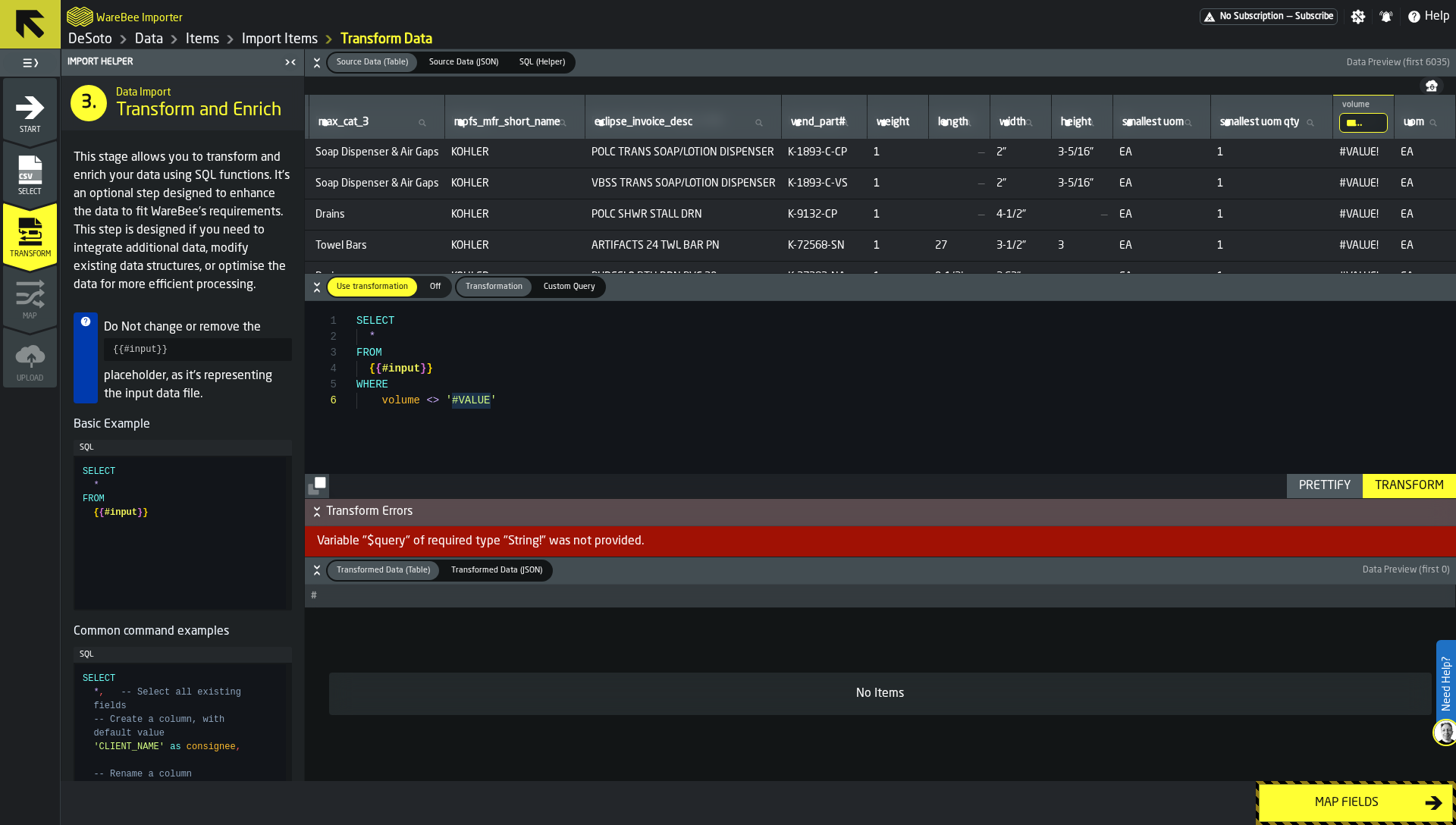
click at [490, 399] on div "SELECT * FROM { { #input } } WHERE volume <> '#VALUE '" at bounding box center [906, 399] width 1099 height 197
click at [1339, 156] on span "#VALUE!" at bounding box center [1363, 152] width 49 height 13
copy span "#VALUE!"
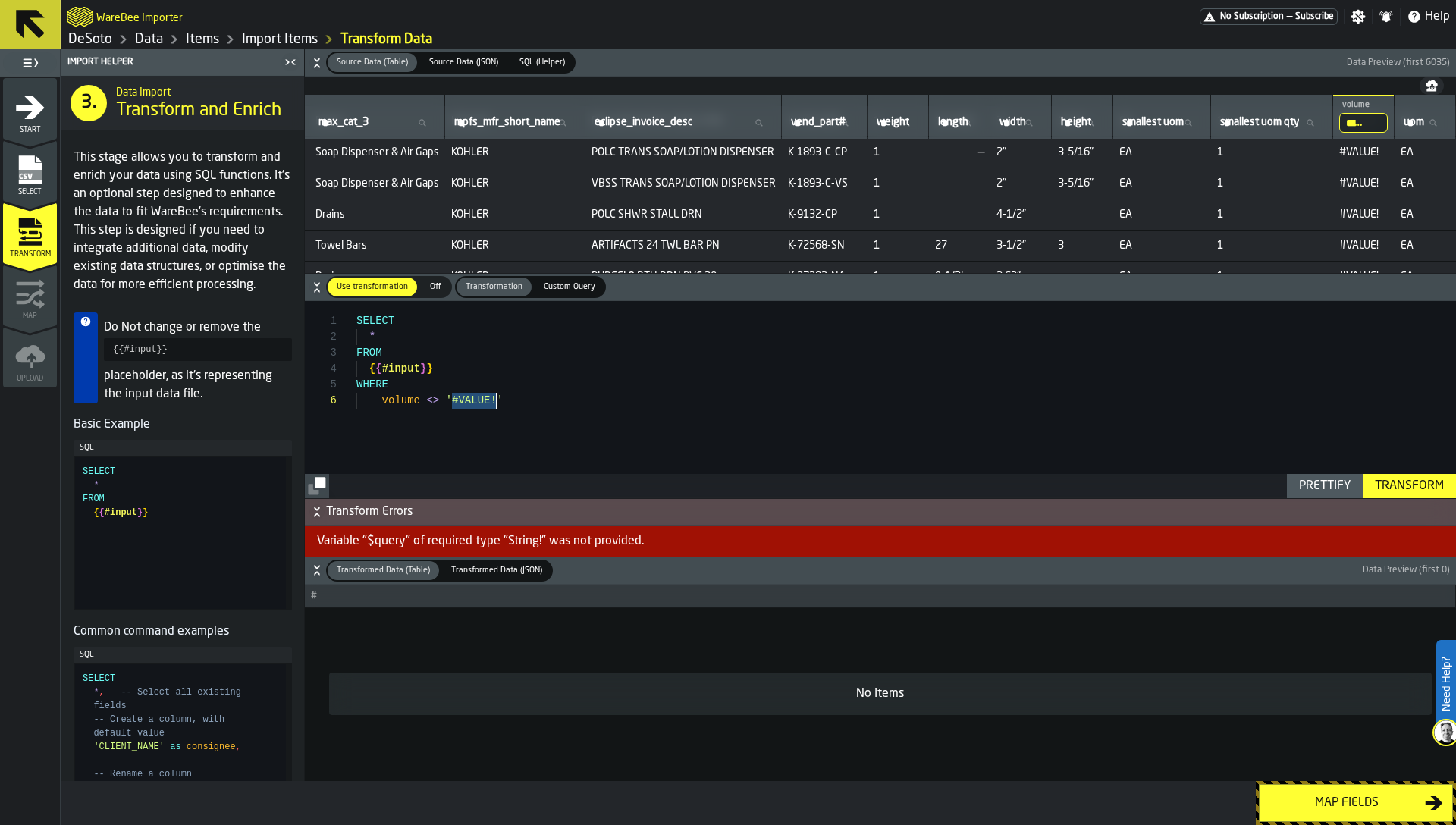
drag, startPoint x: 450, startPoint y: 397, endPoint x: 496, endPoint y: 397, distance: 46.0
click at [496, 397] on div "SELECT * FROM { { #input } } WHERE volume <> '#VALUE! '" at bounding box center [906, 399] width 1099 height 197
type textarea "**********"
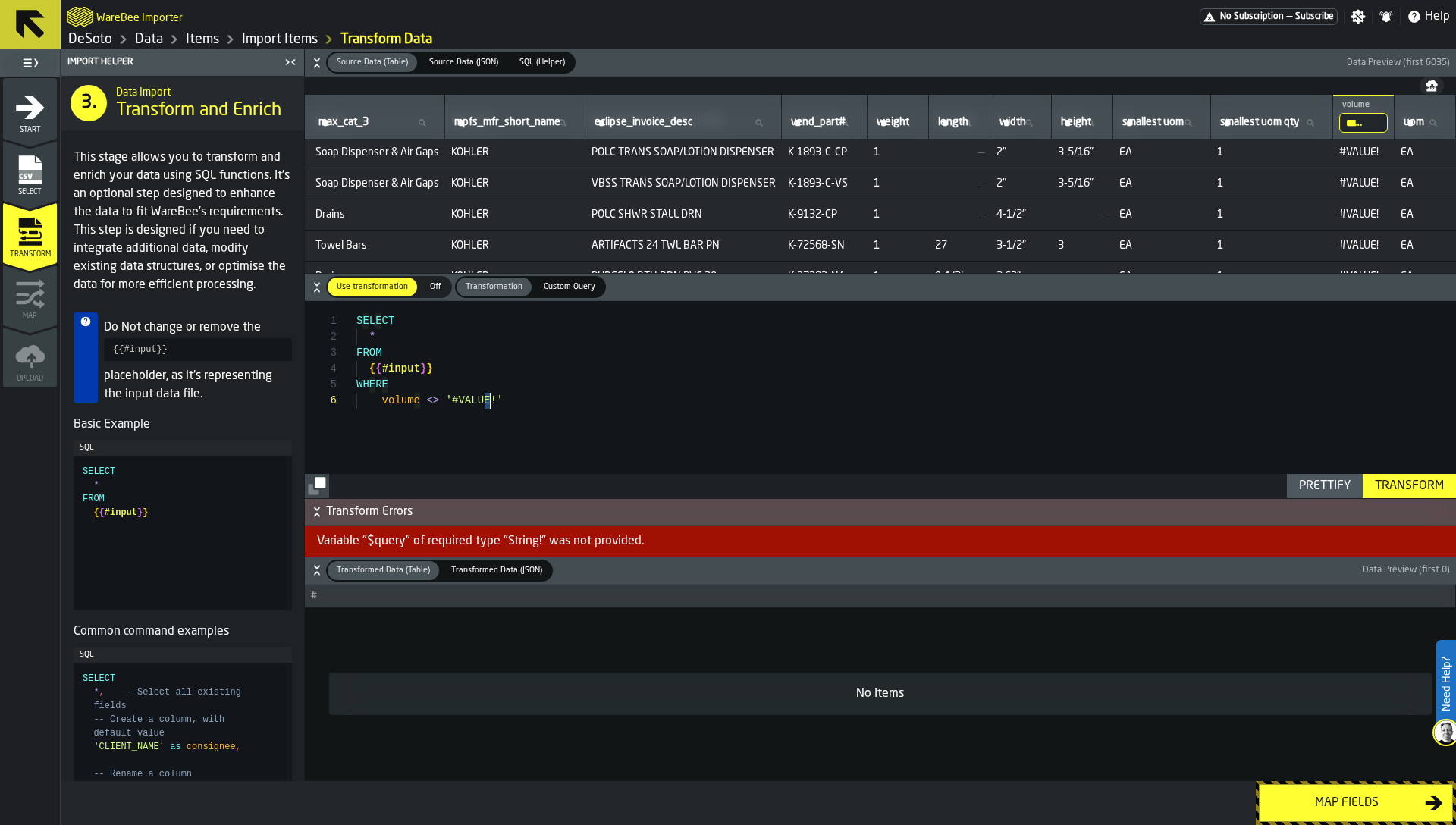
click at [489, 400] on div "SELECT * FROM { { #input } } WHERE volume <> '#VALUE!'" at bounding box center [906, 399] width 1099 height 197
click at [492, 400] on div "SELECT * FROM { { #input } } WHERE volume <> '#VALUE!'" at bounding box center [906, 399] width 1099 height 197
drag, startPoint x: 357, startPoint y: 321, endPoint x: 388, endPoint y: 352, distance: 43.8
click at [388, 352] on div "SELECT * FROM { { #input } } WHERE volume <> '#VALUE!'" at bounding box center [906, 399] width 1099 height 197
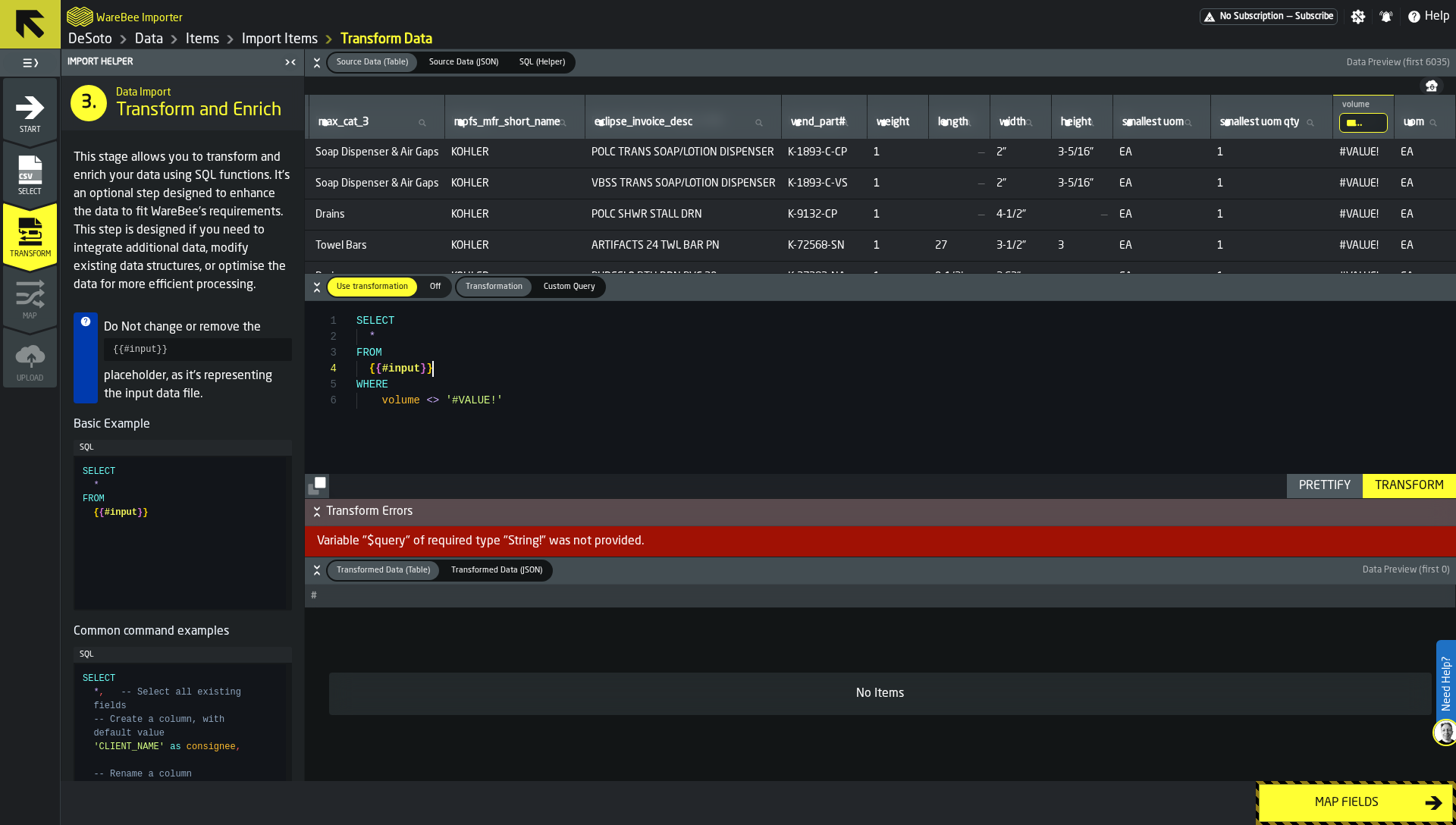
scroll to position [48, 0]
drag, startPoint x: 446, startPoint y: 367, endPoint x: 367, endPoint y: 367, distance: 79.0
click at [367, 367] on div "SELECT * FROM { { #input } } WHERE volume <> '#VALUE!'" at bounding box center [906, 399] width 1099 height 197
click at [386, 370] on div "SELECT * FROM { { #input } } WHERE volume <> '#VALUE!'" at bounding box center [906, 399] width 1099 height 197
drag, startPoint x: 369, startPoint y: 367, endPoint x: 450, endPoint y: 367, distance: 81.0
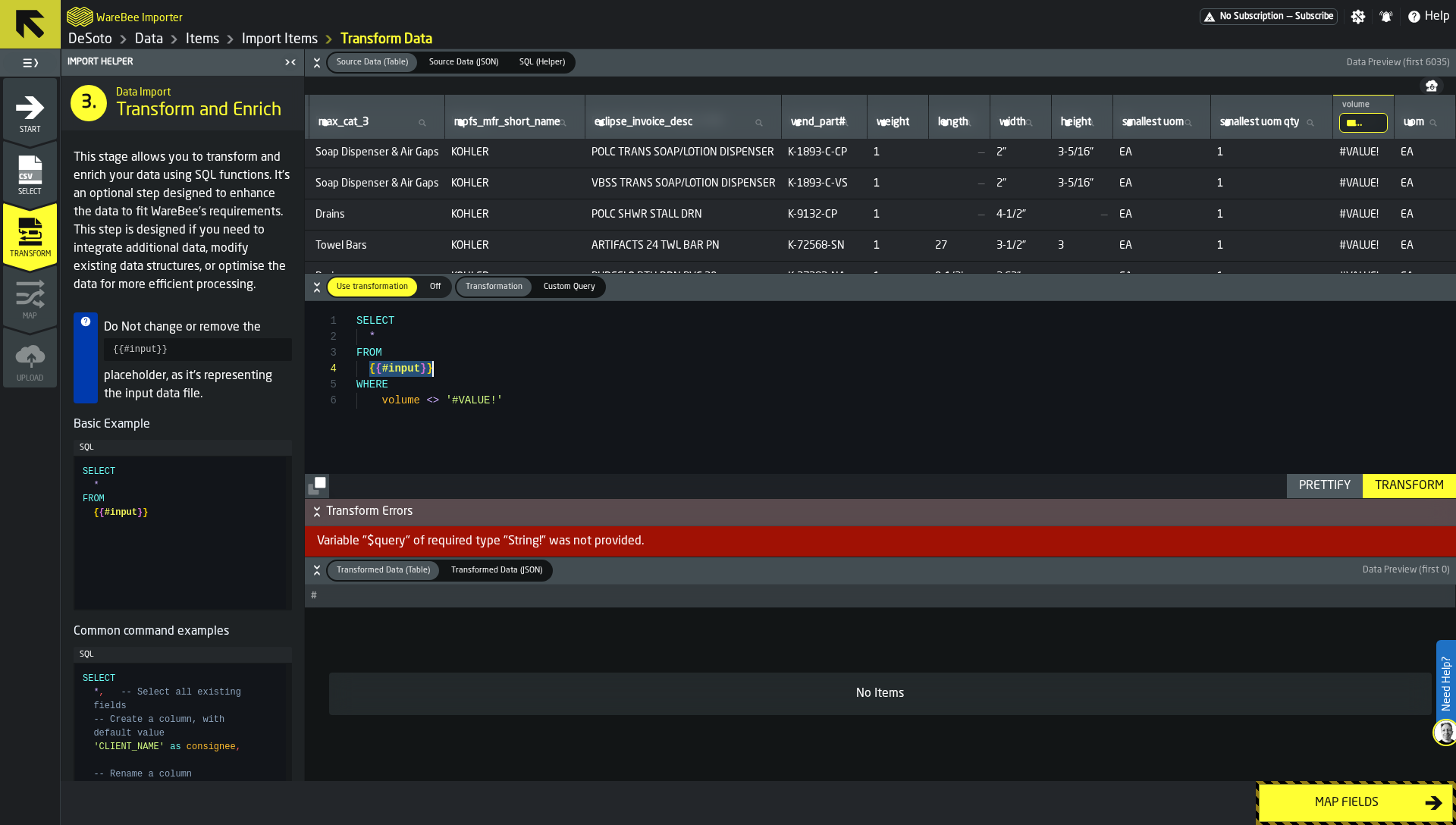
click at [450, 367] on div "SELECT * FROM { { #input } } WHERE volume <> '#VALUE!'" at bounding box center [906, 399] width 1099 height 197
click at [521, 400] on div "SELECT * FROM { { #input } } WHERE volume <> '#VALUE!'" at bounding box center [906, 399] width 1099 height 197
drag, startPoint x: 521, startPoint y: 400, endPoint x: 360, endPoint y: 385, distance: 161.7
click at [359, 384] on div "SELECT * FROM { { #input } } WHERE volume <> '#VALUE!'" at bounding box center [906, 399] width 1099 height 197
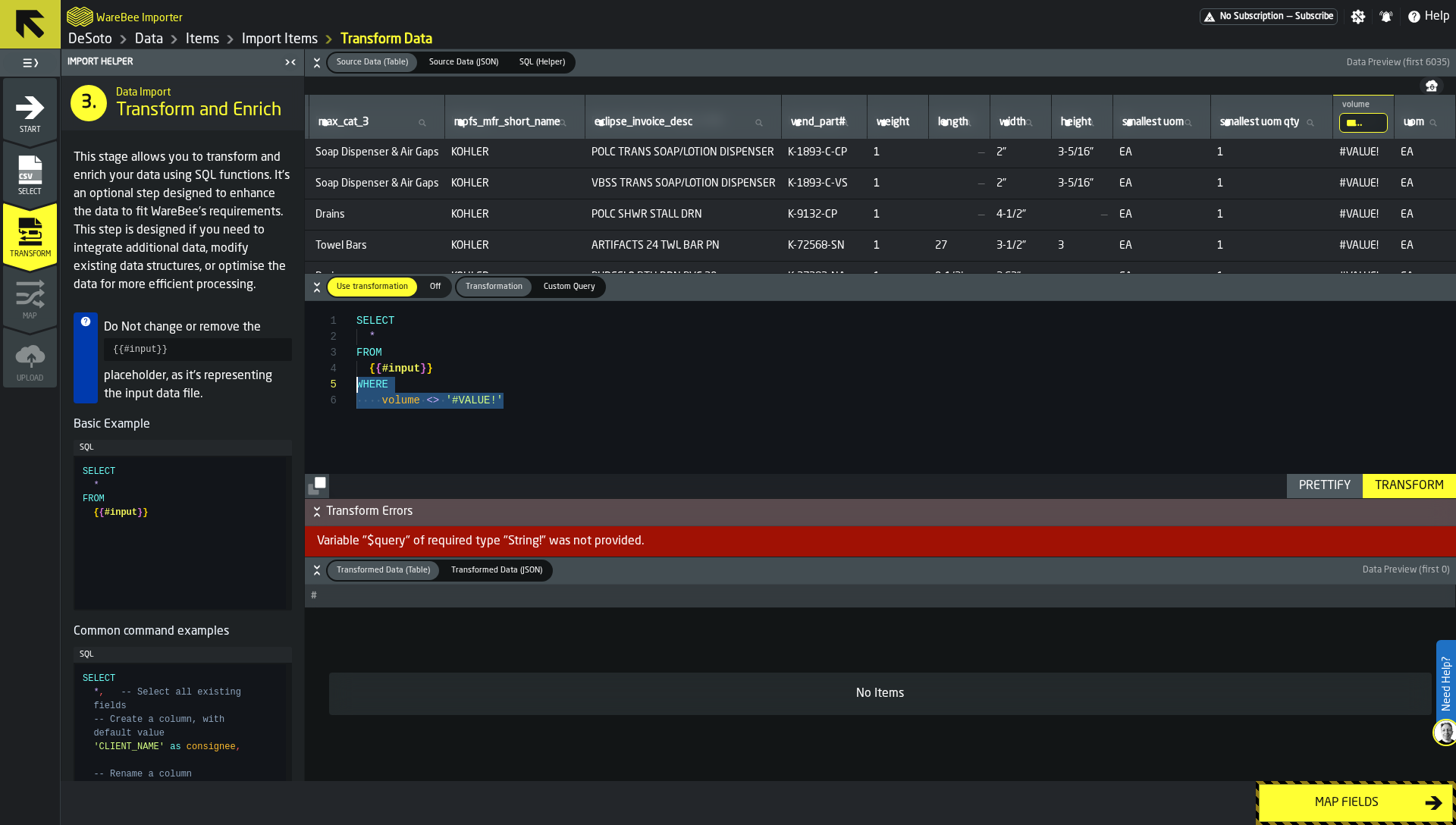
click at [451, 413] on div "SELECT * FROM { { #input } } WHERE volume <> '#VALUE!'" at bounding box center [906, 399] width 1099 height 197
drag, startPoint x: 429, startPoint y: 403, endPoint x: 439, endPoint y: 403, distance: 10.0
click at [439, 403] on div "SELECT * FROM { { #input } } WHERE volume <> '#VALUE!'" at bounding box center [906, 399] width 1099 height 197
click at [467, 403] on div "SELECT * FROM { { #input } } WHERE volume <> '#VALUE!'" at bounding box center [906, 399] width 1099 height 197
click at [1388, 485] on div "Transform" at bounding box center [1410, 486] width 81 height 18
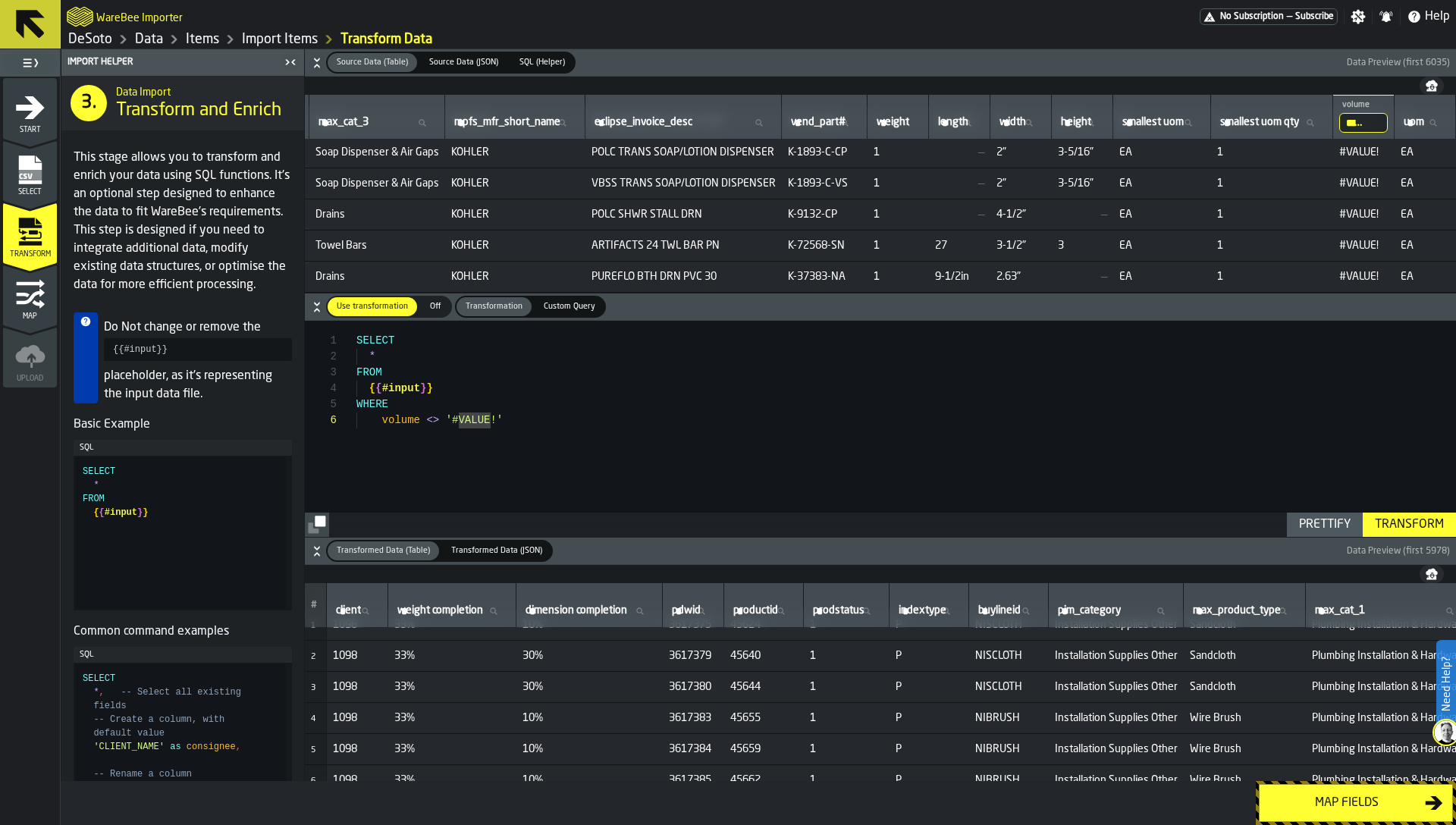
scroll to position [0, 0]
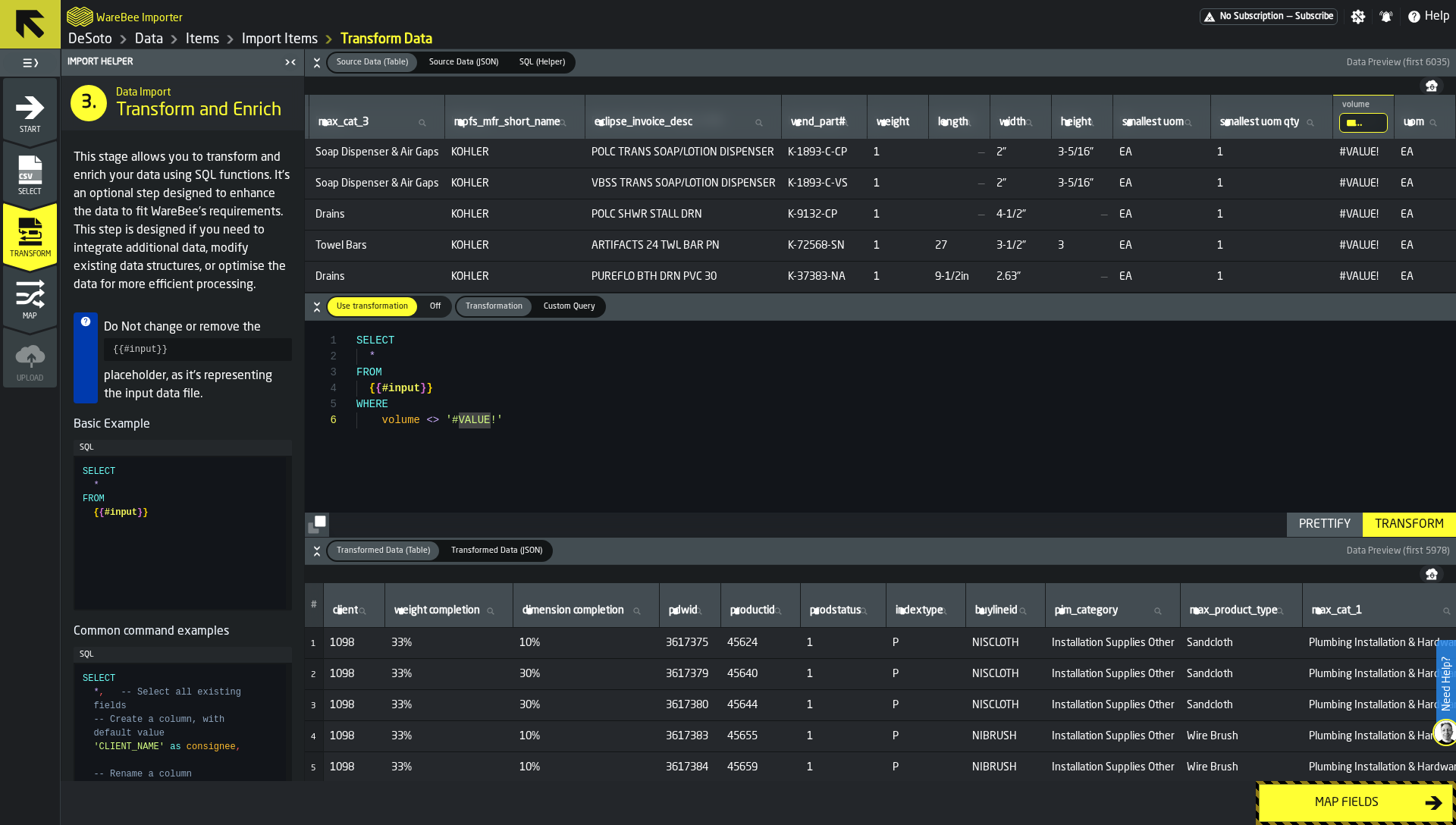
click at [1373, 802] on div "Map fields" at bounding box center [1347, 803] width 156 height 18
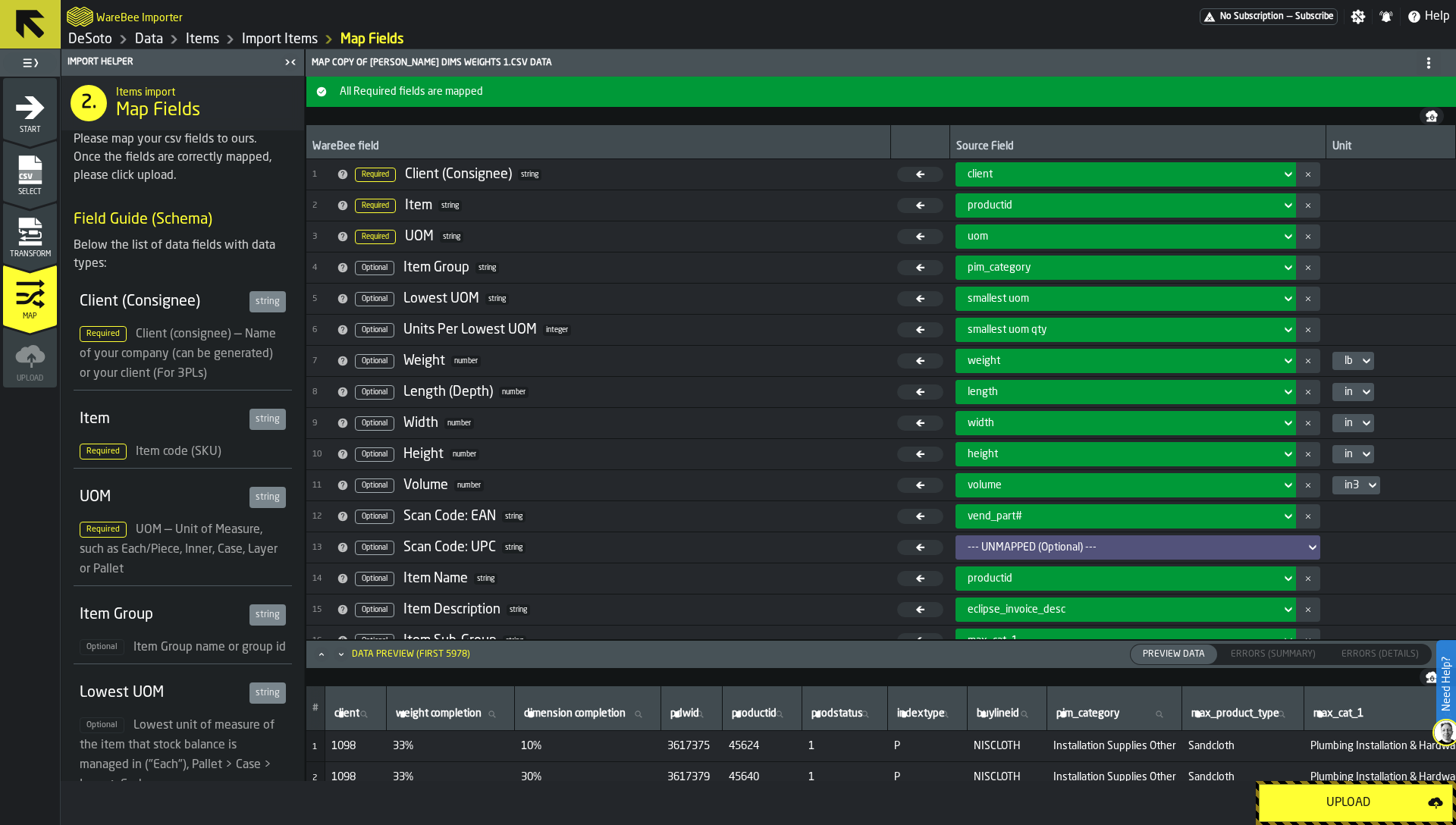
click at [37, 235] on icon "menu Transform" at bounding box center [30, 231] width 30 height 30
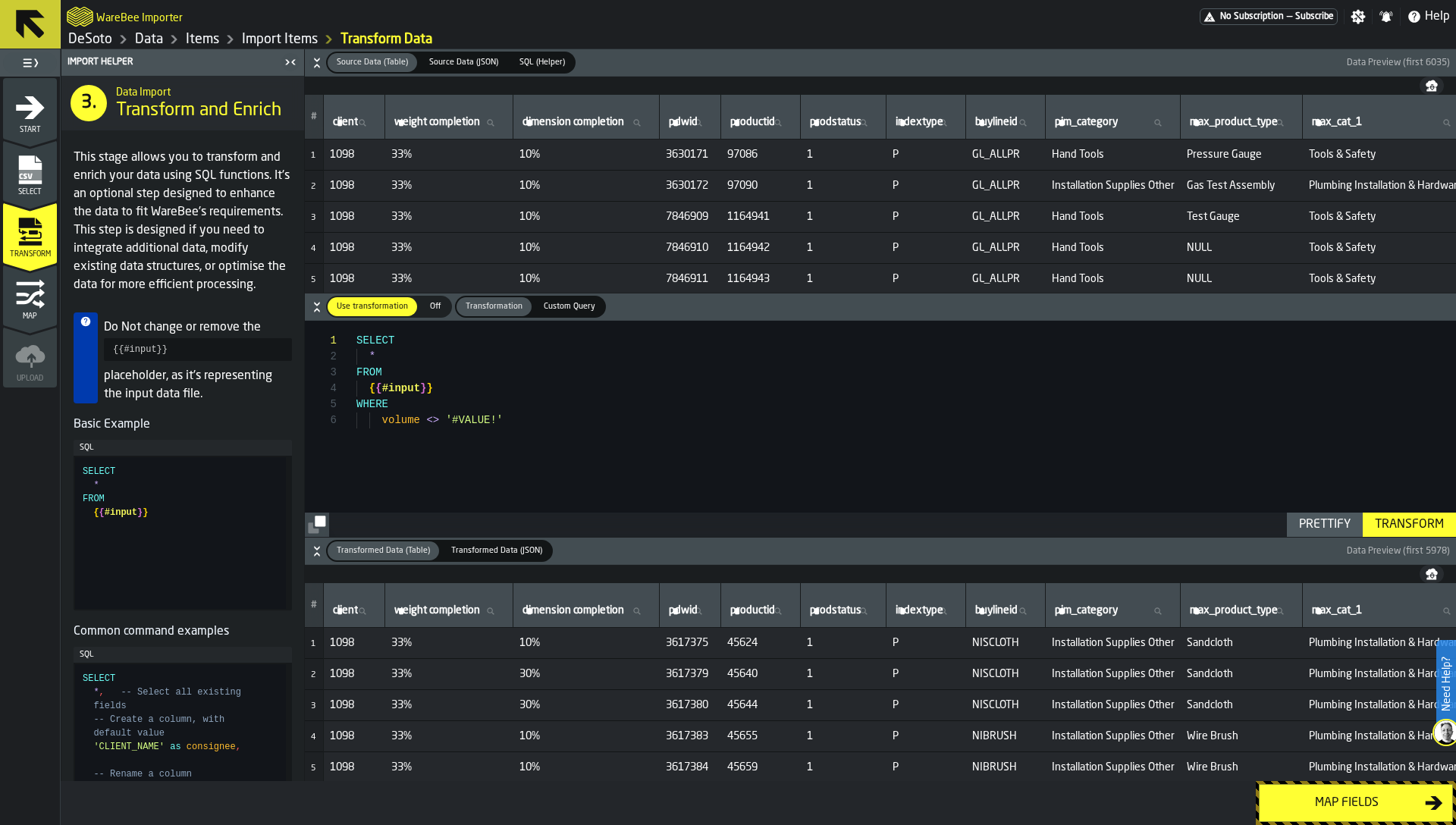
type textarea "**********"
drag, startPoint x: 607, startPoint y: 455, endPoint x: 360, endPoint y: 328, distance: 277.7
click at [360, 328] on div "SELECT * FROM { { #input } } WHERE volume <> '#VALUE!'" at bounding box center [906, 429] width 1099 height 216
click at [194, 41] on link "Items" at bounding box center [202, 39] width 34 height 16
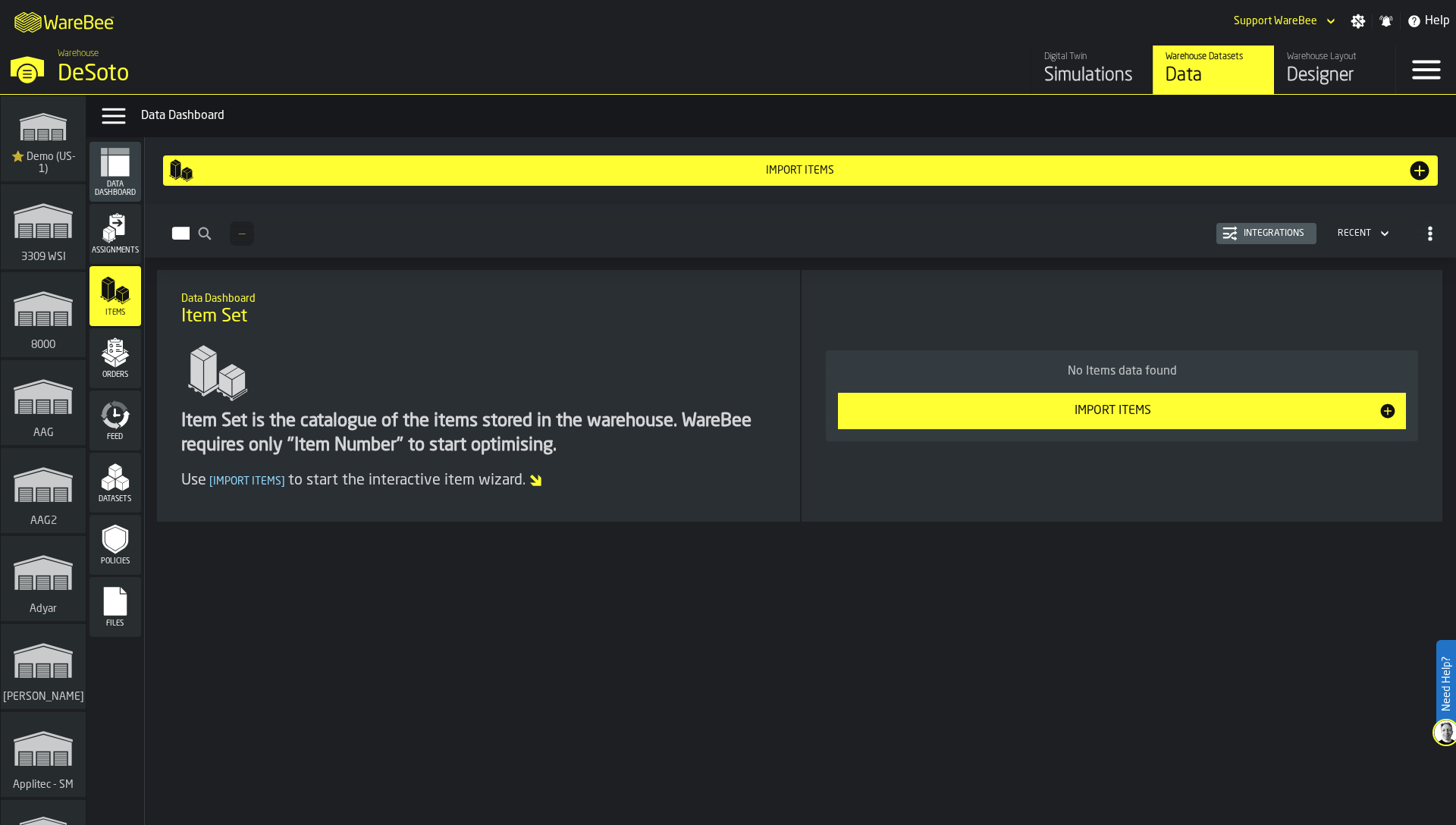
click at [531, 398] on div "Item Set is the catalogue of the items stored in the warehouse. WareBee require…" at bounding box center [478, 413] width 595 height 154
click at [311, 339] on div "Item Set is the catalogue of the items stored in the warehouse. WareBee require…" at bounding box center [478, 413] width 595 height 154
